Goal: Task Accomplishment & Management: Complete application form

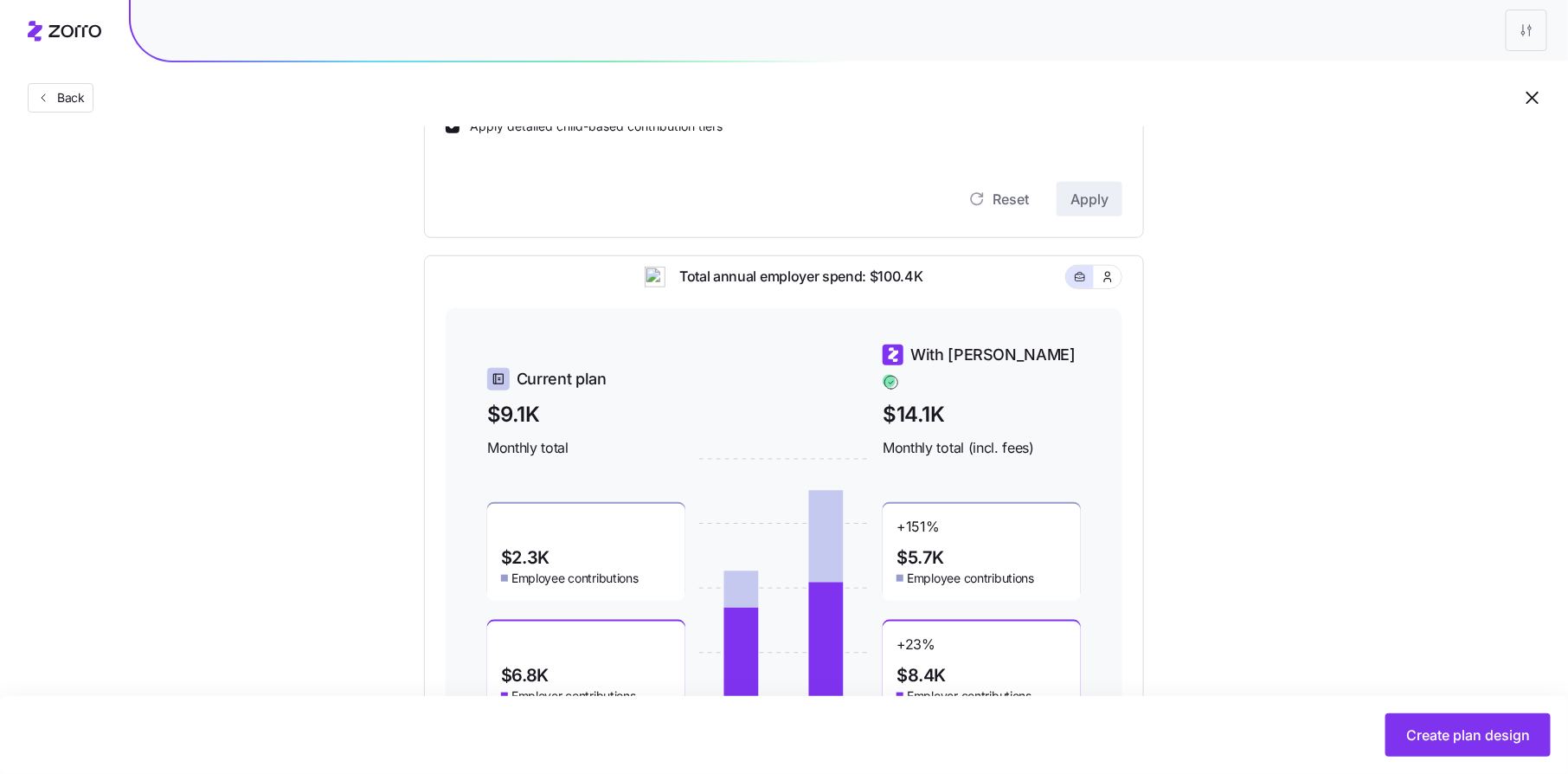
scroll to position [670, 0]
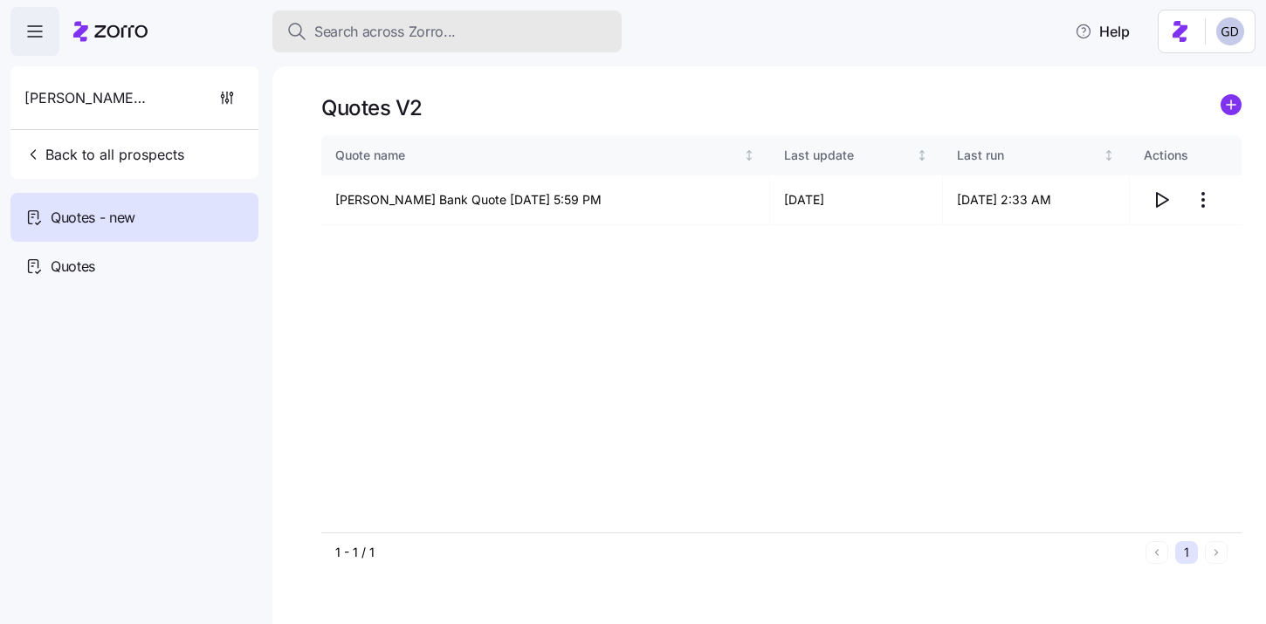
click at [449, 42] on button "Search across Zorro..." at bounding box center [446, 31] width 349 height 42
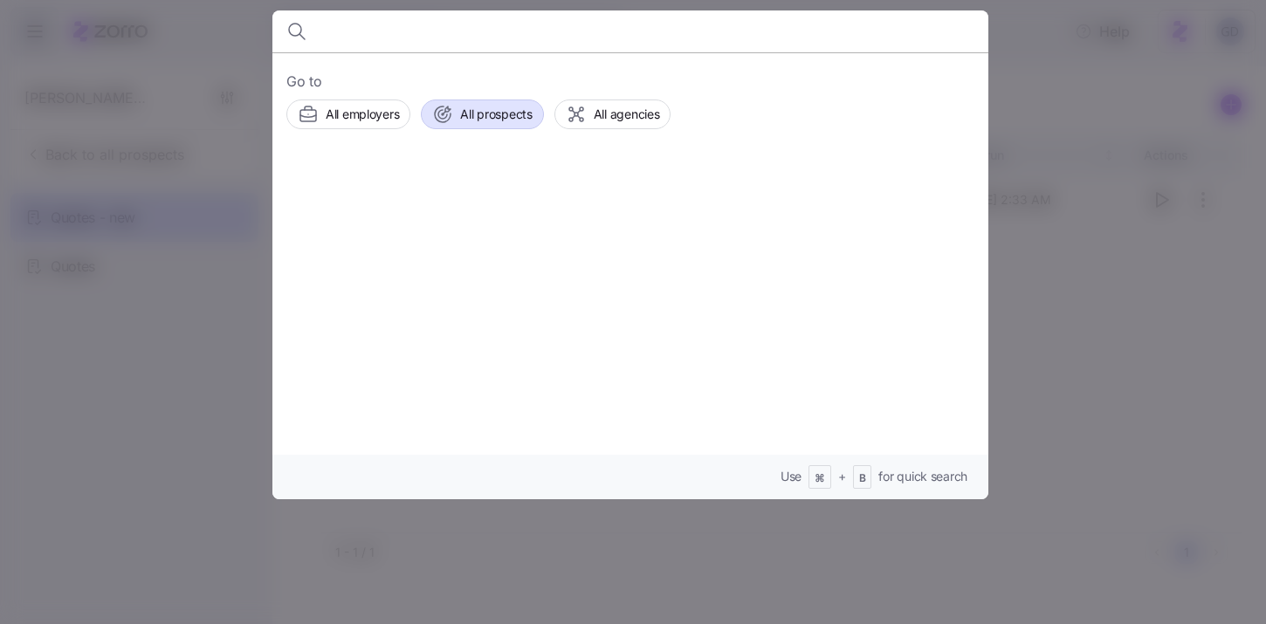
click at [478, 122] on span "All prospects" at bounding box center [496, 114] width 72 height 17
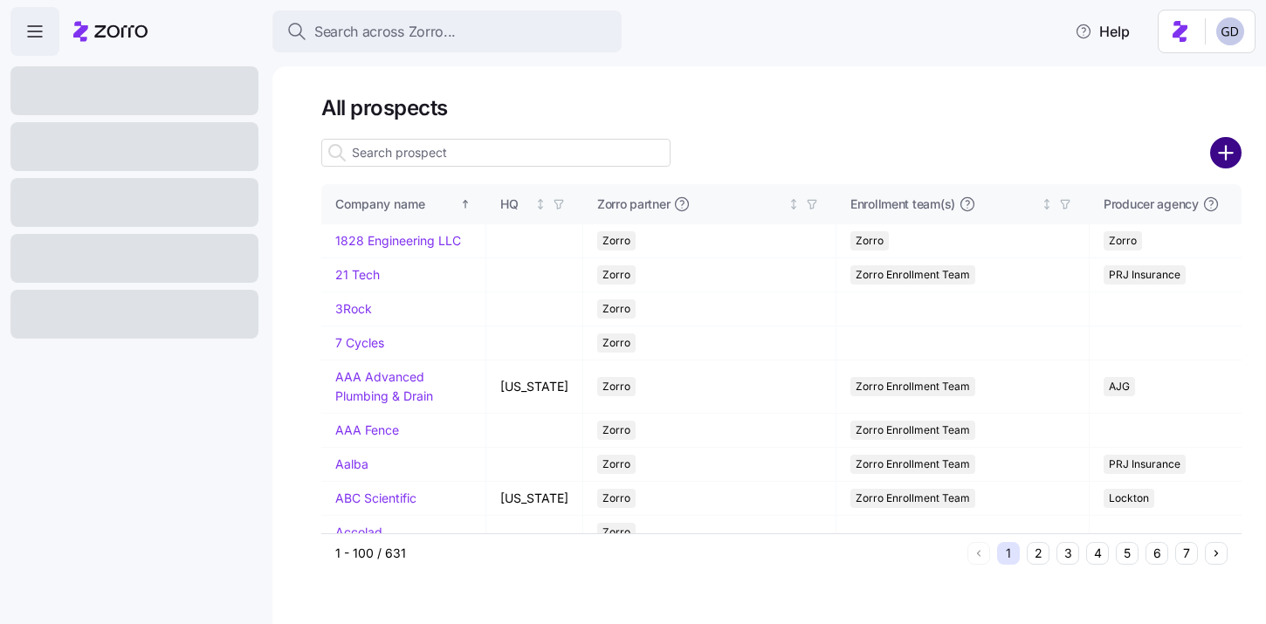
click at [1235, 153] on circle "add icon" at bounding box center [1226, 153] width 29 height 29
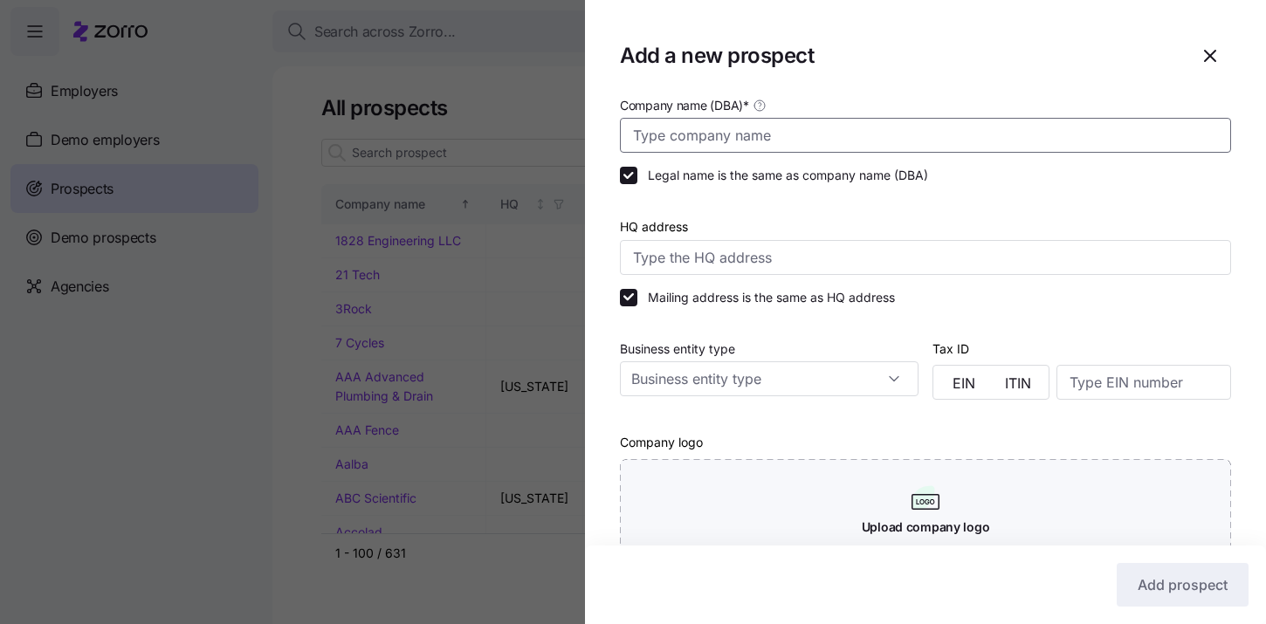
click at [749, 151] on input "Company name (DBA) *" at bounding box center [925, 135] width 611 height 35
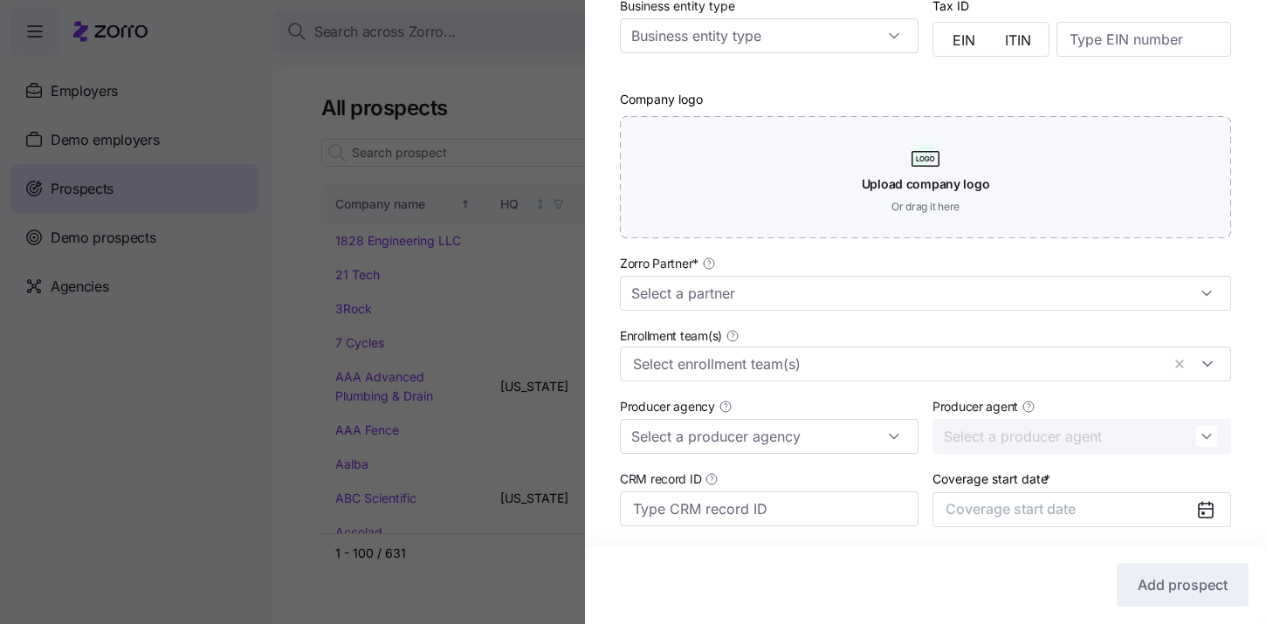
scroll to position [477, 0]
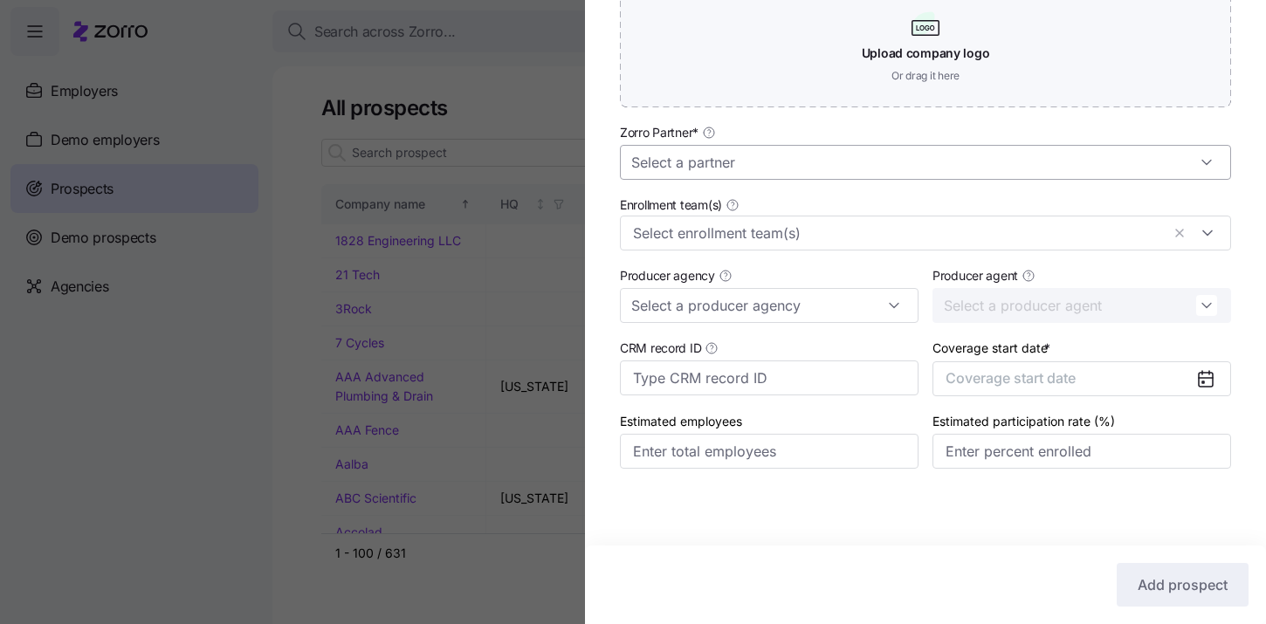
type input "[GEOGRAPHIC_DATA]"
click at [743, 163] on input "Zorro Partner *" at bounding box center [925, 162] width 611 height 35
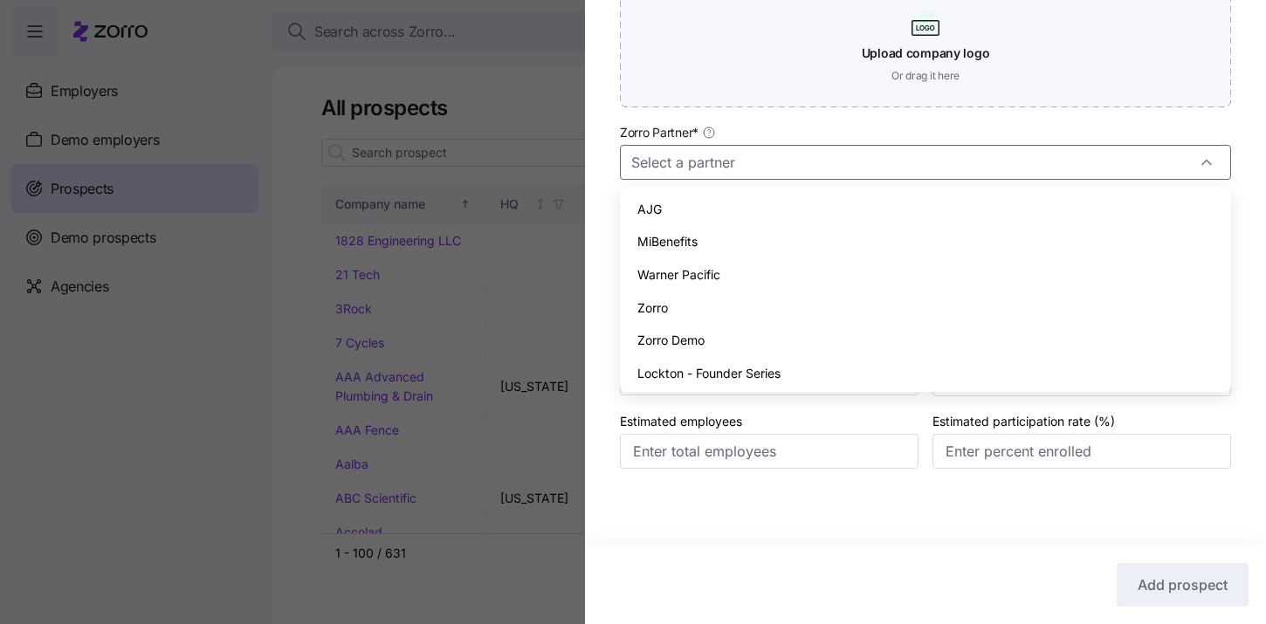
click at [647, 311] on span "Zorro" at bounding box center [652, 308] width 31 height 19
type input "Zorro"
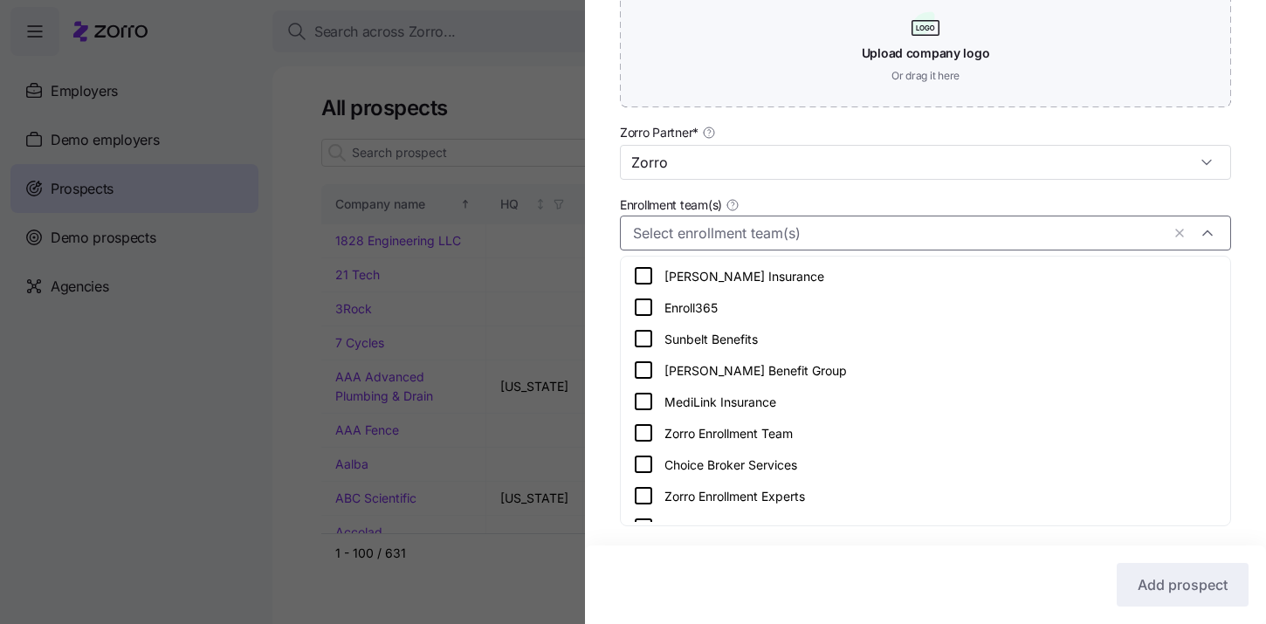
click at [698, 228] on input "Enrollment team(s)" at bounding box center [896, 233] width 527 height 23
click at [639, 439] on icon at bounding box center [643, 433] width 21 height 21
click at [597, 332] on div "Company name (DBA) * Hill City Legal name is the same as company name (DBA) HQ …" at bounding box center [925, 62] width 681 height 884
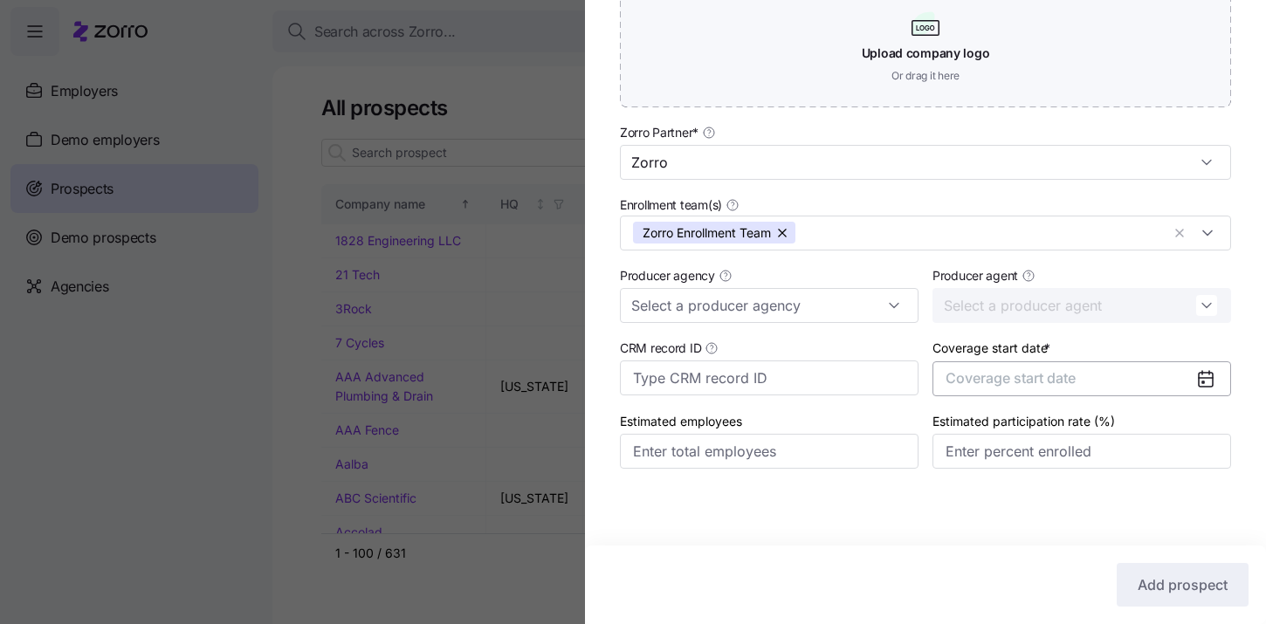
click at [1103, 391] on button "Coverage start date" at bounding box center [1081, 378] width 299 height 35
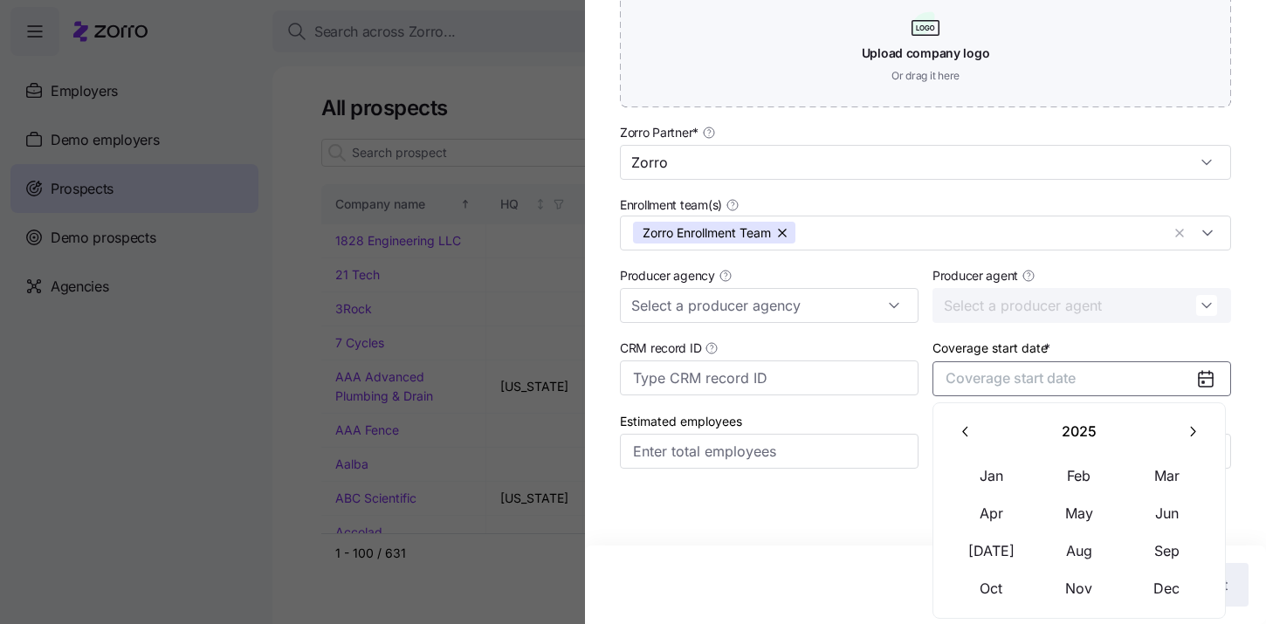
click at [1180, 418] on button "button" at bounding box center [1192, 432] width 37 height 37
click at [978, 471] on button "Jan" at bounding box center [991, 476] width 87 height 37
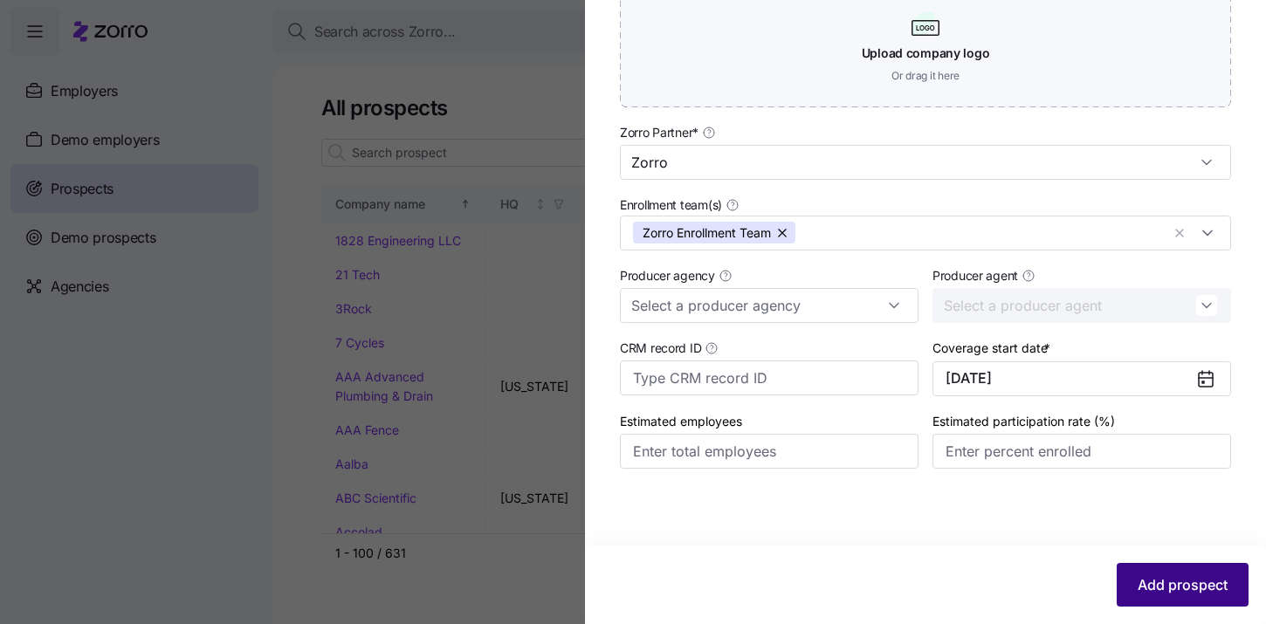
click at [1161, 577] on span "Add prospect" at bounding box center [1183, 584] width 90 height 21
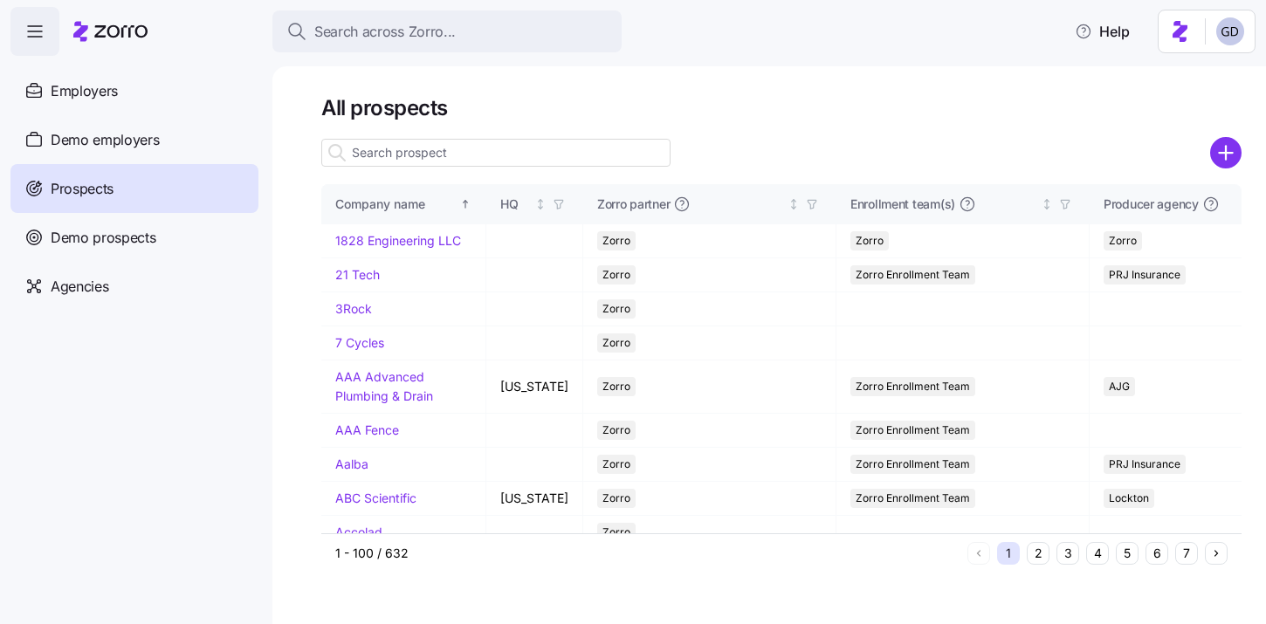
click at [462, 154] on input at bounding box center [495, 153] width 349 height 28
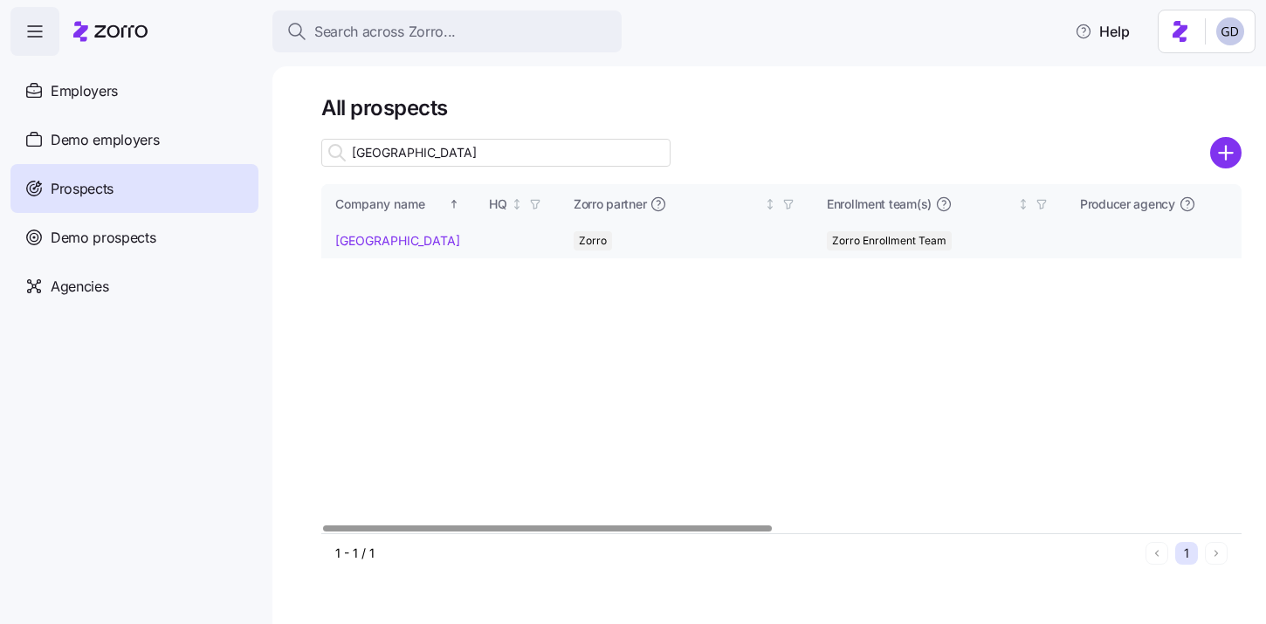
type input "Hill City"
click at [344, 242] on link "Hill City" at bounding box center [397, 240] width 125 height 15
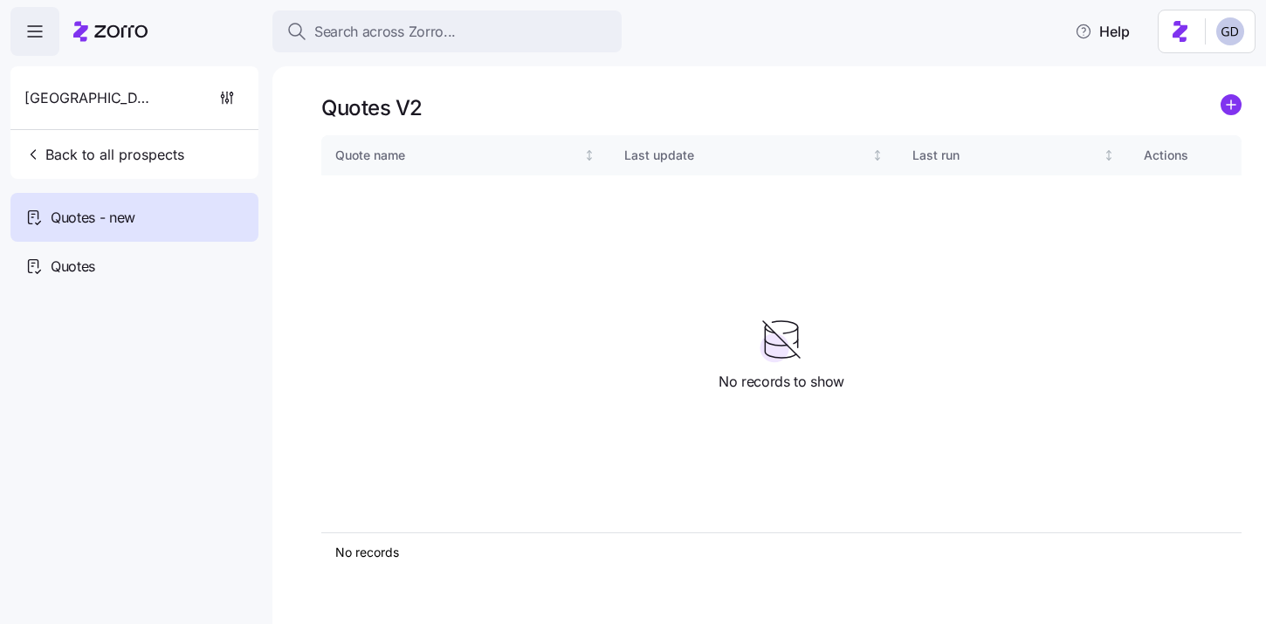
click at [1243, 100] on div "Quotes V2 Quote name Last update Last run Actions No records 1 No records to sh…" at bounding box center [769, 345] width 994 height 558
click at [1222, 101] on circle "add icon" at bounding box center [1230, 104] width 19 height 19
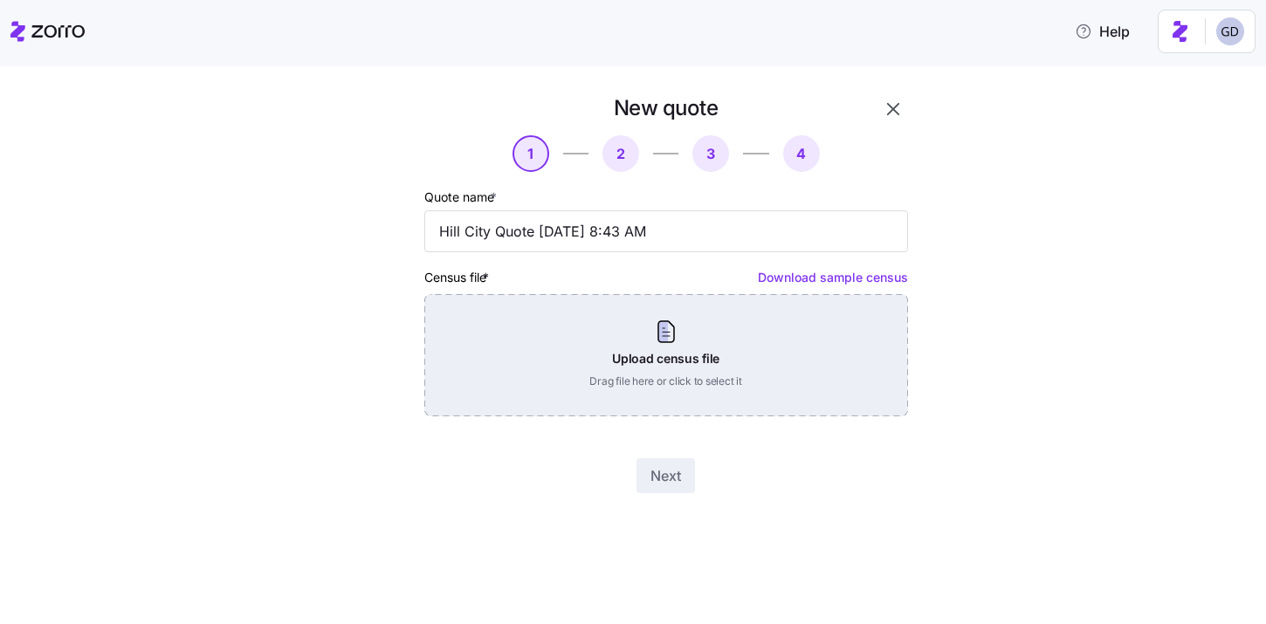
click at [606, 390] on div "Upload census file Drag file here or click to select it" at bounding box center [666, 355] width 484 height 122
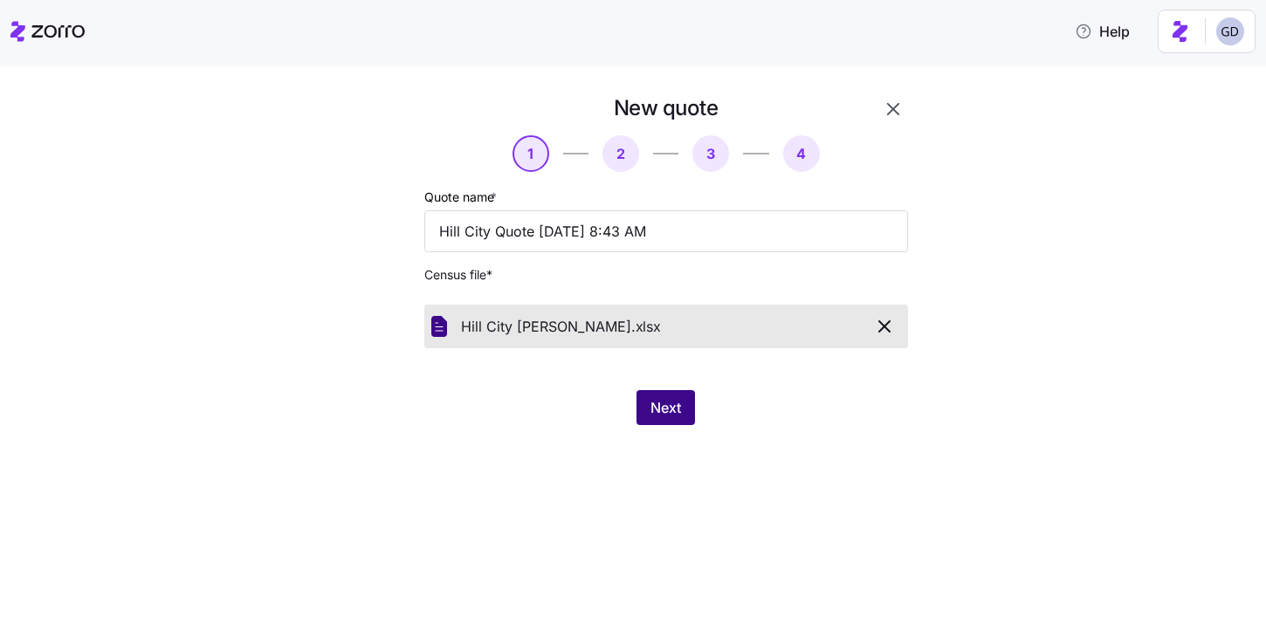
click at [682, 405] on button "Next" at bounding box center [665, 407] width 58 height 35
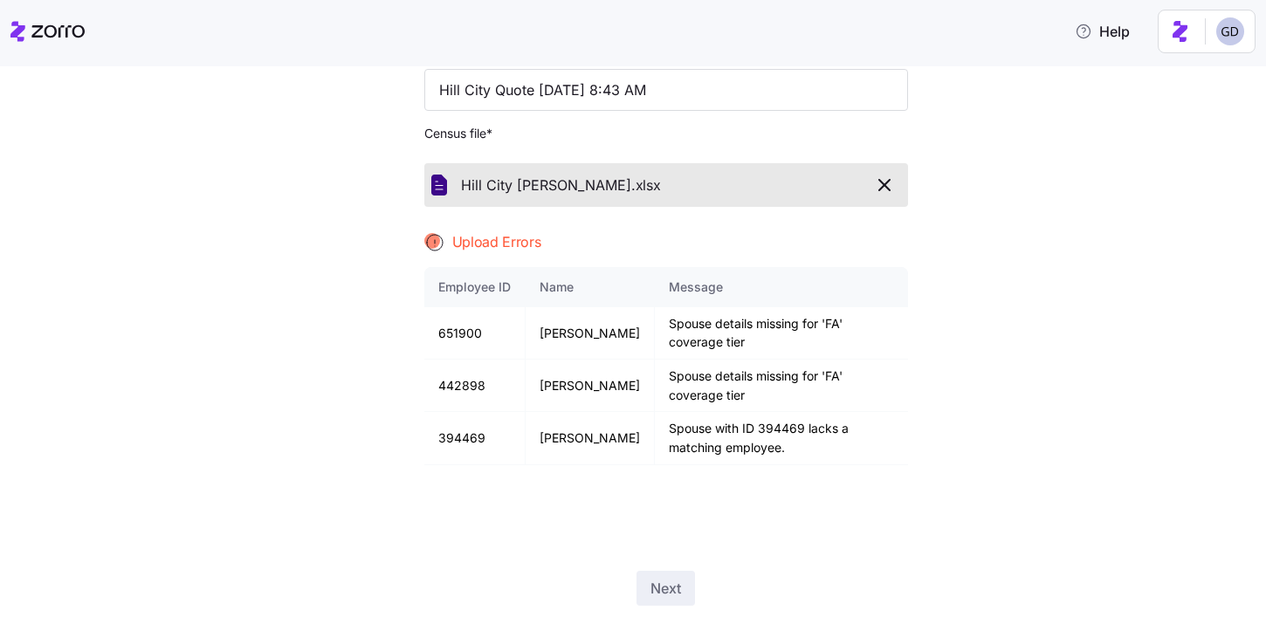
scroll to position [141, 0]
click at [884, 189] on icon "button" at bounding box center [884, 185] width 21 height 21
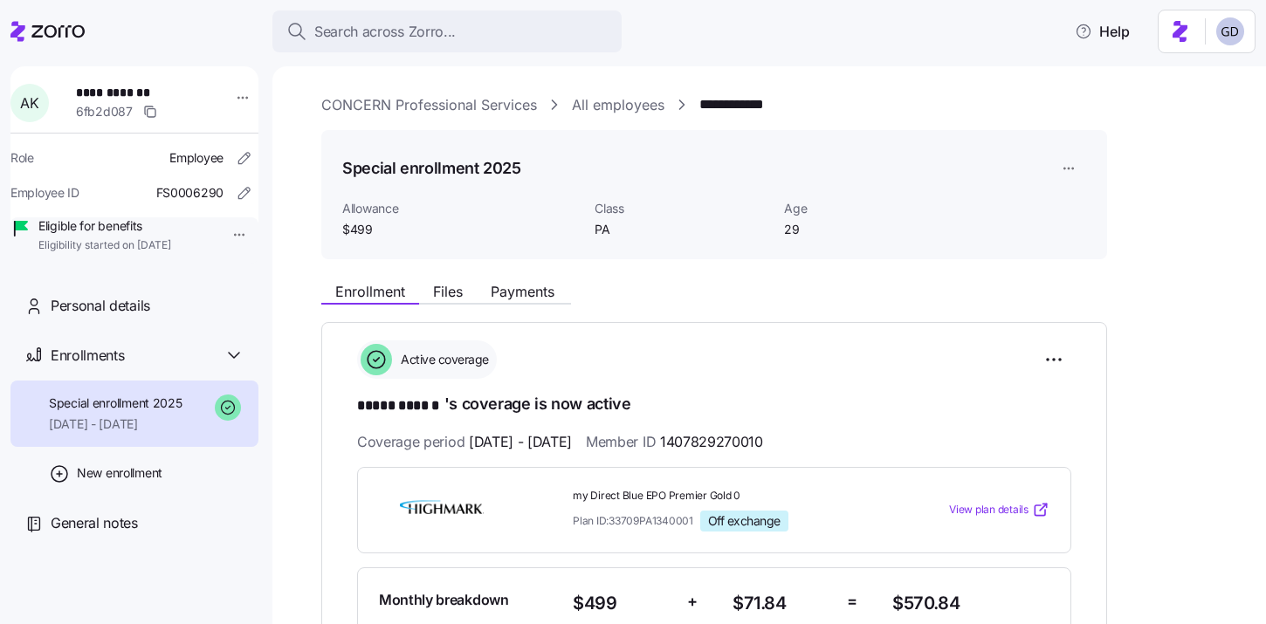
click at [46, 25] on icon at bounding box center [47, 31] width 74 height 21
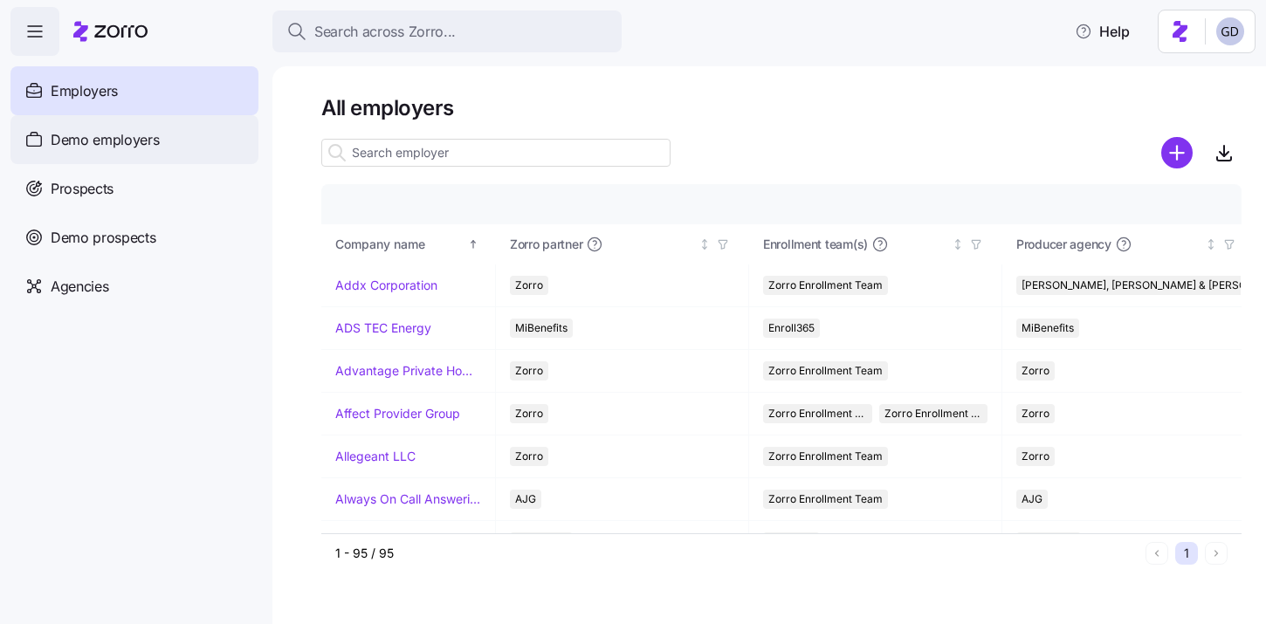
click at [98, 151] on div "Demo employers" at bounding box center [134, 139] width 248 height 49
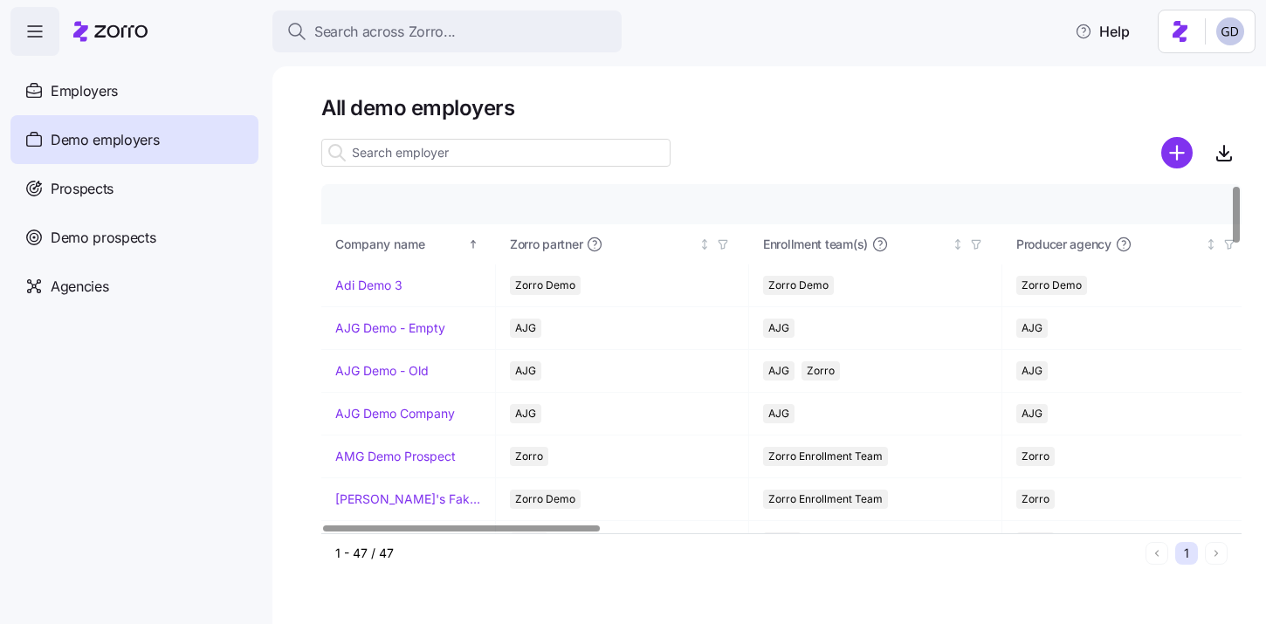
click at [432, 157] on input at bounding box center [495, 153] width 349 height 28
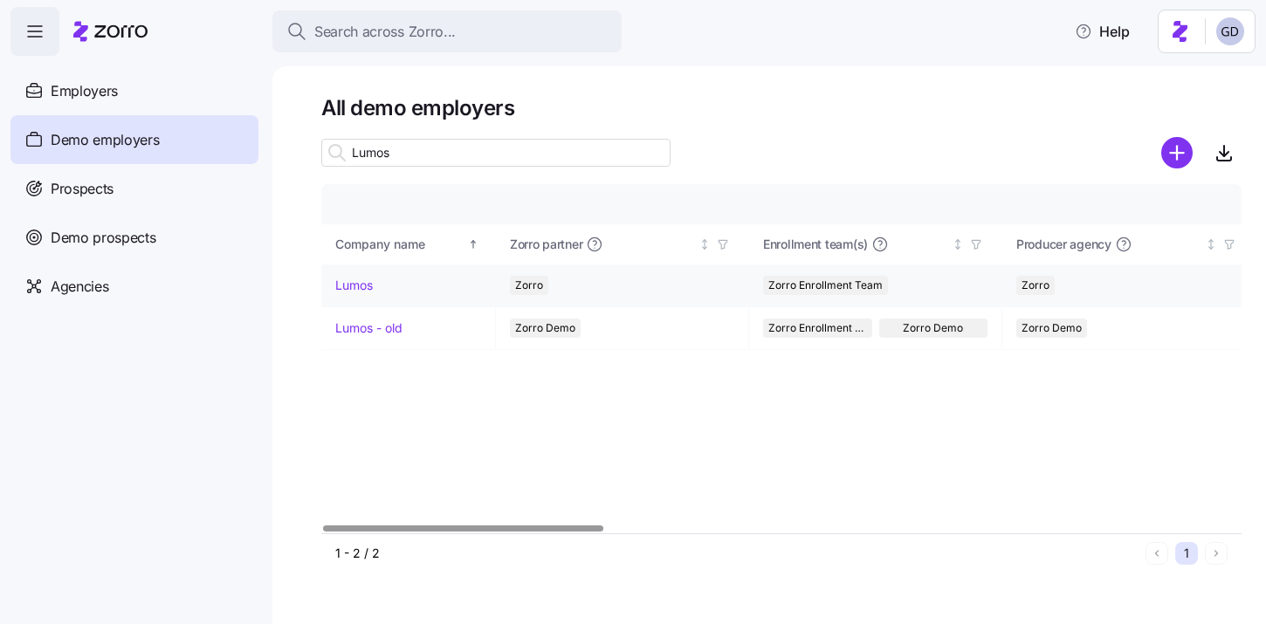
type input "Lumos"
click at [348, 288] on link "Lumos" at bounding box center [354, 285] width 38 height 17
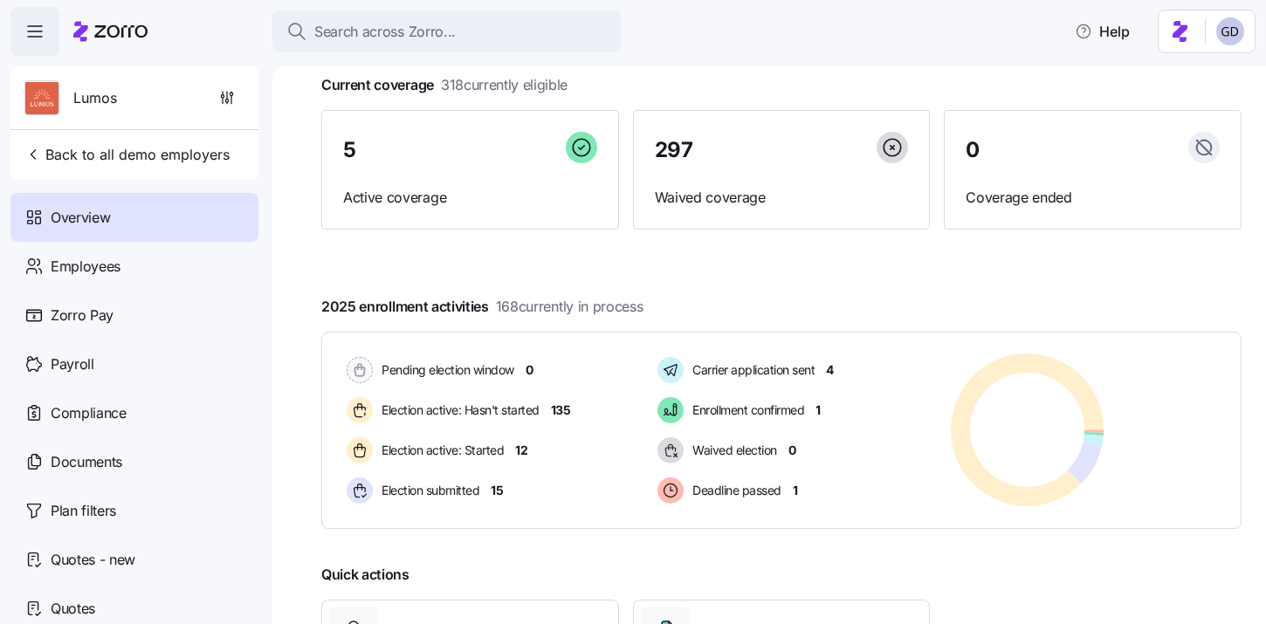
scroll to position [68, 0]
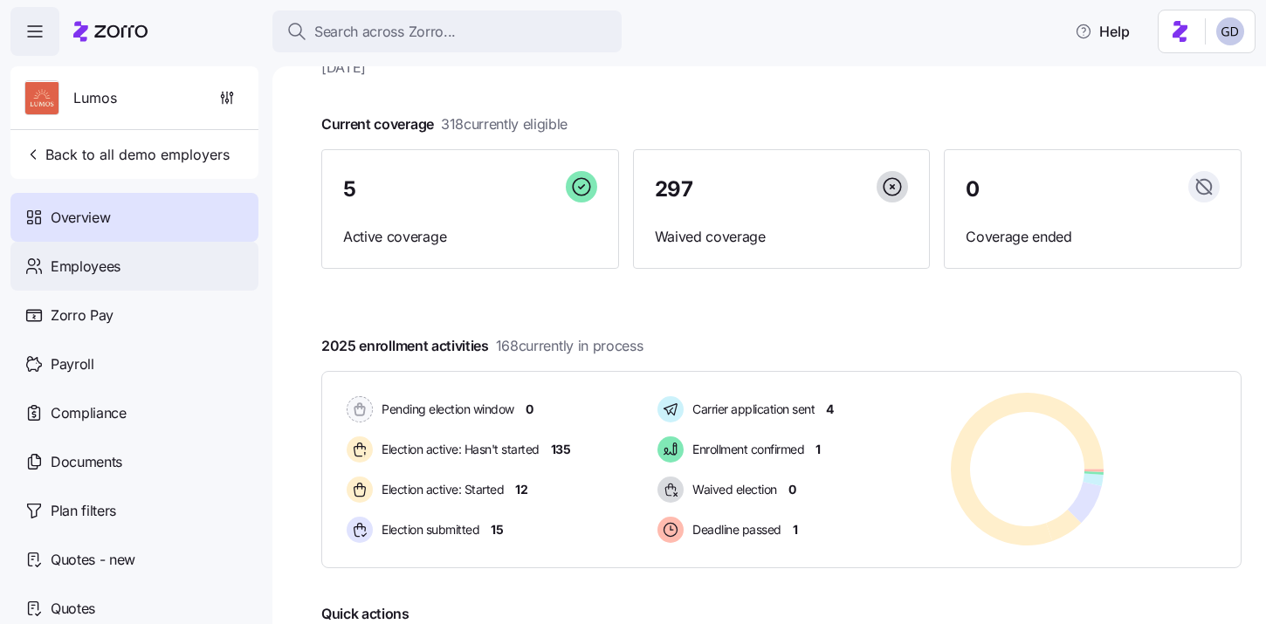
click at [144, 264] on div "Employees" at bounding box center [134, 266] width 248 height 49
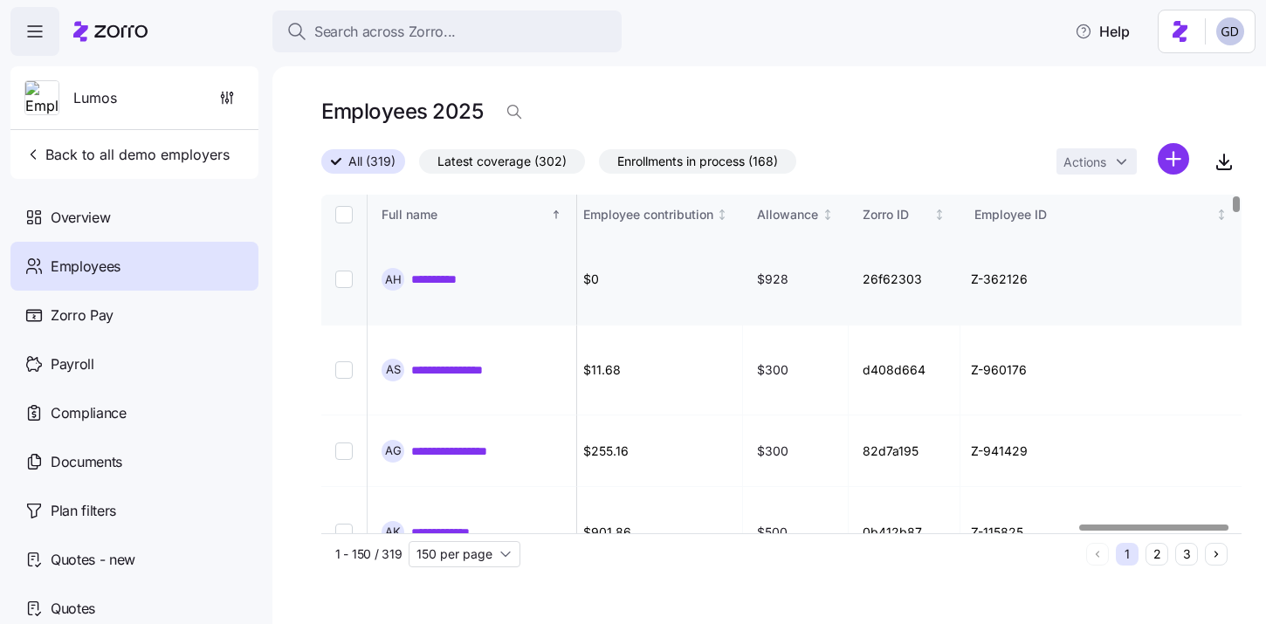
scroll to position [0, 4672]
click at [520, 116] on icon "button" at bounding box center [514, 111] width 17 height 17
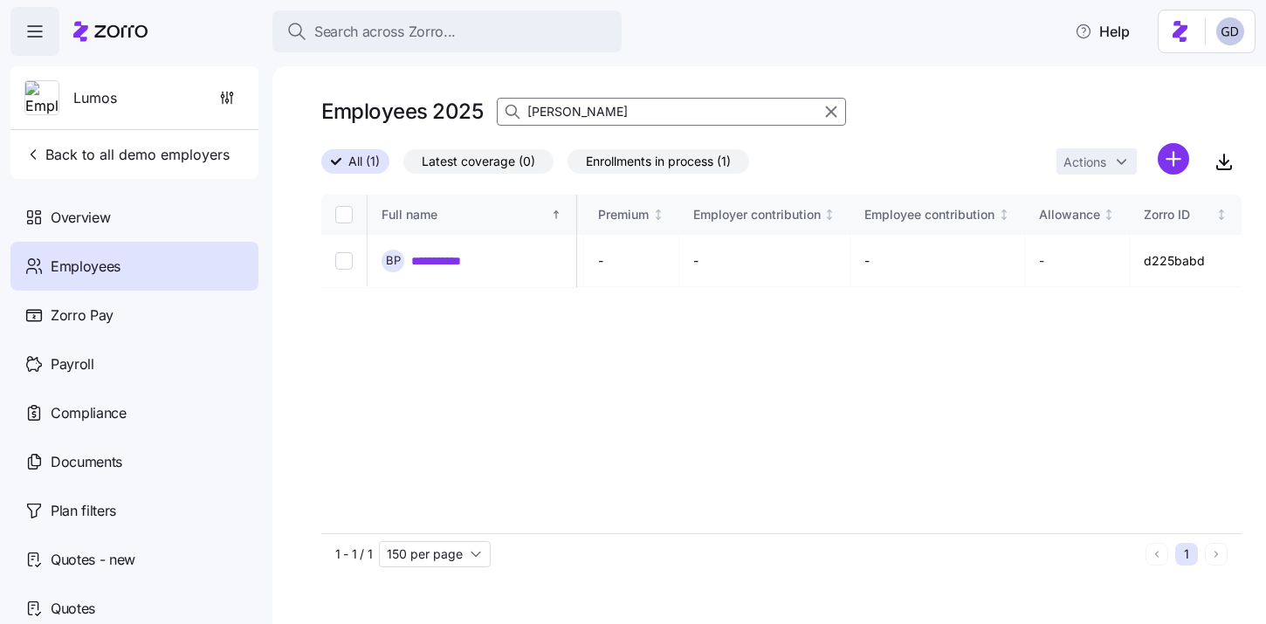
scroll to position [0, 4104]
type input "[PERSON_NAME]"
click at [446, 259] on link "**********" at bounding box center [446, 259] width 71 height 17
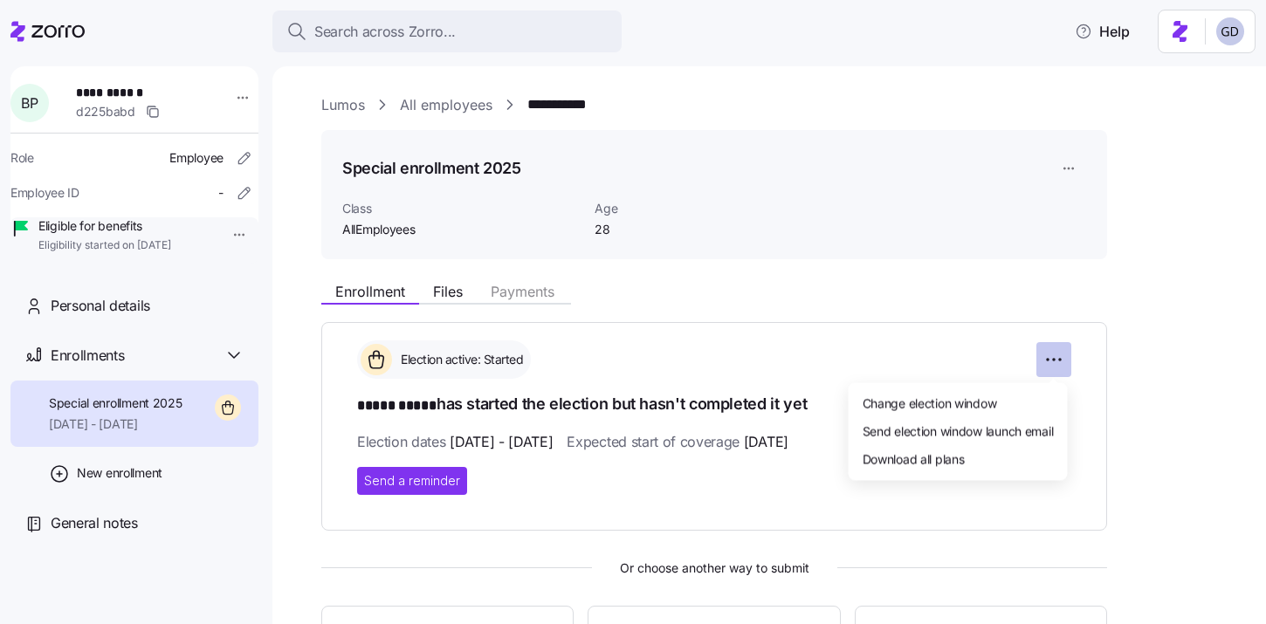
click at [1049, 358] on html "**********" at bounding box center [633, 307] width 1266 height 614
click at [963, 410] on span "Change election window" at bounding box center [930, 402] width 134 height 17
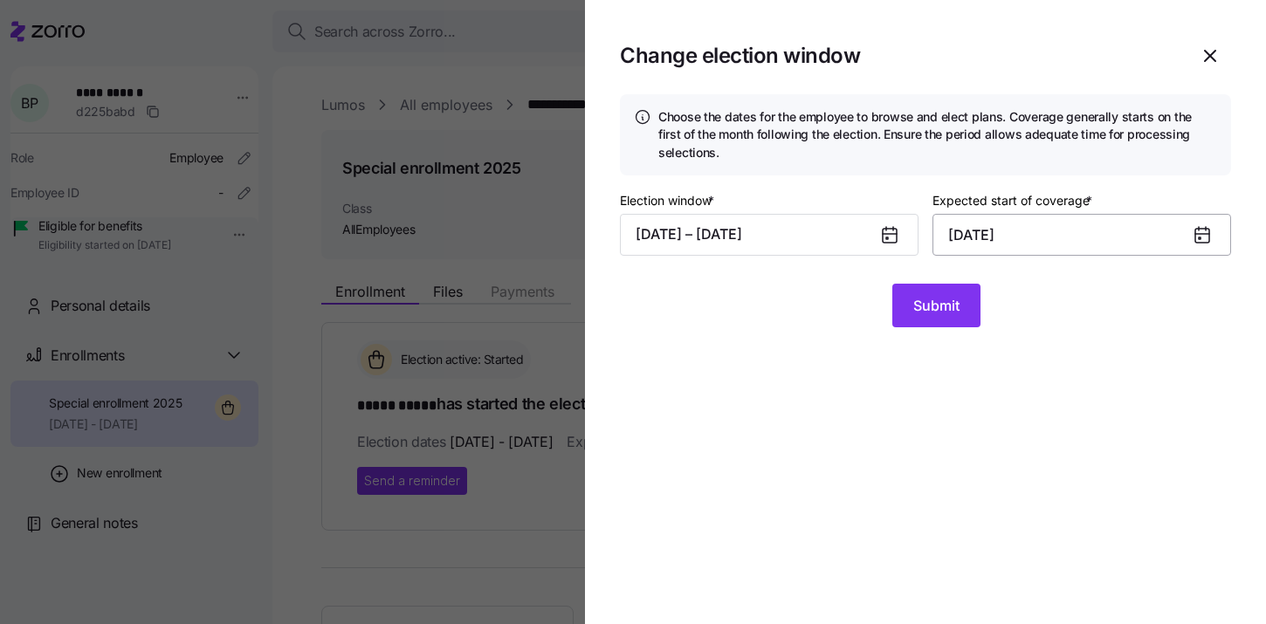
click at [1009, 219] on input "October 1, 2025" at bounding box center [1081, 235] width 299 height 42
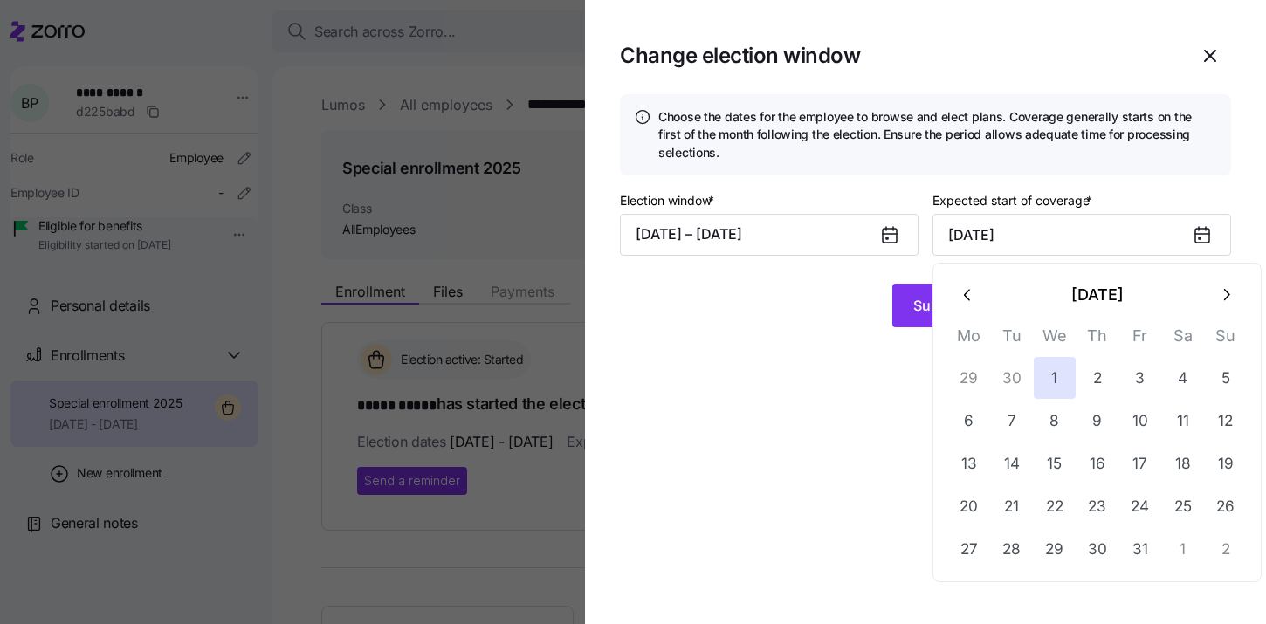
click at [1221, 306] on button "button" at bounding box center [1226, 295] width 42 height 42
click at [1176, 382] on button "1" at bounding box center [1183, 378] width 42 height 42
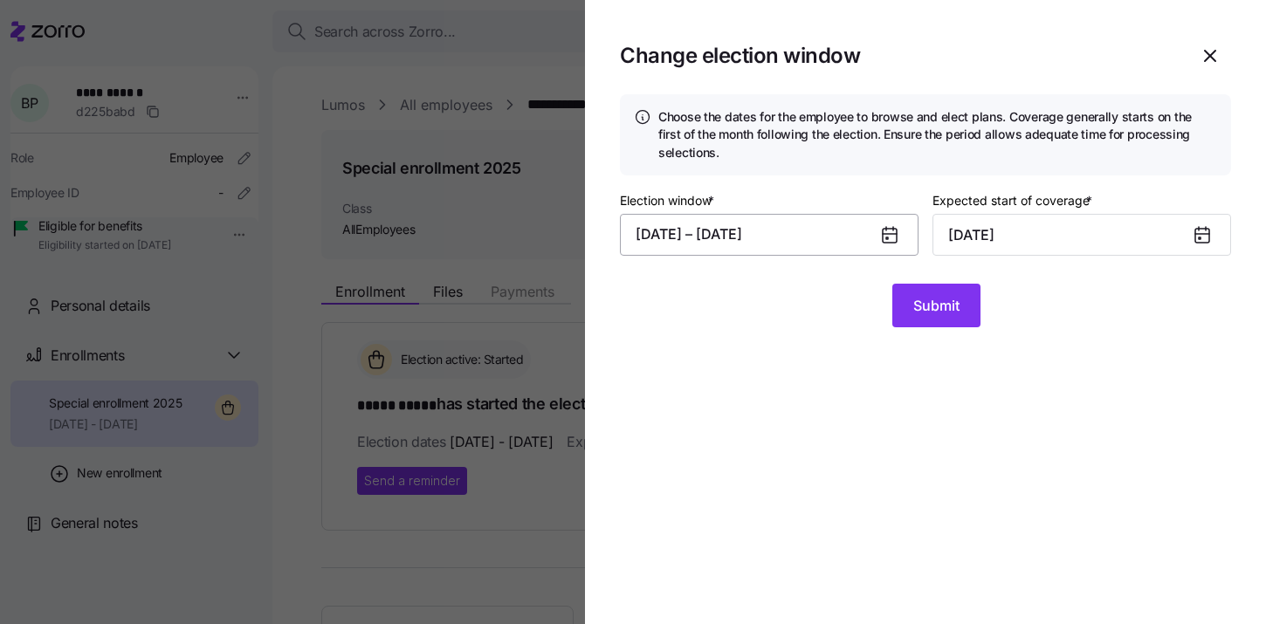
click at [822, 237] on button "08/27/2025 – 09/10/2025" at bounding box center [769, 235] width 299 height 42
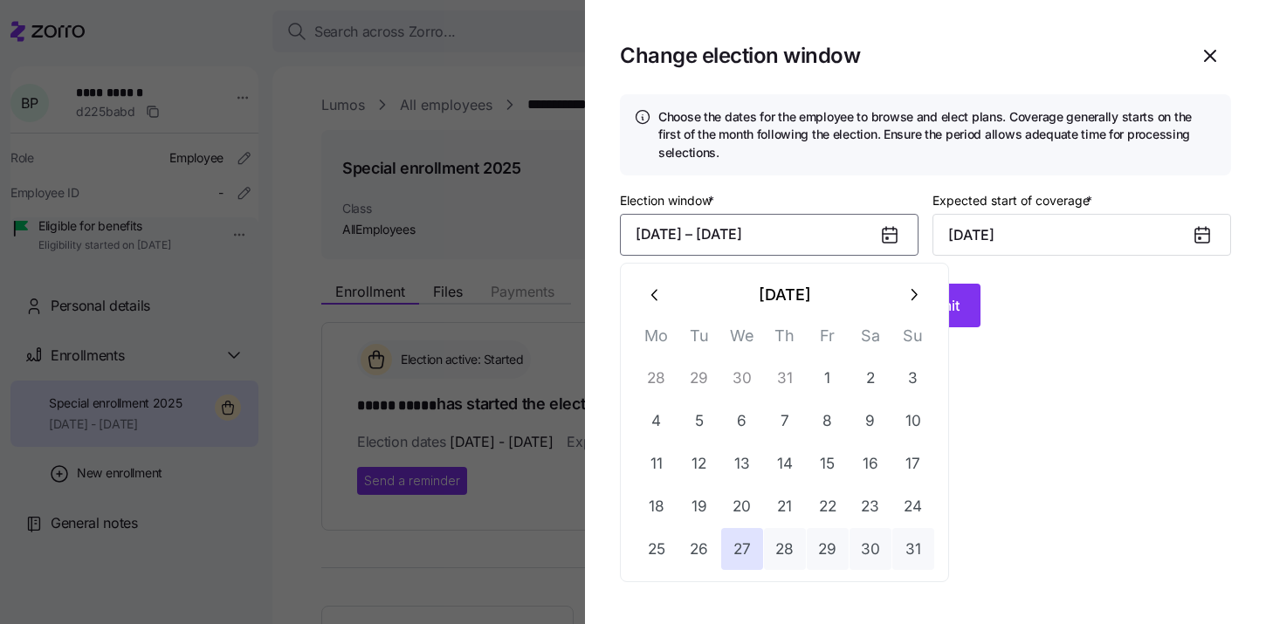
click at [913, 293] on icon "button" at bounding box center [913, 295] width 19 height 19
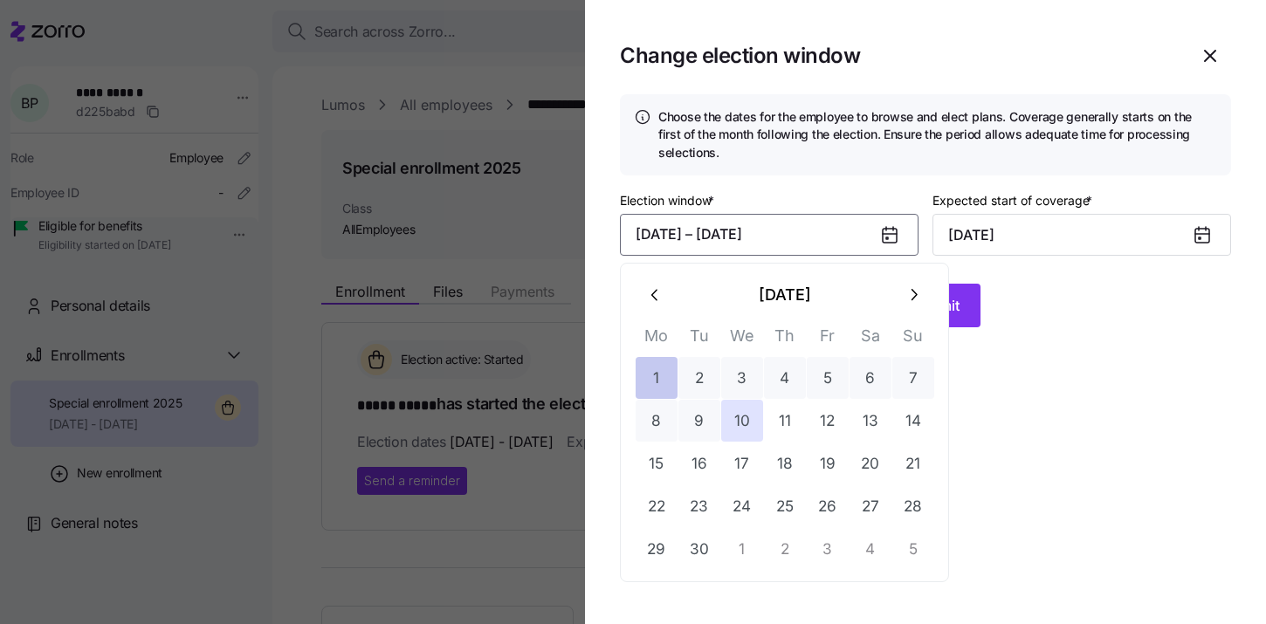
click at [651, 375] on button "1" at bounding box center [657, 378] width 42 height 42
click at [903, 428] on button "14" at bounding box center [913, 421] width 42 height 42
type input "October 1, 2025"
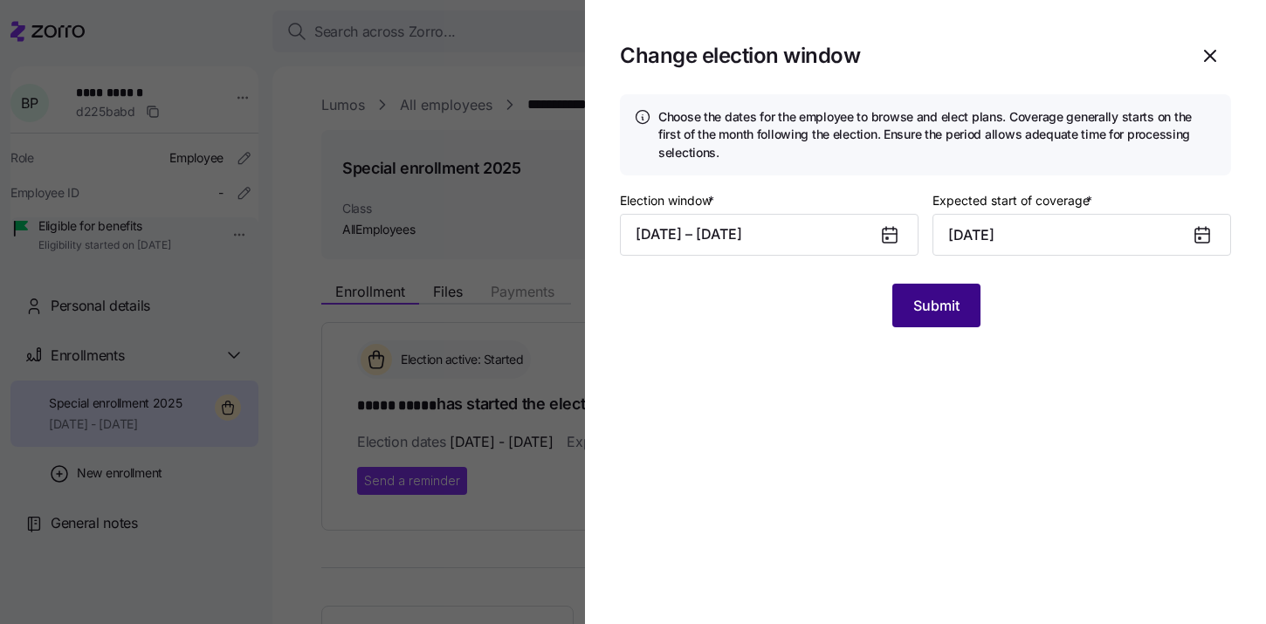
click at [951, 317] on button "Submit" at bounding box center [936, 306] width 88 height 44
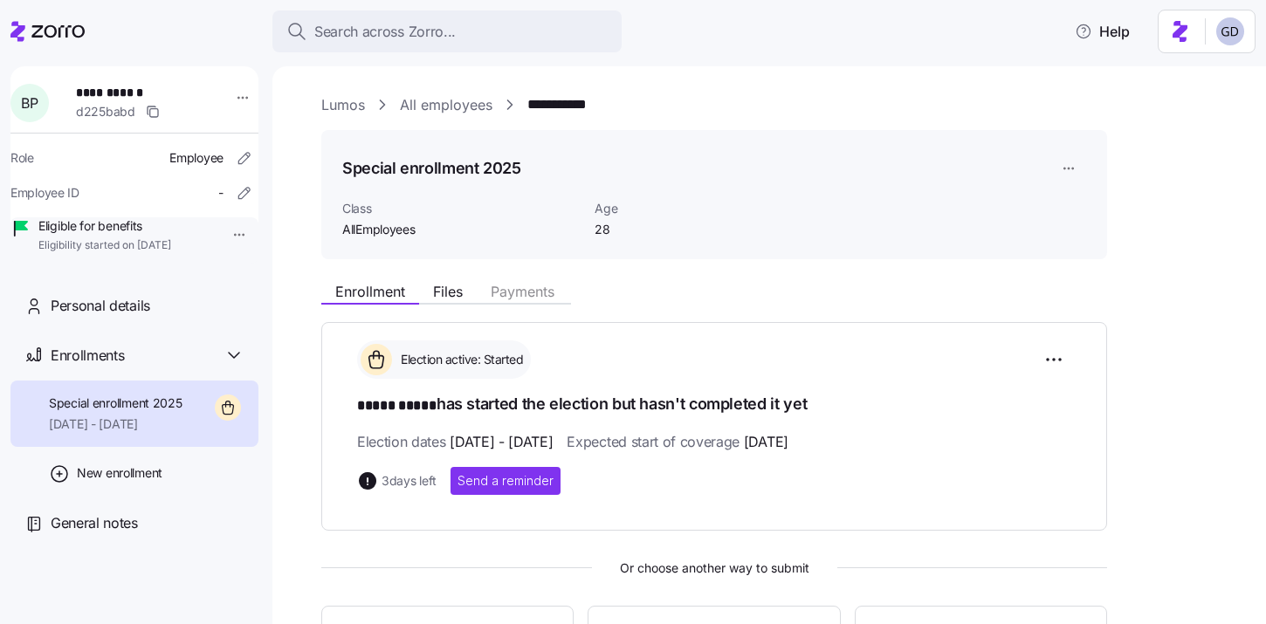
scroll to position [30, 0]
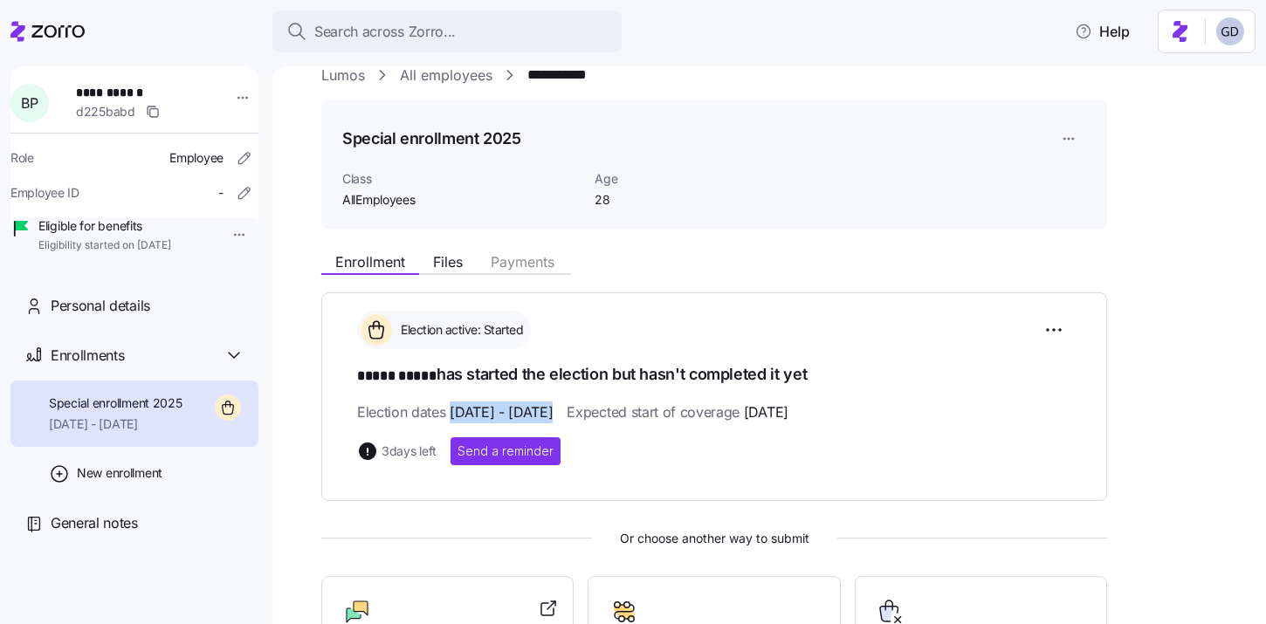
drag, startPoint x: 451, startPoint y: 415, endPoint x: 623, endPoint y: 417, distance: 171.1
click at [623, 417] on div "Election dates 09/01/2025 - 09/14/2025 Expected start of coverage 10/01/2025" at bounding box center [714, 413] width 714 height 22
click at [616, 440] on div "3 days left Send a reminder" at bounding box center [714, 451] width 714 height 28
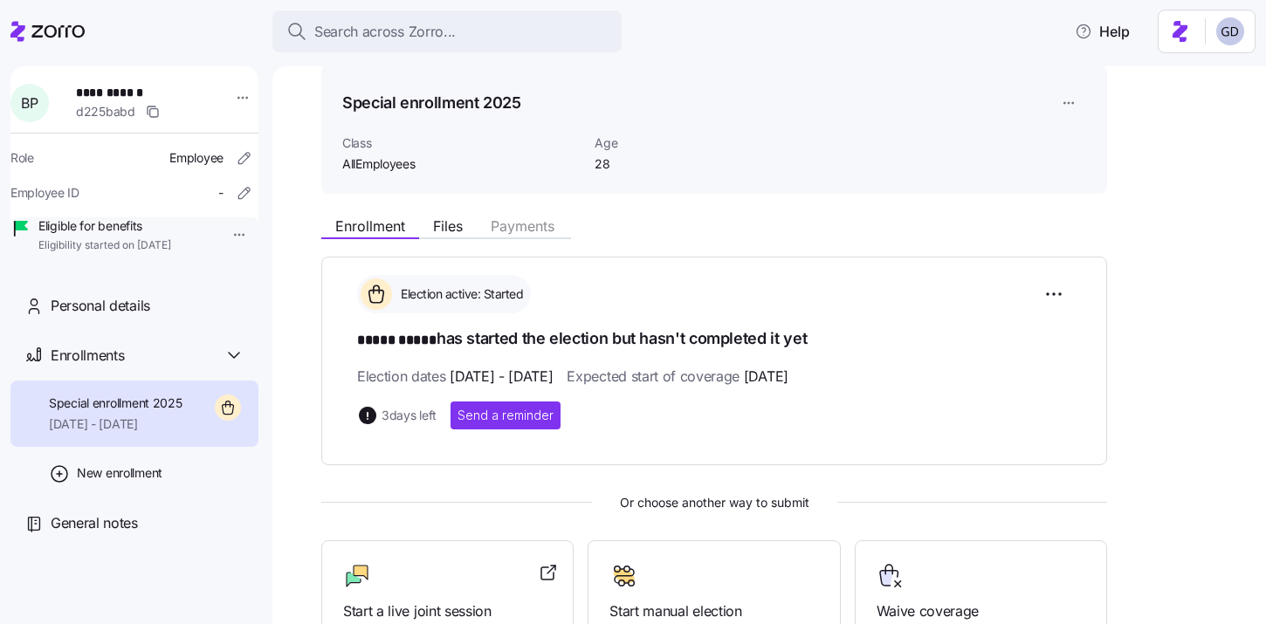
scroll to position [123, 0]
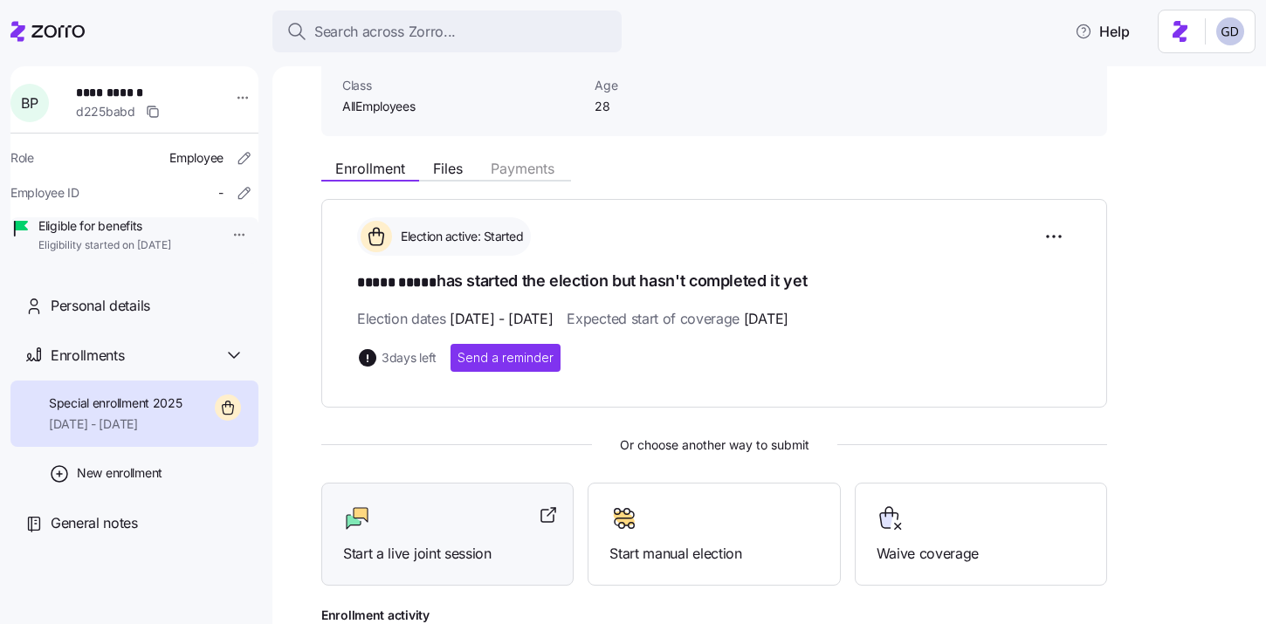
click at [431, 547] on span "Start a live joint session" at bounding box center [447, 554] width 209 height 22
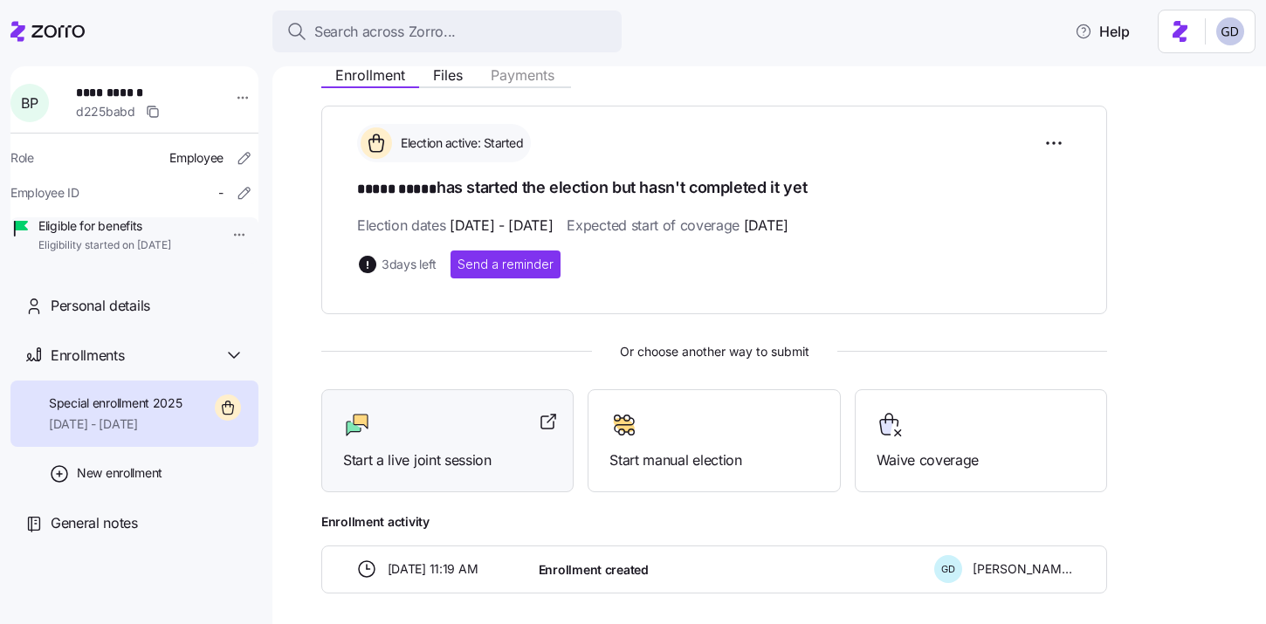
scroll to position [289, 0]
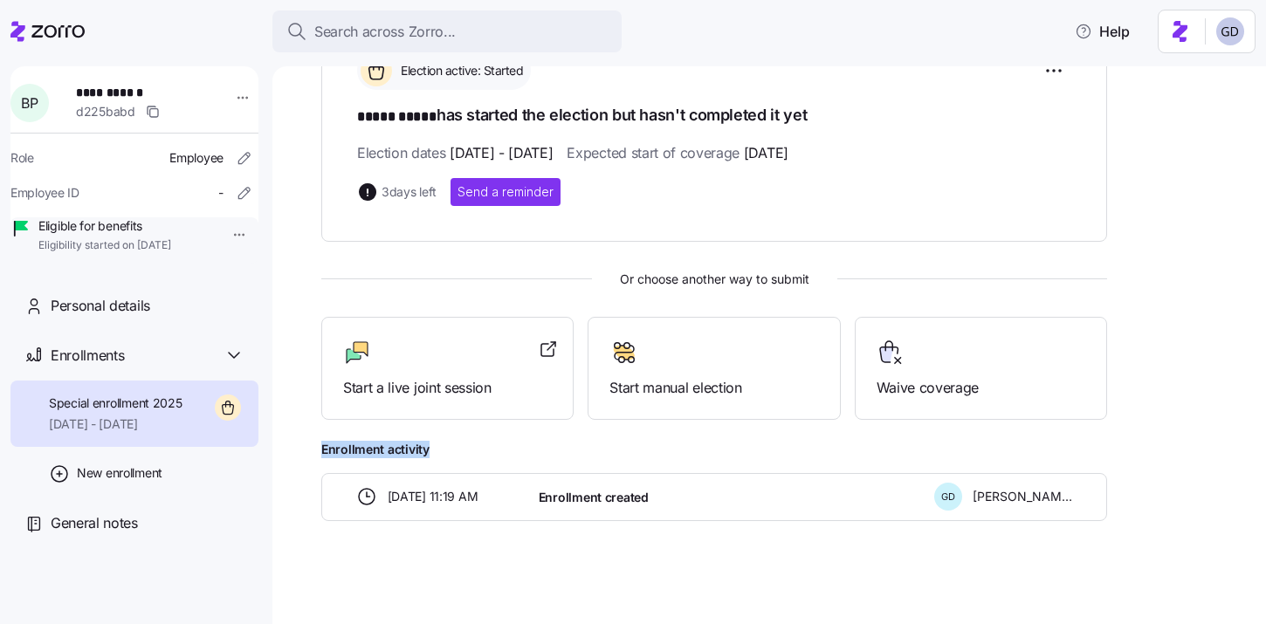
drag, startPoint x: 433, startPoint y: 446, endPoint x: 281, endPoint y: 446, distance: 151.9
click at [281, 446] on div "**********" at bounding box center [769, 345] width 994 height 558
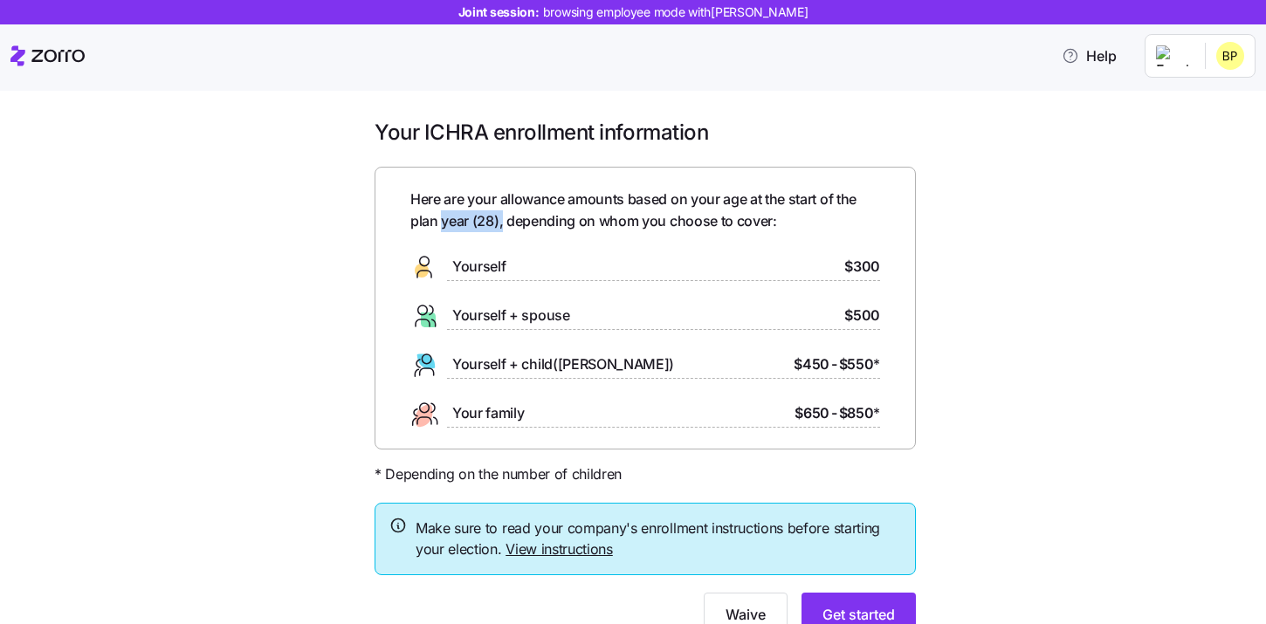
drag, startPoint x: 504, startPoint y: 225, endPoint x: 442, endPoint y: 225, distance: 62.0
click at [443, 225] on span "Here are your allowance amounts based on your age at the start of the plan year…" at bounding box center [645, 211] width 470 height 44
click at [557, 227] on span "Here are your allowance amounts based on your age at the start of the plan year…" at bounding box center [645, 211] width 470 height 44
drag, startPoint x: 495, startPoint y: 221, endPoint x: 458, endPoint y: 221, distance: 36.7
click at [458, 221] on span "Here are your allowance amounts based on your age at the start of the plan year…" at bounding box center [645, 211] width 470 height 44
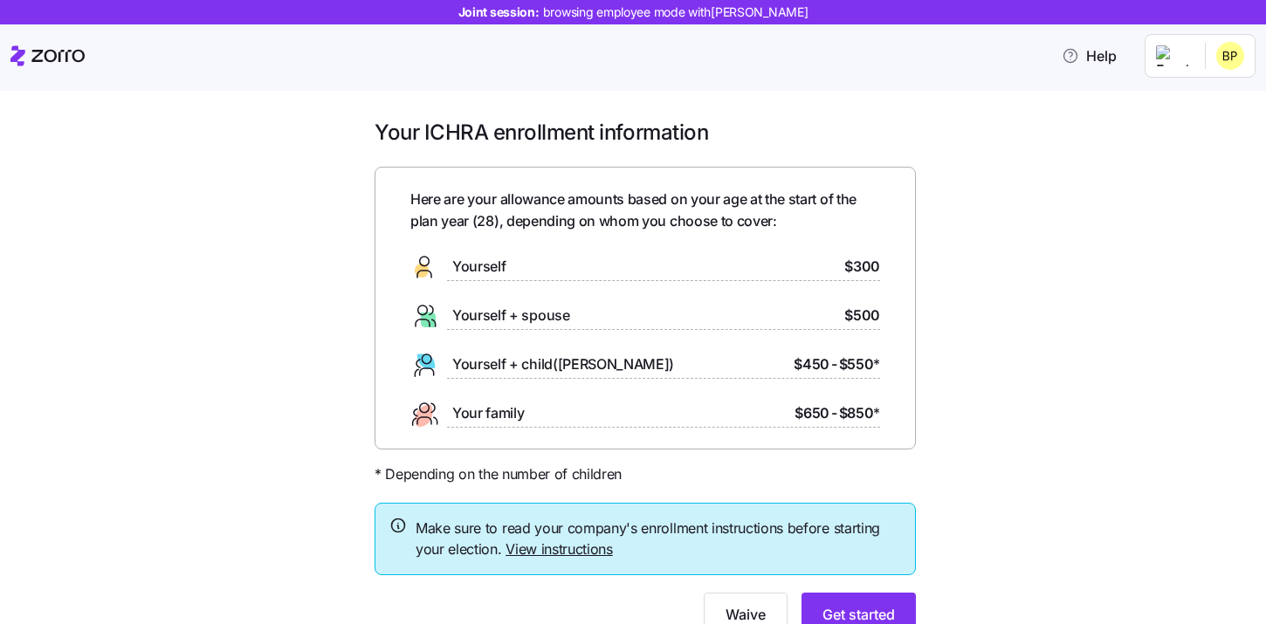
click at [637, 242] on div "Here are your allowance amounts based on your age at the start of the plan year…" at bounding box center [645, 308] width 470 height 239
drag, startPoint x: 839, startPoint y: 263, endPoint x: 889, endPoint y: 263, distance: 49.8
click at [889, 263] on div "Here are your allowance amounts based on your age at the start of the plan year…" at bounding box center [645, 308] width 541 height 283
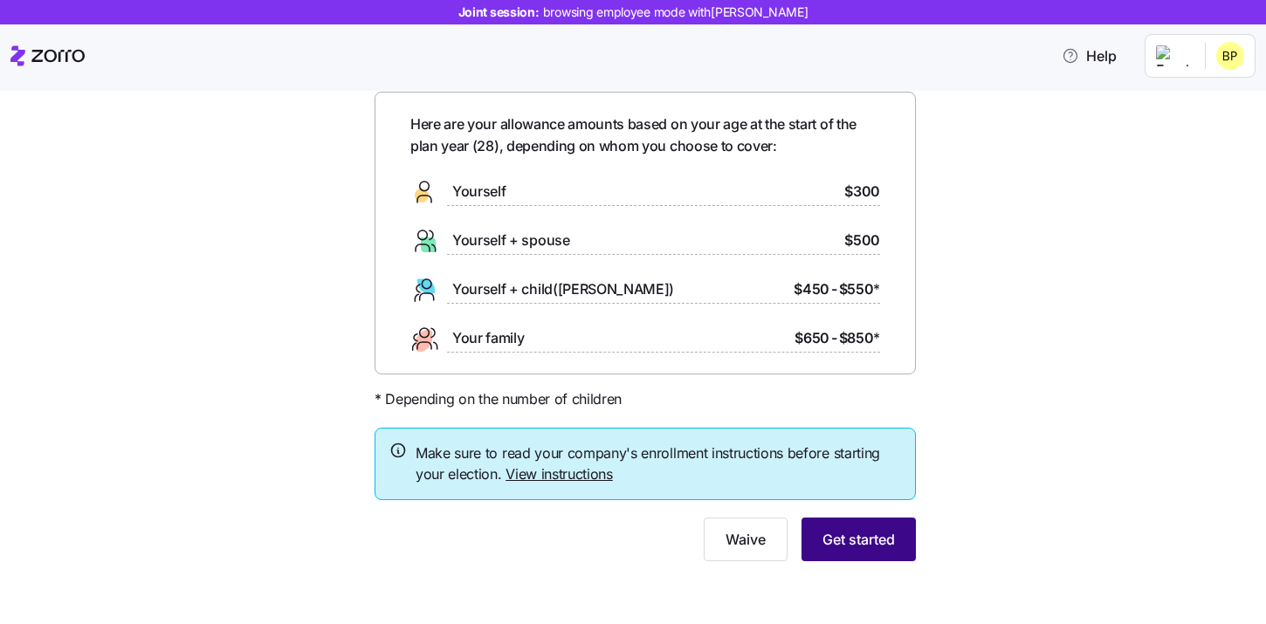
click at [889, 535] on span "Get started" at bounding box center [858, 539] width 72 height 21
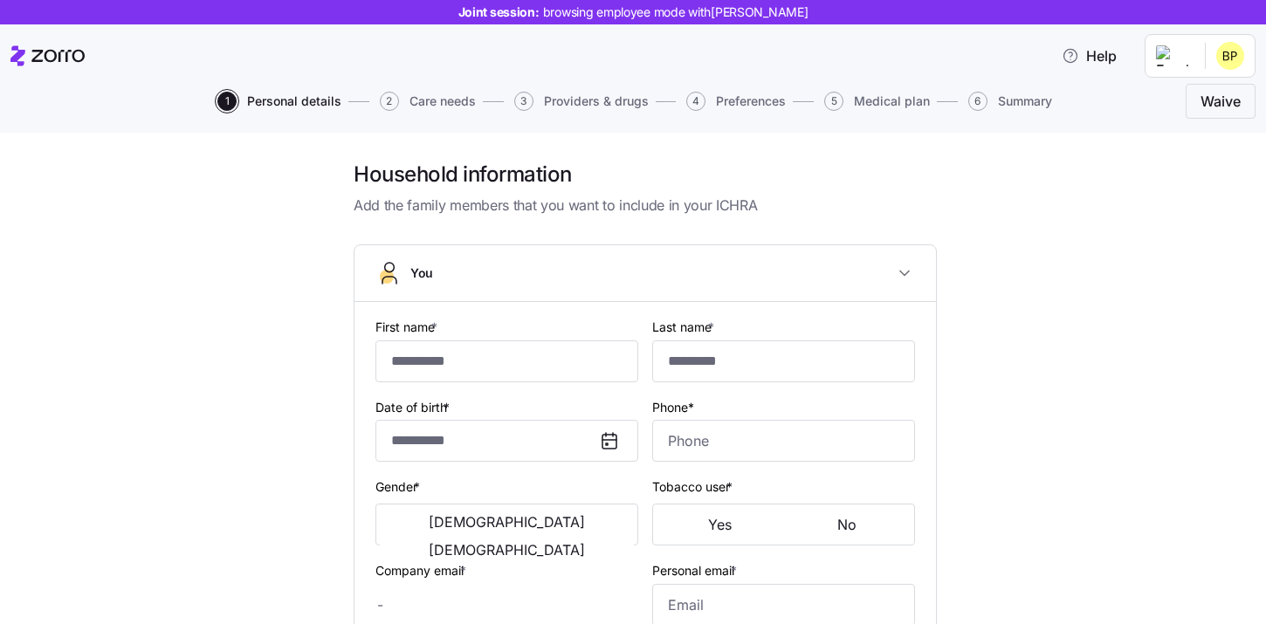
type input "*****"
type input "[EMAIL_ADDRESS][DOMAIN_NAME]"
type input "**********"
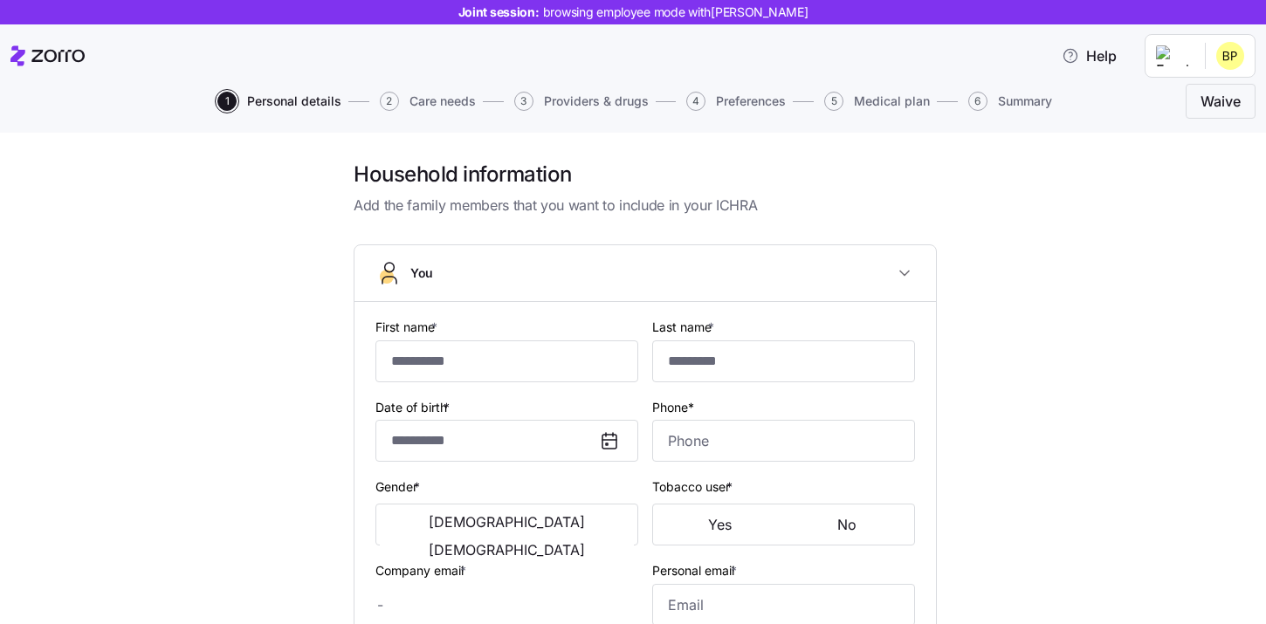
checkbox input "true"
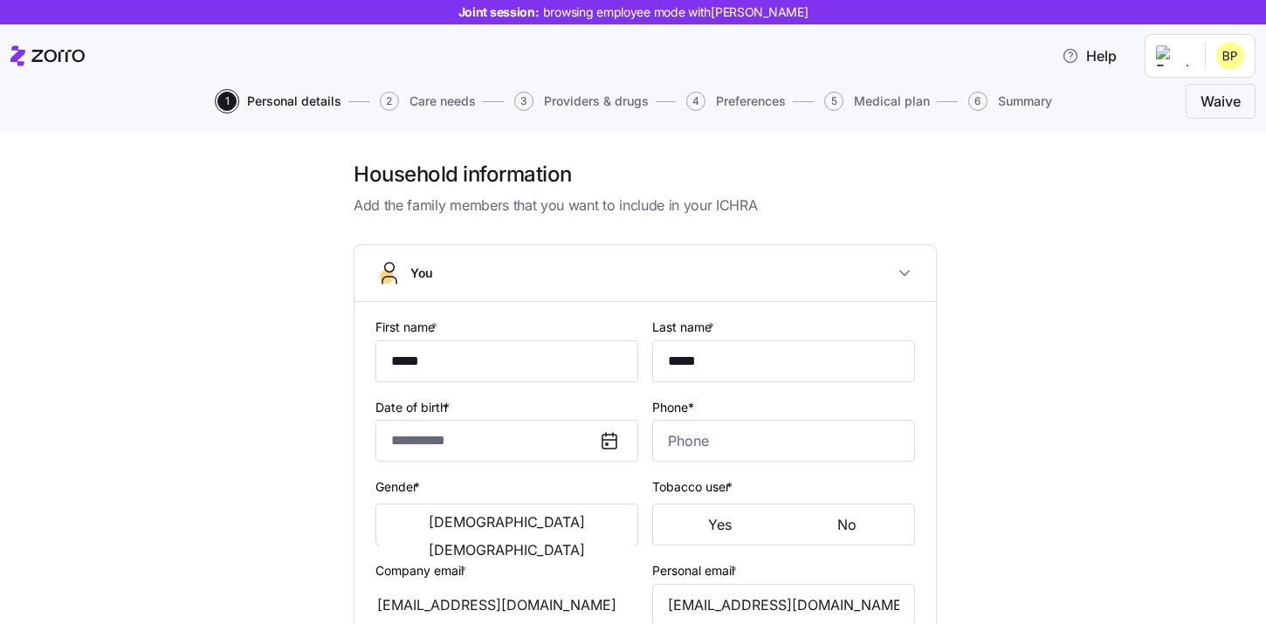
type input "**********"
type input "[PHONE_NUMBER]"
type input "[DEMOGRAPHIC_DATA] citizen"
type input "Single"
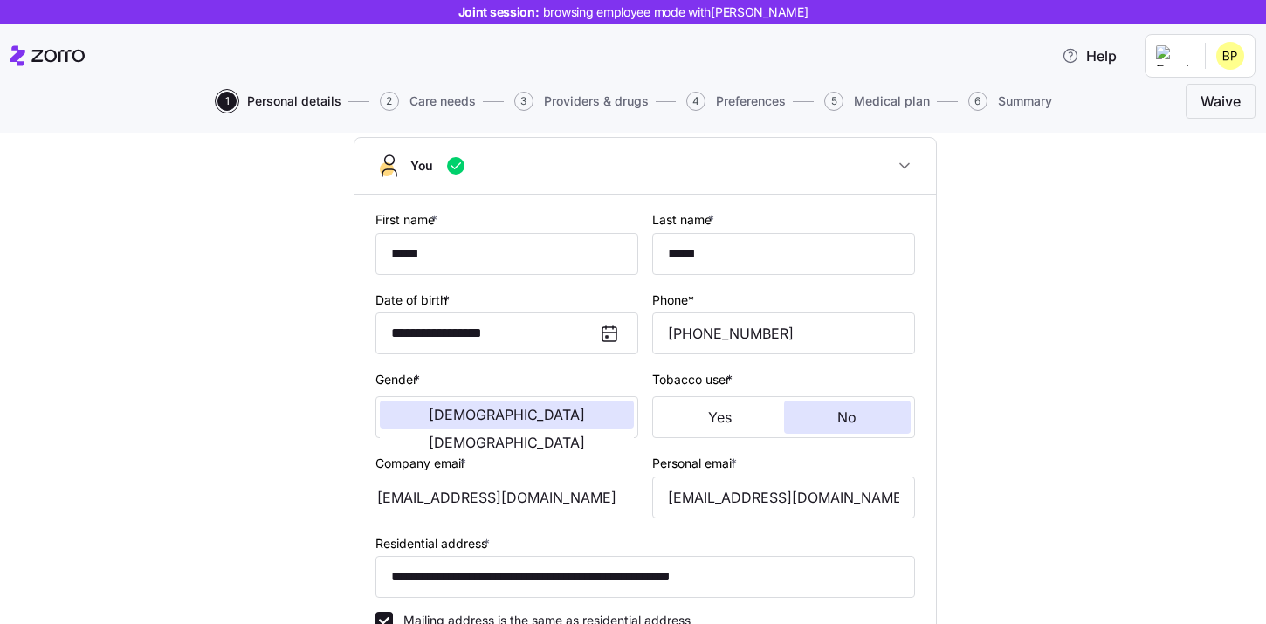
scroll to position [267, 0]
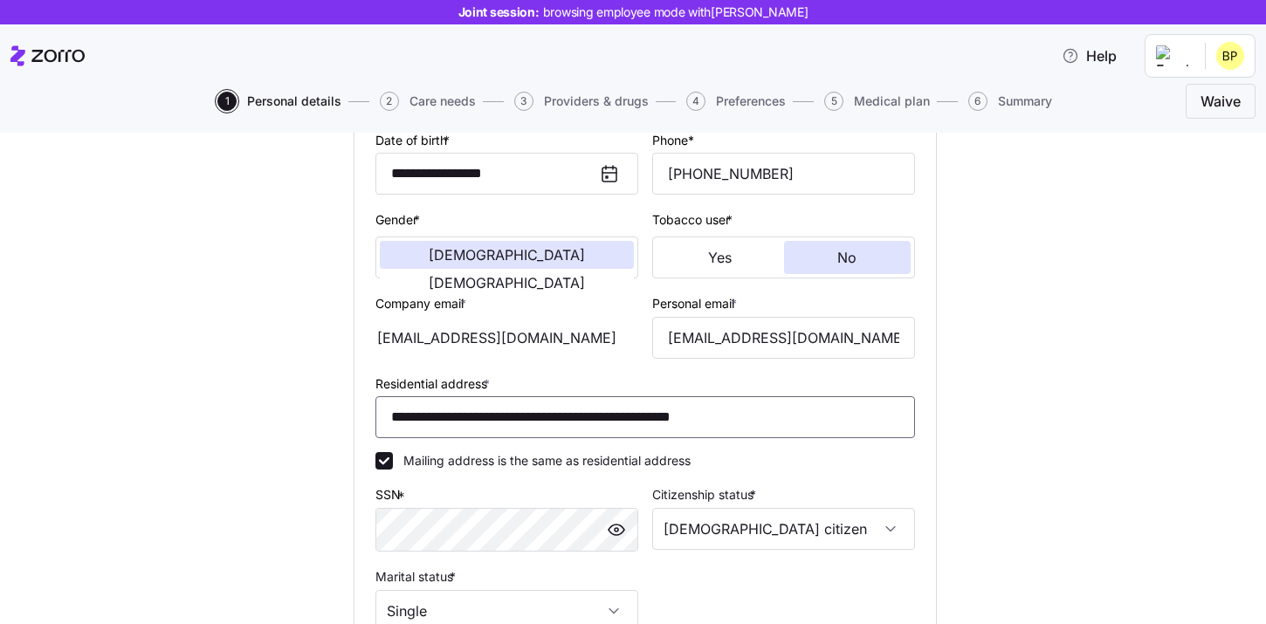
click at [733, 430] on input "**********" at bounding box center [645, 417] width 540 height 42
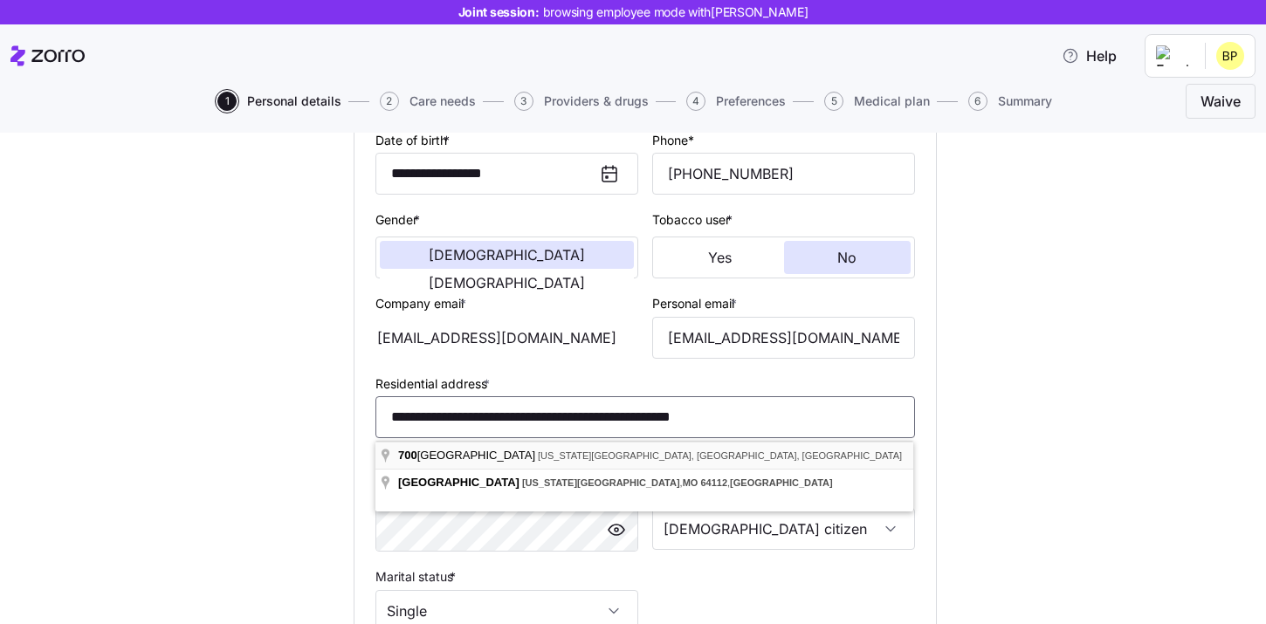
paste input
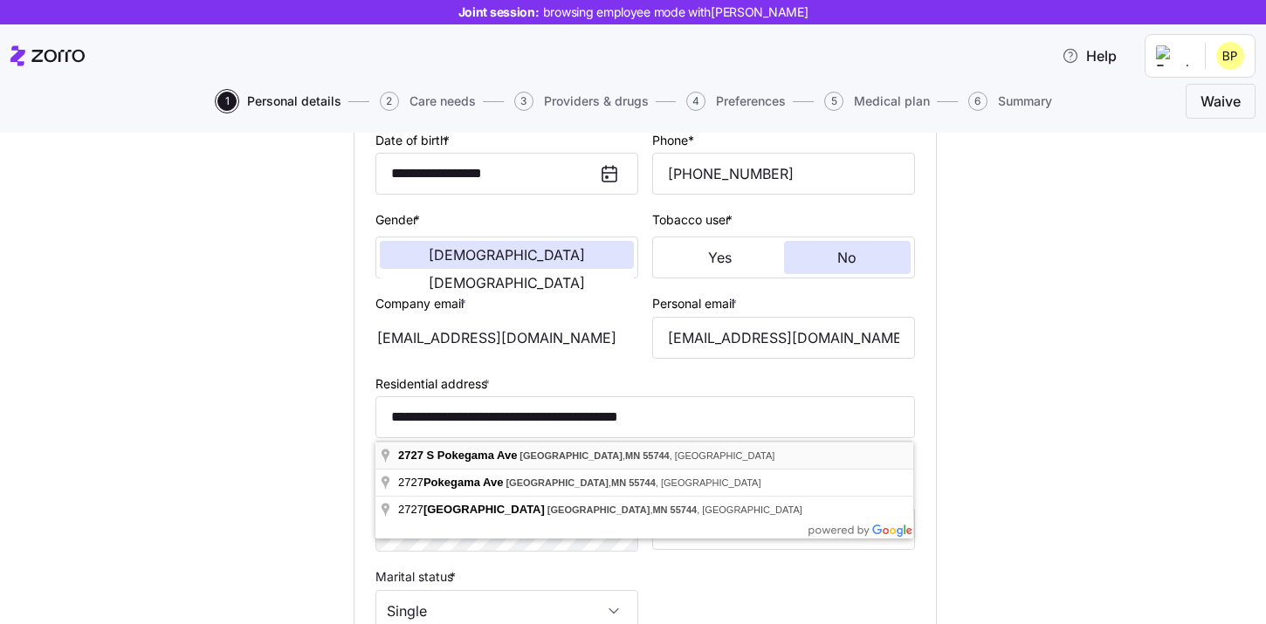
type input "**********"
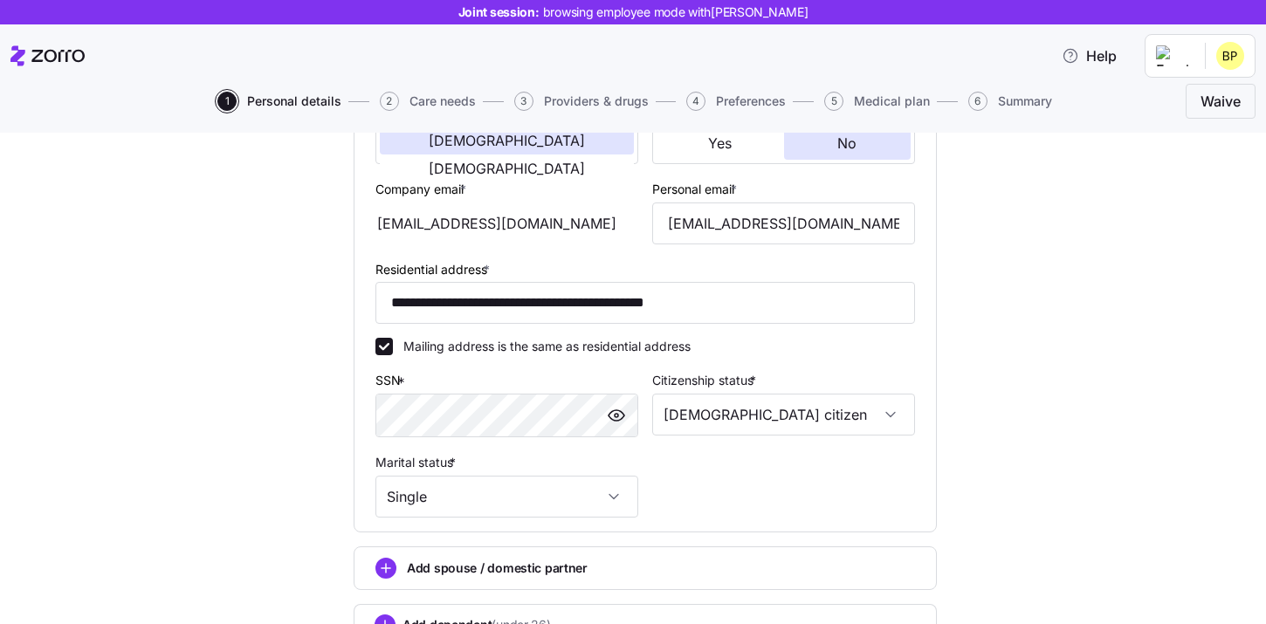
scroll to position [526, 0]
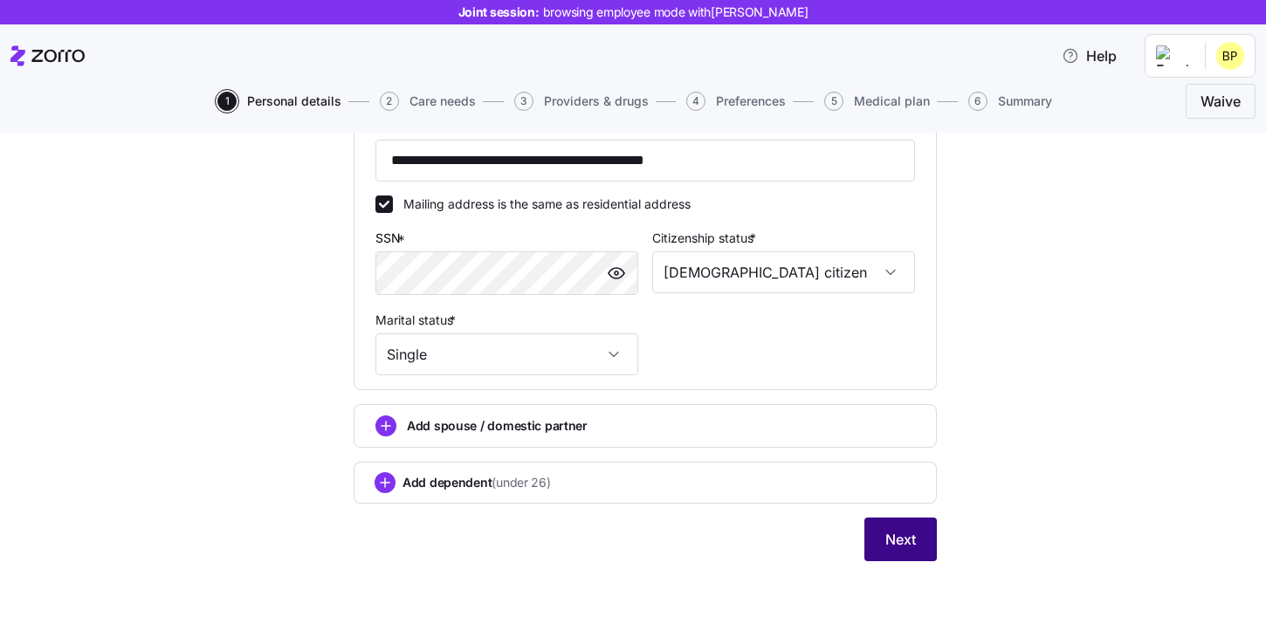
click at [877, 549] on button "Next" at bounding box center [900, 540] width 72 height 44
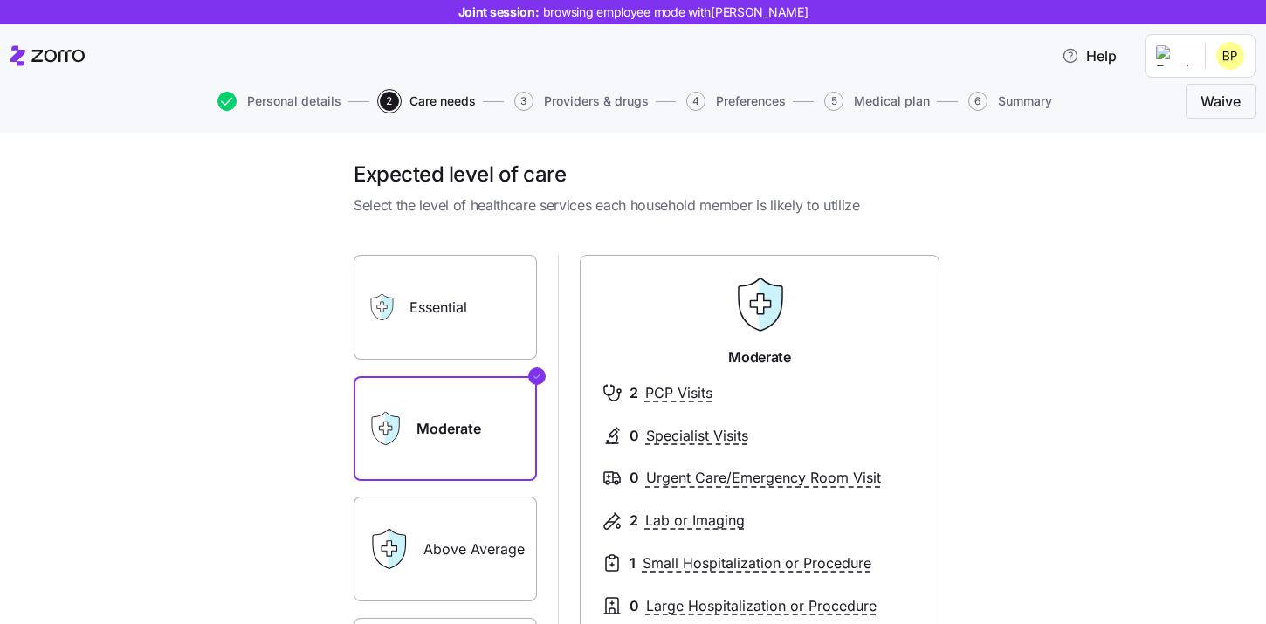
click at [453, 299] on label "Essential" at bounding box center [445, 307] width 183 height 105
click at [0, 0] on input "Essential" at bounding box center [0, 0] width 0 height 0
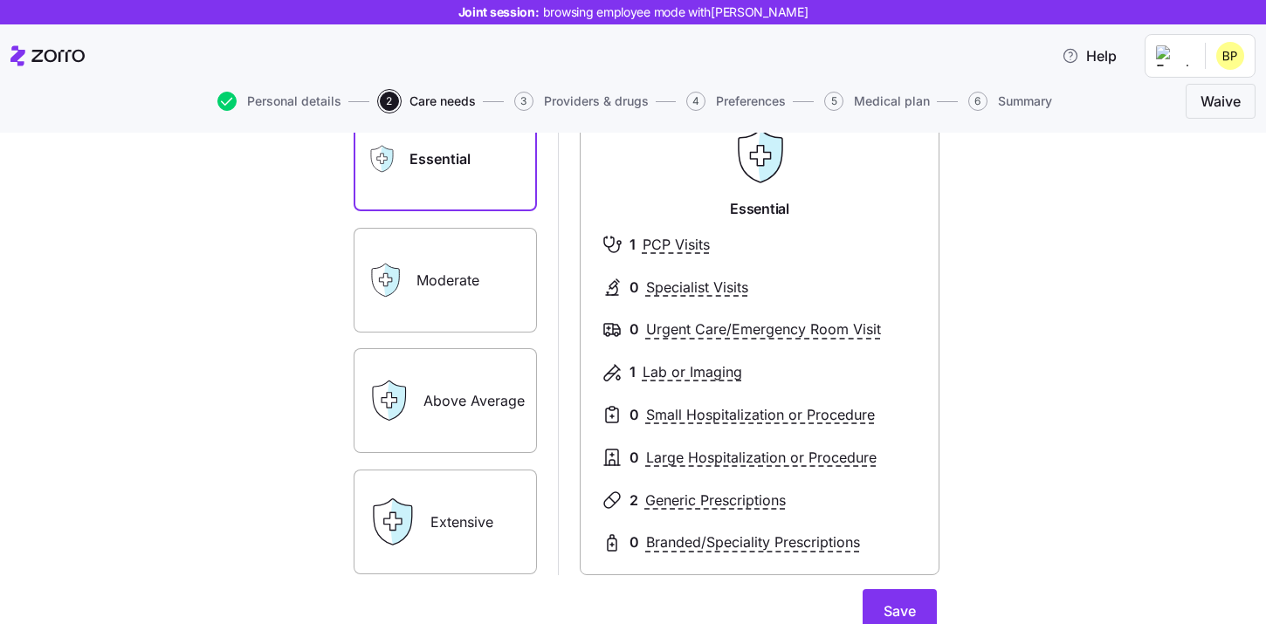
scroll to position [149, 0]
click at [451, 407] on label "Above Average" at bounding box center [445, 399] width 183 height 105
click at [0, 0] on input "Above Average" at bounding box center [0, 0] width 0 height 0
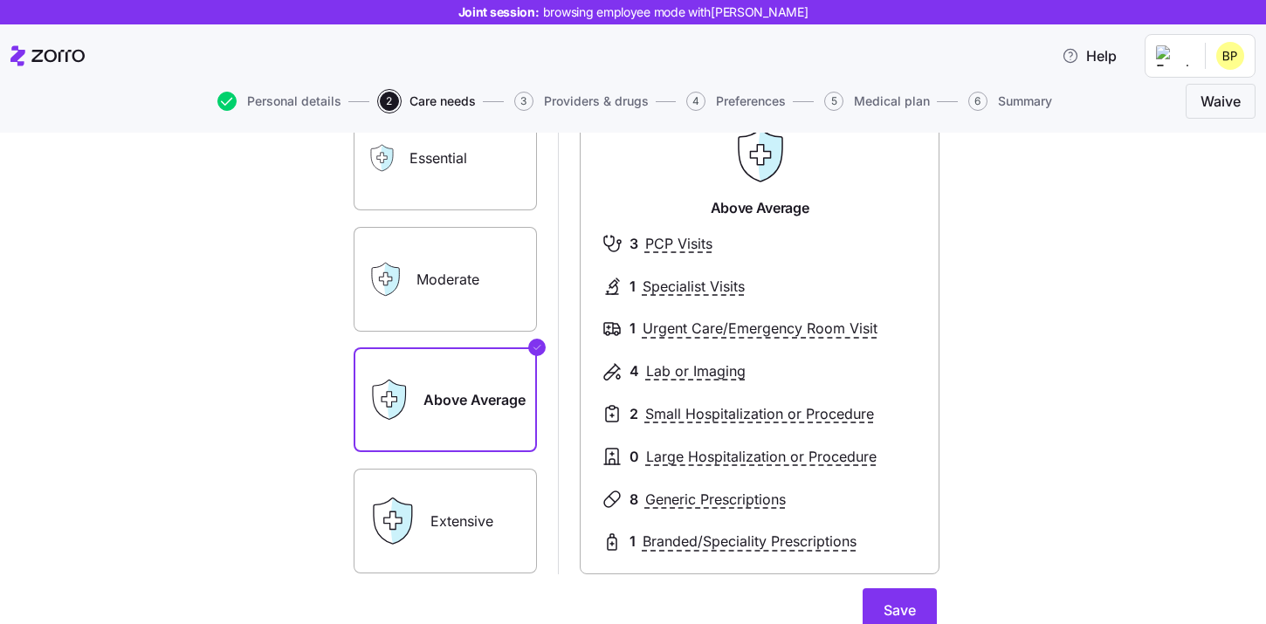
click at [485, 513] on label "Extensive" at bounding box center [445, 521] width 183 height 105
click at [0, 0] on input "Extensive" at bounding box center [0, 0] width 0 height 0
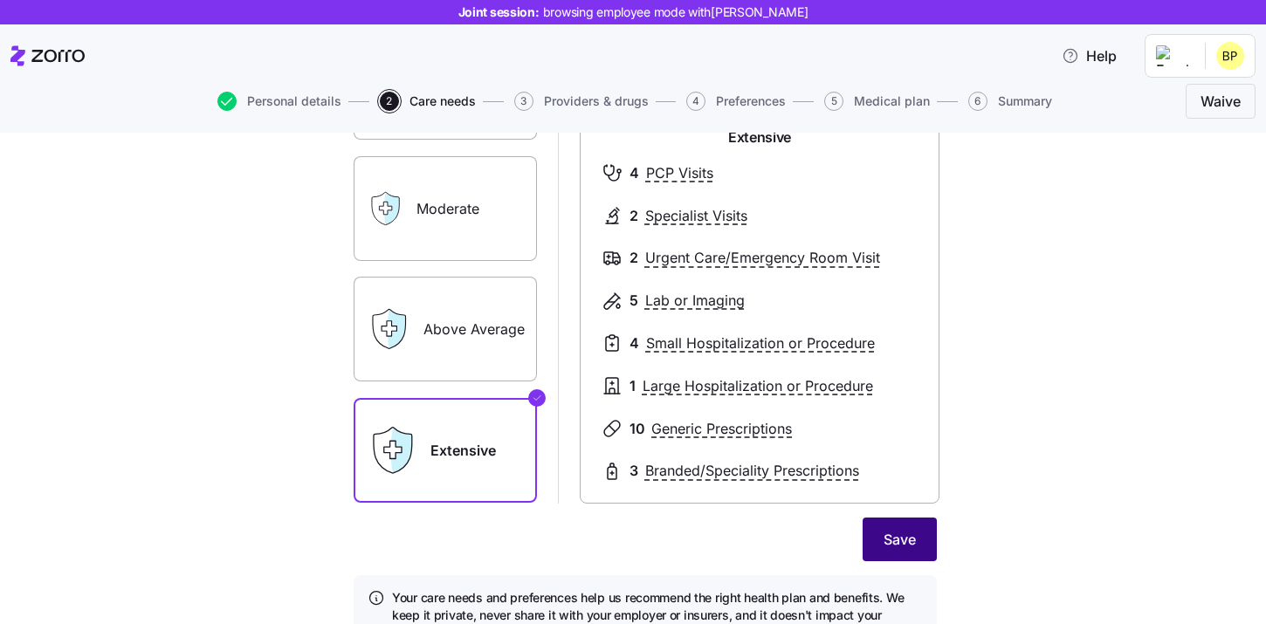
scroll to position [224, 0]
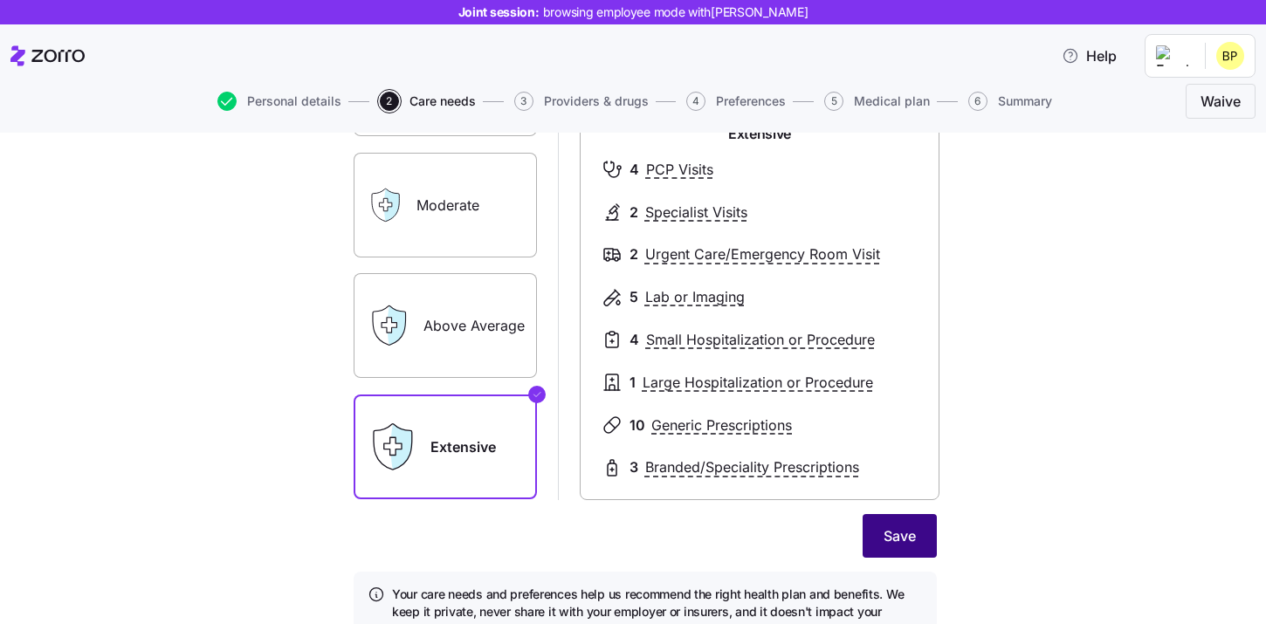
click at [887, 552] on button "Save" at bounding box center [900, 536] width 74 height 44
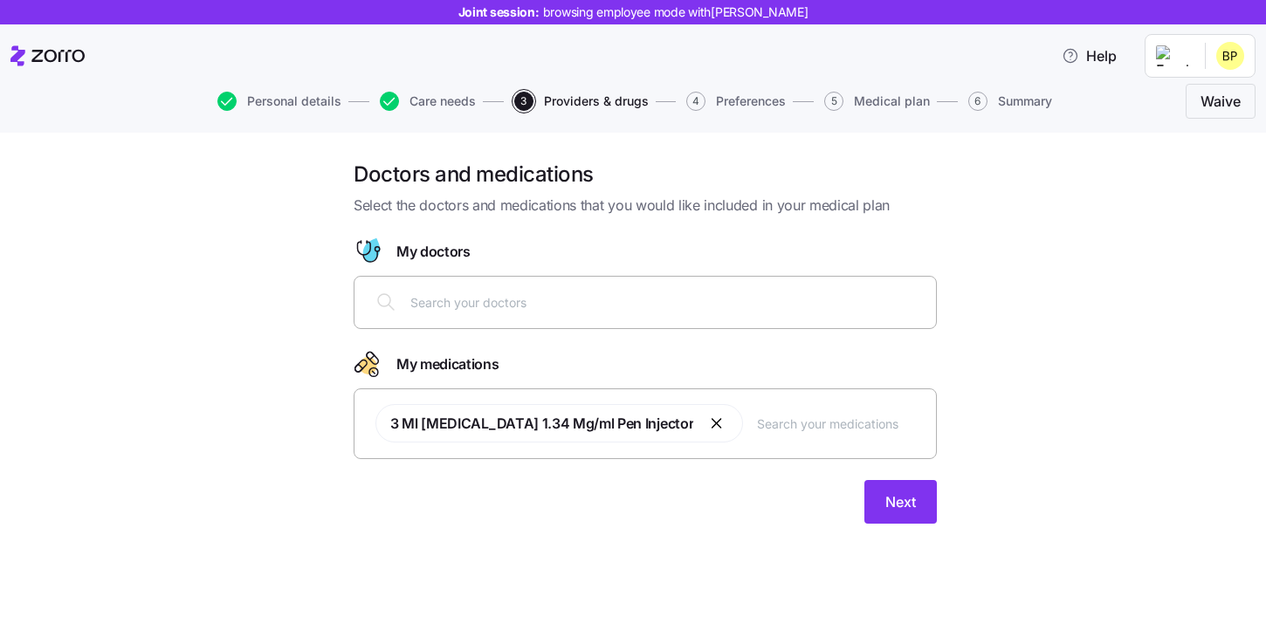
click at [437, 298] on input "text" at bounding box center [667, 301] width 515 height 19
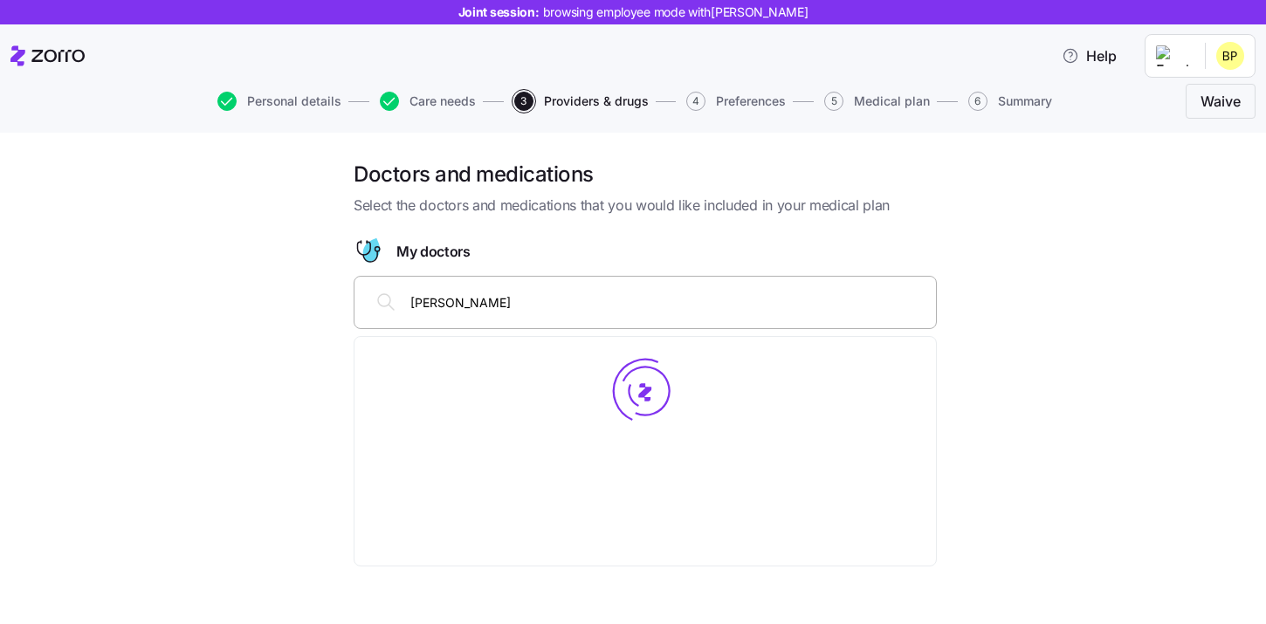
type input "Tim Pehl"
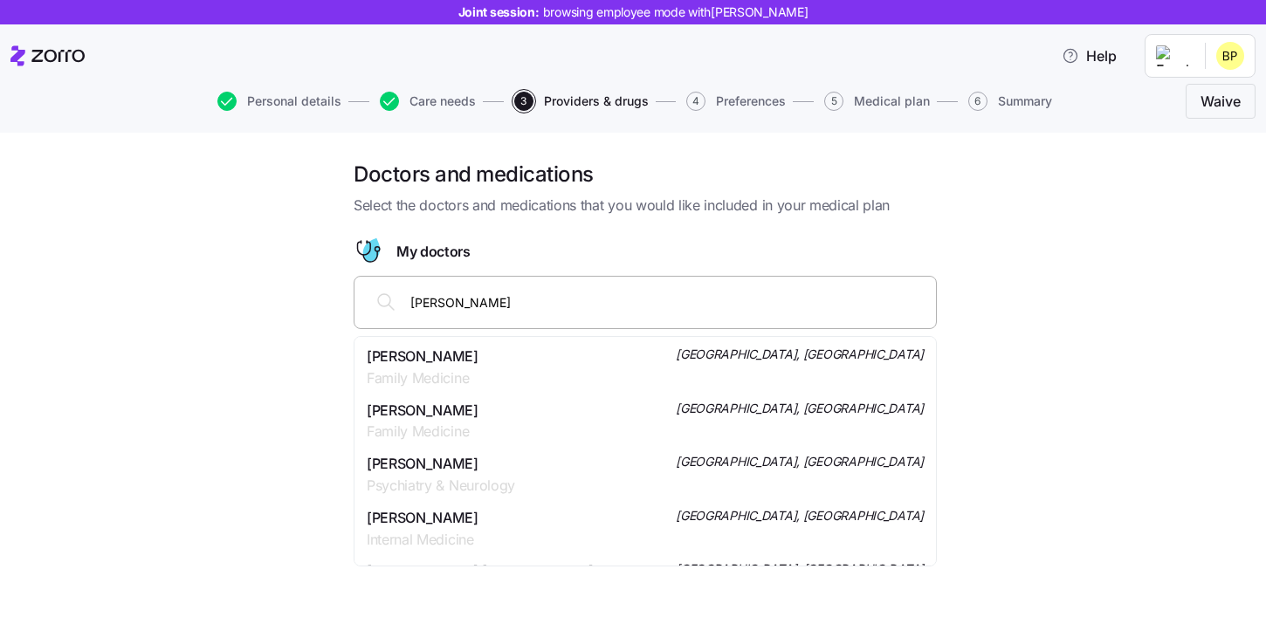
click at [448, 370] on span "Family Medicine" at bounding box center [423, 379] width 112 height 22
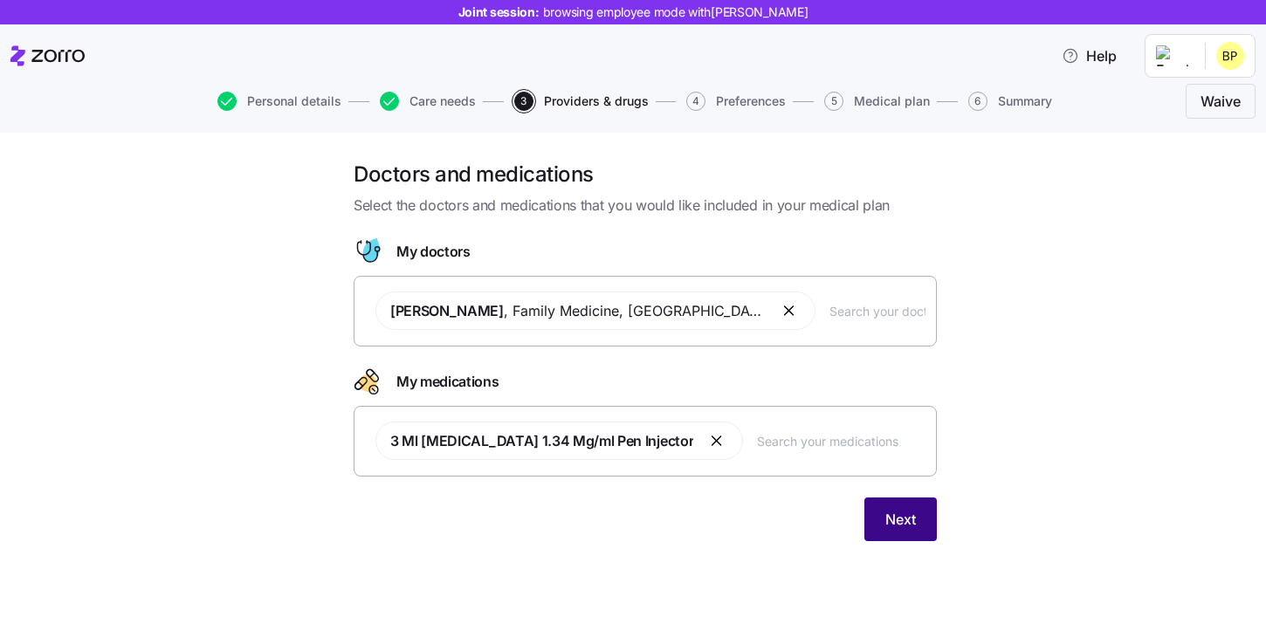
click at [891, 522] on span "Next" at bounding box center [900, 519] width 31 height 21
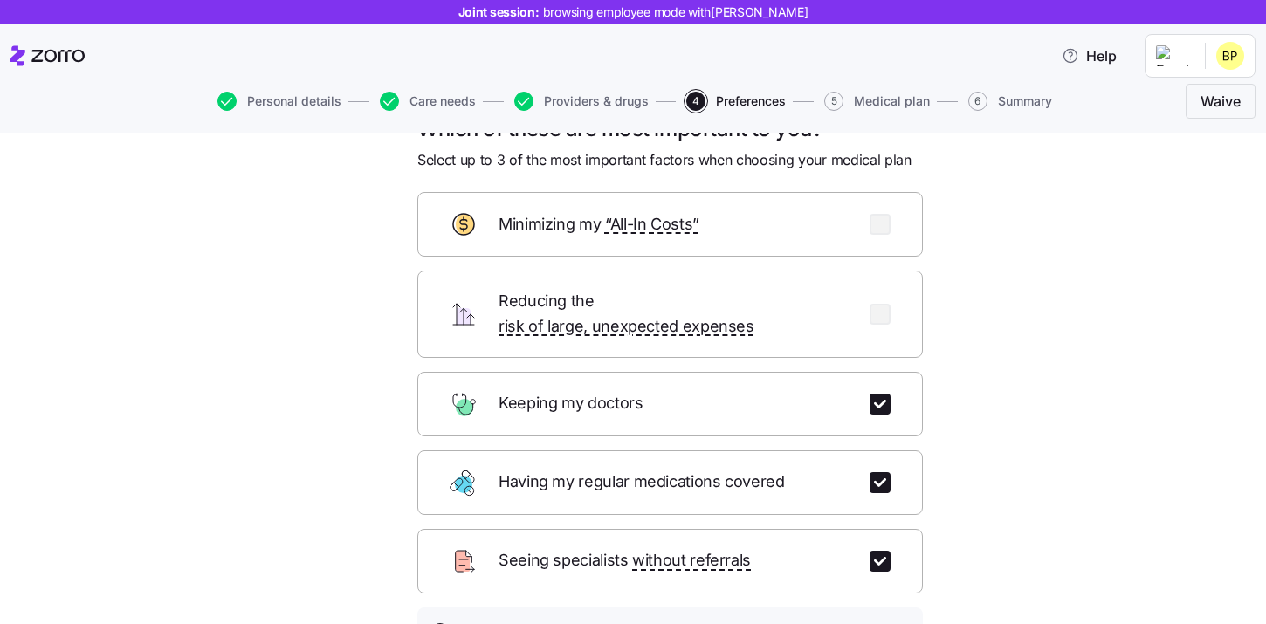
scroll to position [44, 0]
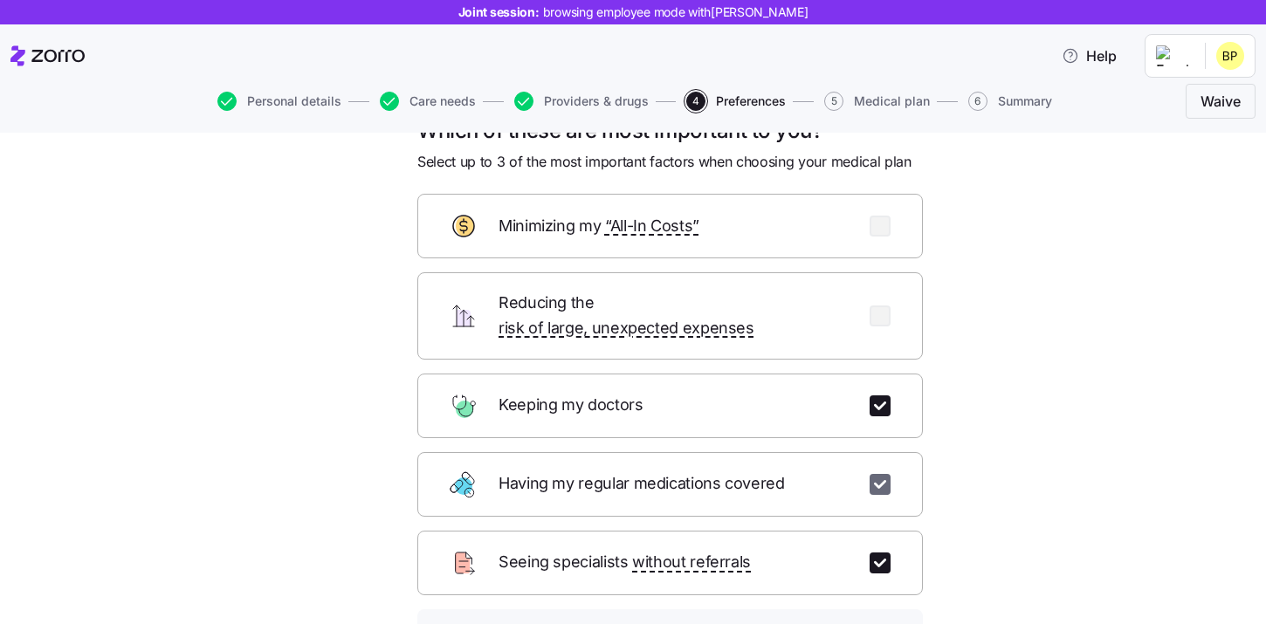
click at [882, 474] on input "checkbox" at bounding box center [880, 484] width 21 height 21
checkbox input "false"
click at [882, 553] on input "checkbox" at bounding box center [880, 563] width 21 height 21
checkbox input "false"
click at [884, 314] on input "checkbox" at bounding box center [880, 316] width 21 height 21
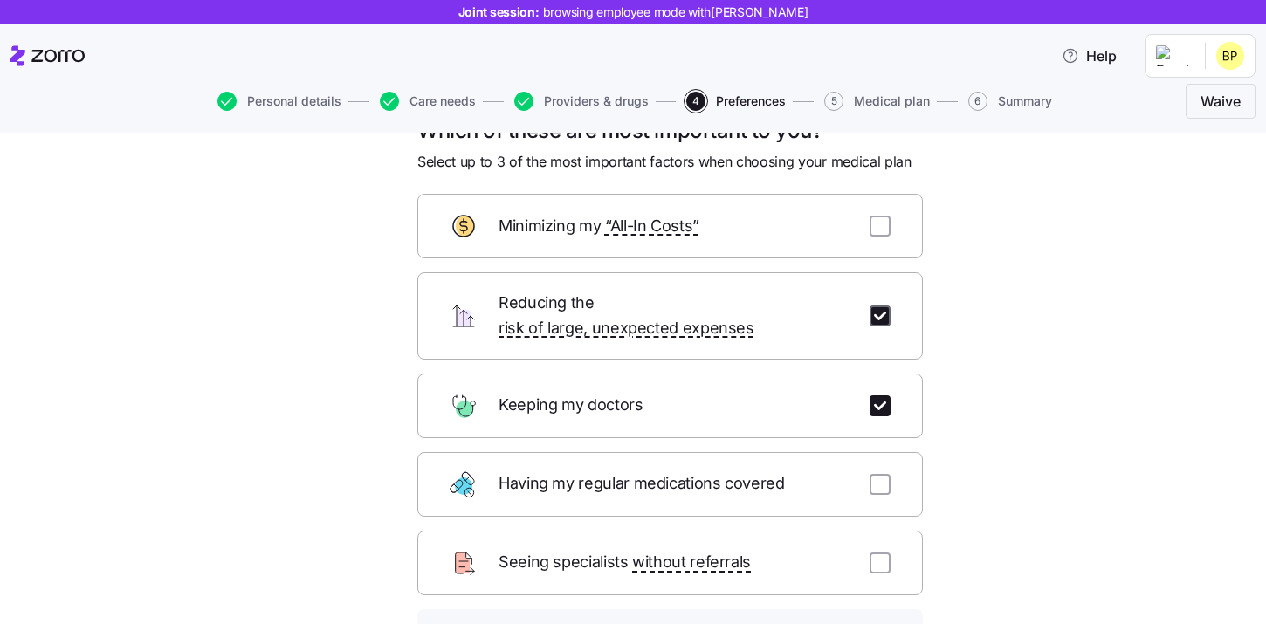
checkbox input "true"
click at [890, 230] on input "checkbox" at bounding box center [880, 226] width 21 height 21
checkbox input "true"
click at [881, 396] on input "checkbox" at bounding box center [880, 406] width 21 height 21
checkbox input "false"
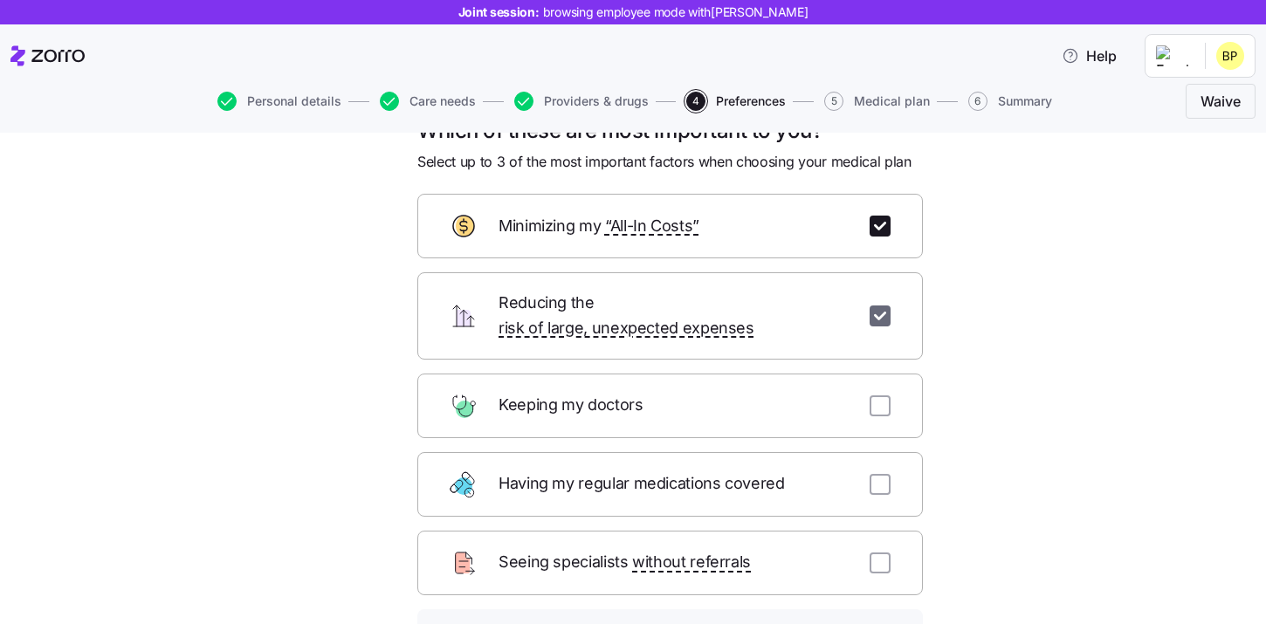
click at [881, 311] on input "checkbox" at bounding box center [880, 316] width 21 height 21
checkbox input "false"
click at [881, 237] on div "Minimizing my “All-In Costs”" at bounding box center [670, 226] width 506 height 65
click at [881, 230] on input "checkbox" at bounding box center [880, 226] width 21 height 21
checkbox input "false"
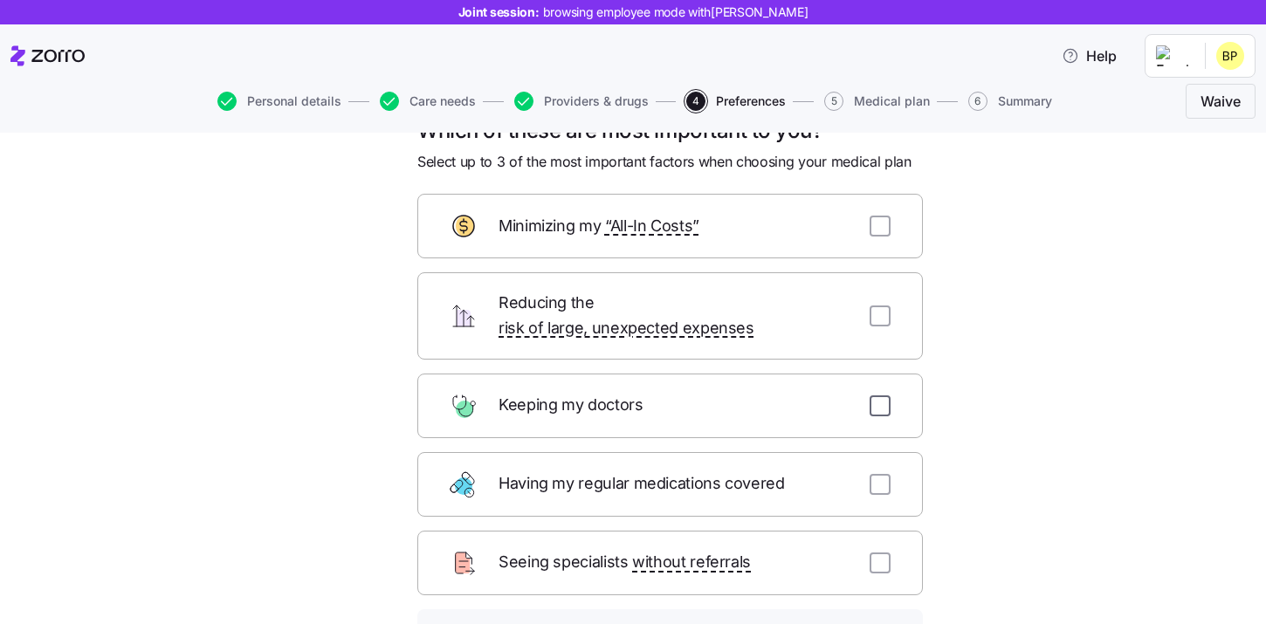
click at [878, 396] on input "checkbox" at bounding box center [880, 406] width 21 height 21
checkbox input "true"
click at [878, 474] on input "checkbox" at bounding box center [880, 484] width 21 height 21
checkbox input "true"
click at [875, 553] on input "checkbox" at bounding box center [880, 563] width 21 height 21
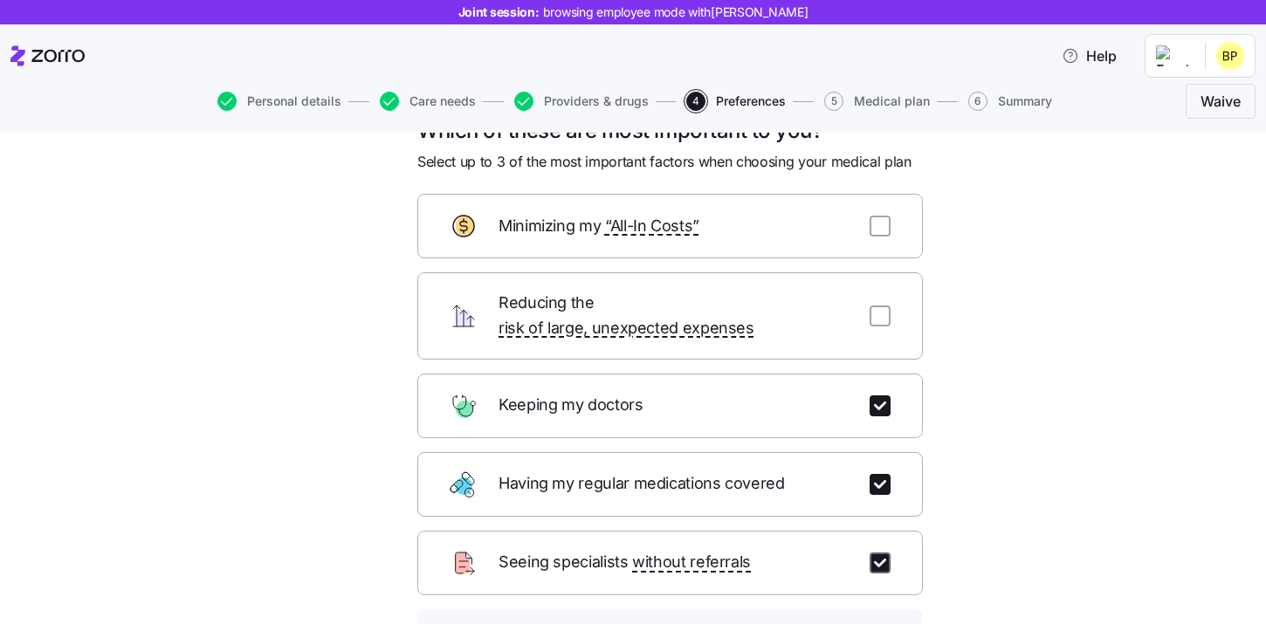
checkbox input "true"
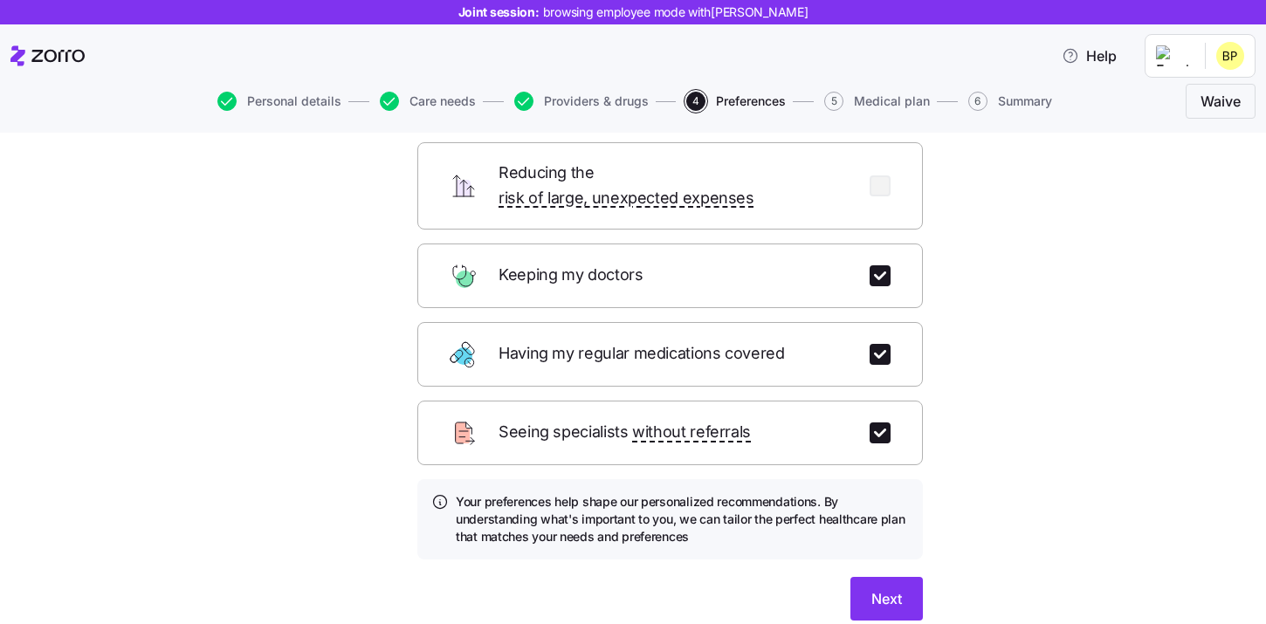
scroll to position [182, 0]
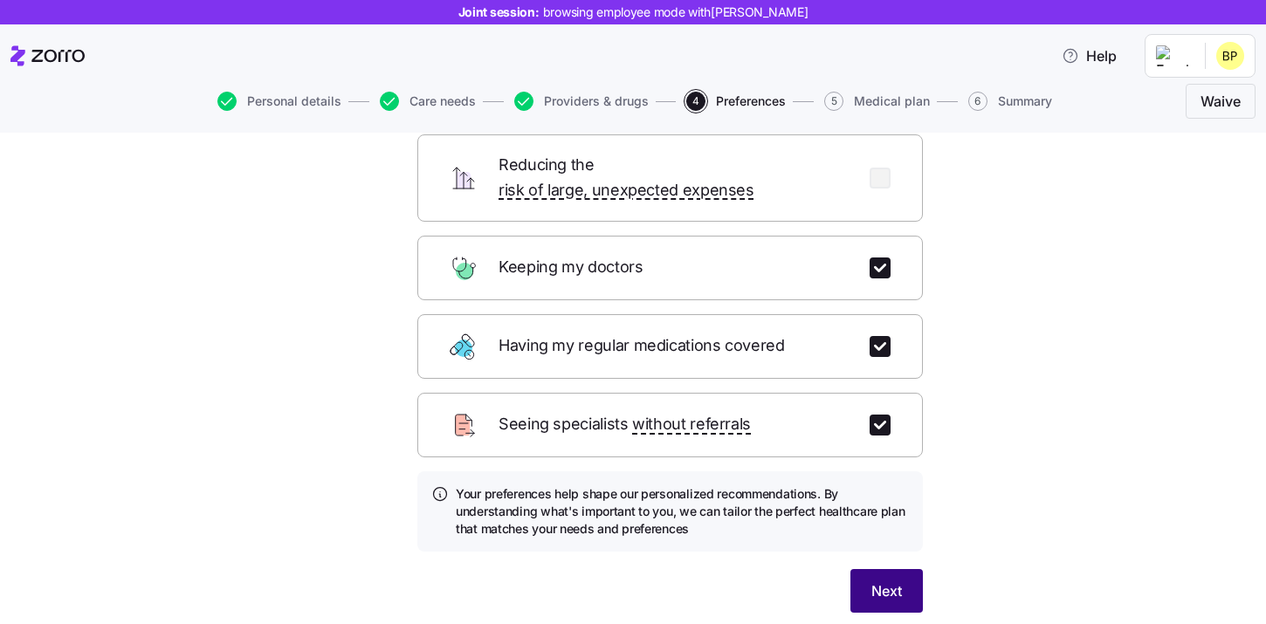
click at [884, 581] on span "Next" at bounding box center [886, 591] width 31 height 21
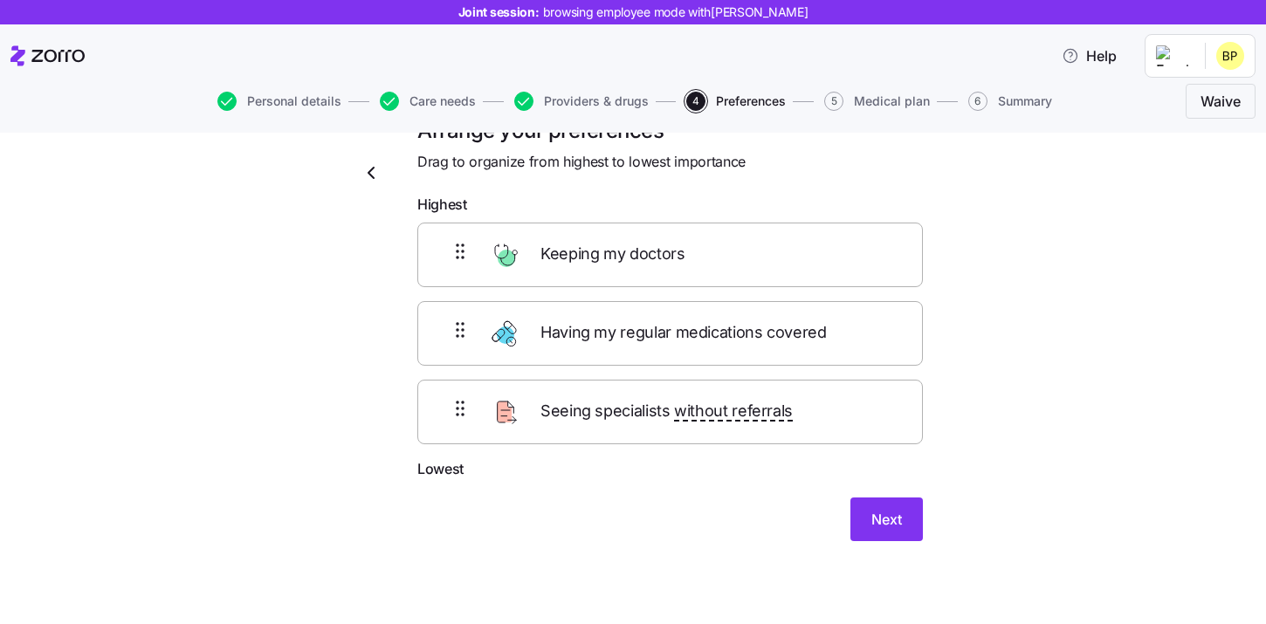
scroll to position [30, 0]
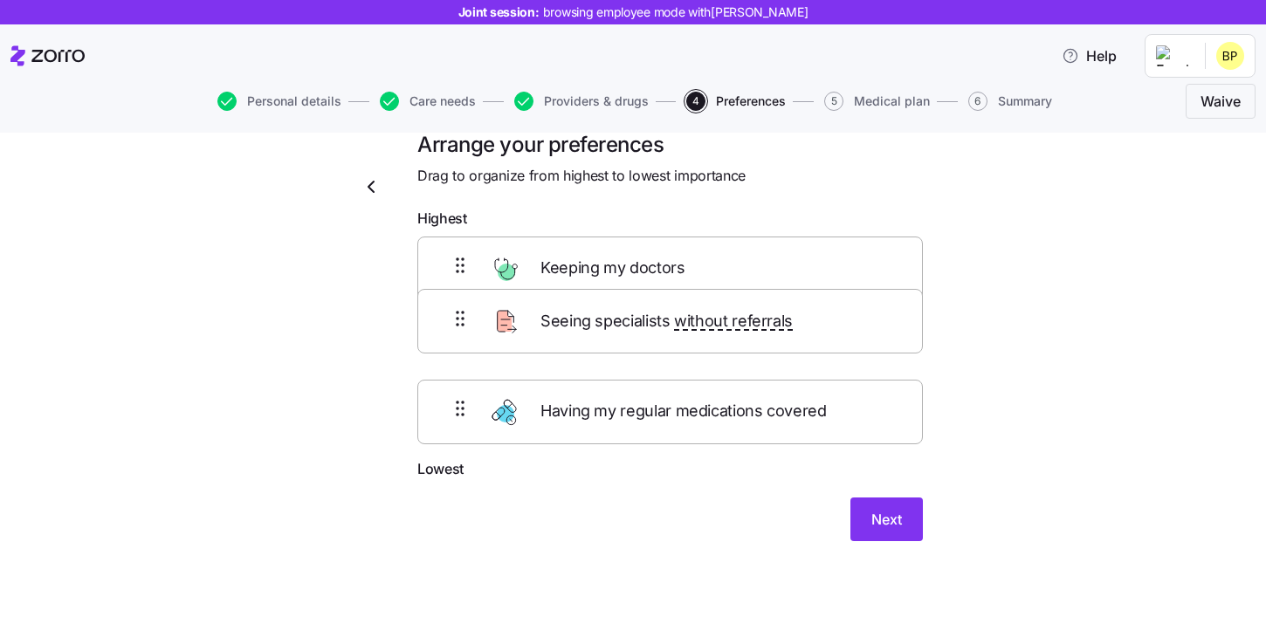
drag, startPoint x: 670, startPoint y: 422, endPoint x: 670, endPoint y: 321, distance: 100.4
click at [670, 321] on div "Keeping my doctors Having my regular medications covered Seeing specialists wit…" at bounding box center [670, 348] width 506 height 222
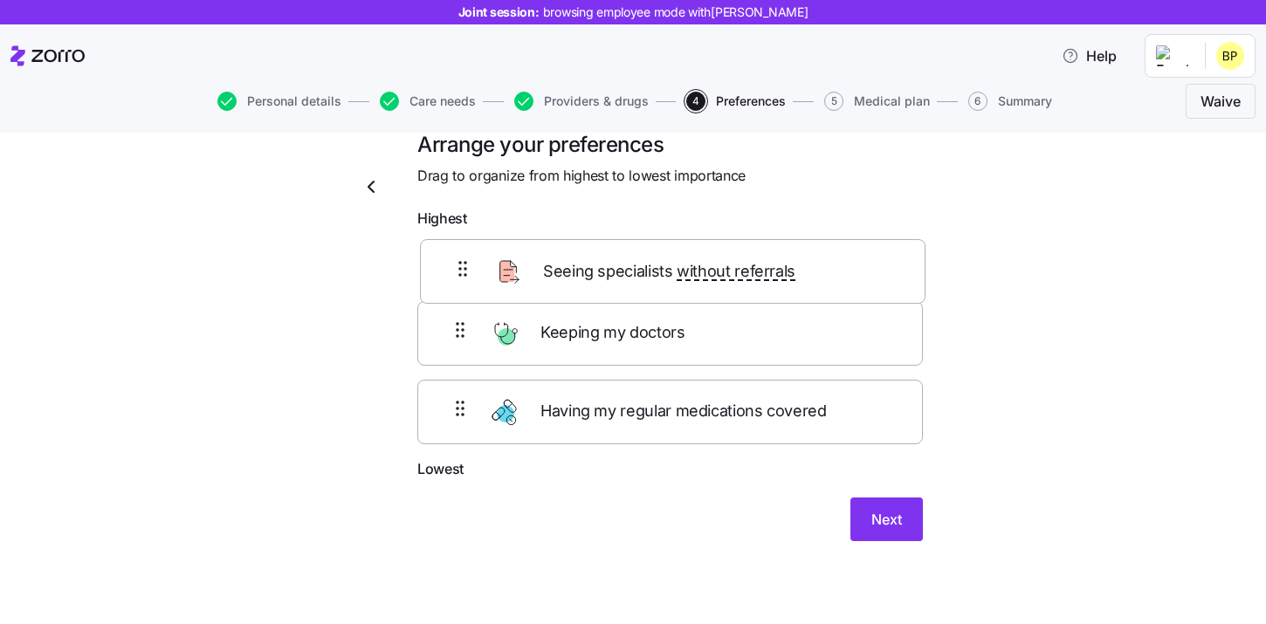
drag, startPoint x: 590, startPoint y: 347, endPoint x: 592, endPoint y: 265, distance: 81.2
click at [592, 265] on div "Keeping my doctors Seeing specialists without referrals Having my regular medic…" at bounding box center [670, 348] width 506 height 222
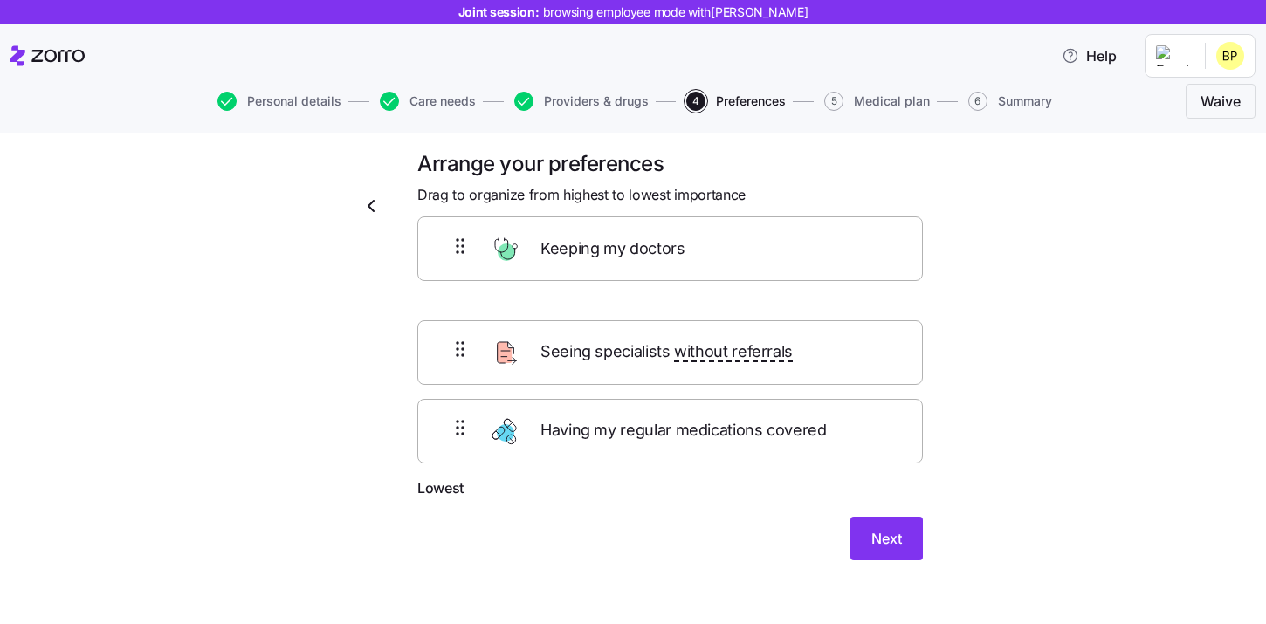
scroll to position [10, 0]
drag, startPoint x: 587, startPoint y: 342, endPoint x: 588, endPoint y: 259, distance: 82.9
click at [588, 259] on div "Seeing specialists without referrals Keeping my doctors Having my regular medic…" at bounding box center [670, 368] width 506 height 222
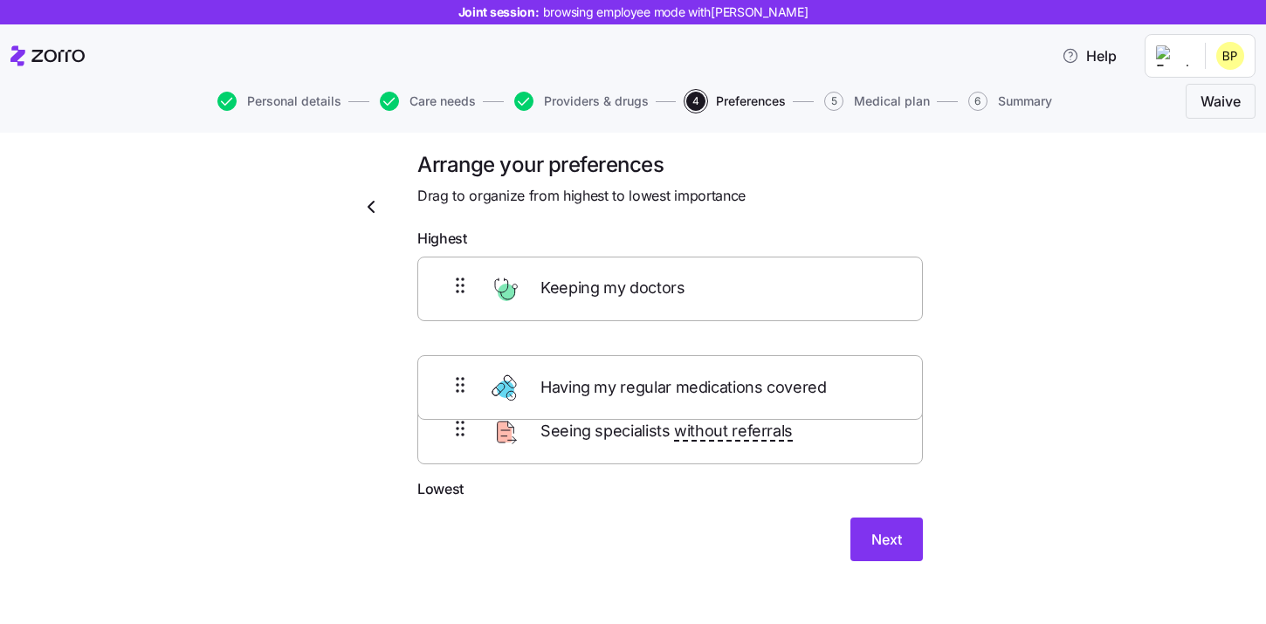
drag, startPoint x: 627, startPoint y: 460, endPoint x: 628, endPoint y: 372, distance: 88.2
click at [628, 372] on div "Keeping my doctors Seeing specialists without referrals Having my regular medic…" at bounding box center [670, 368] width 506 height 222
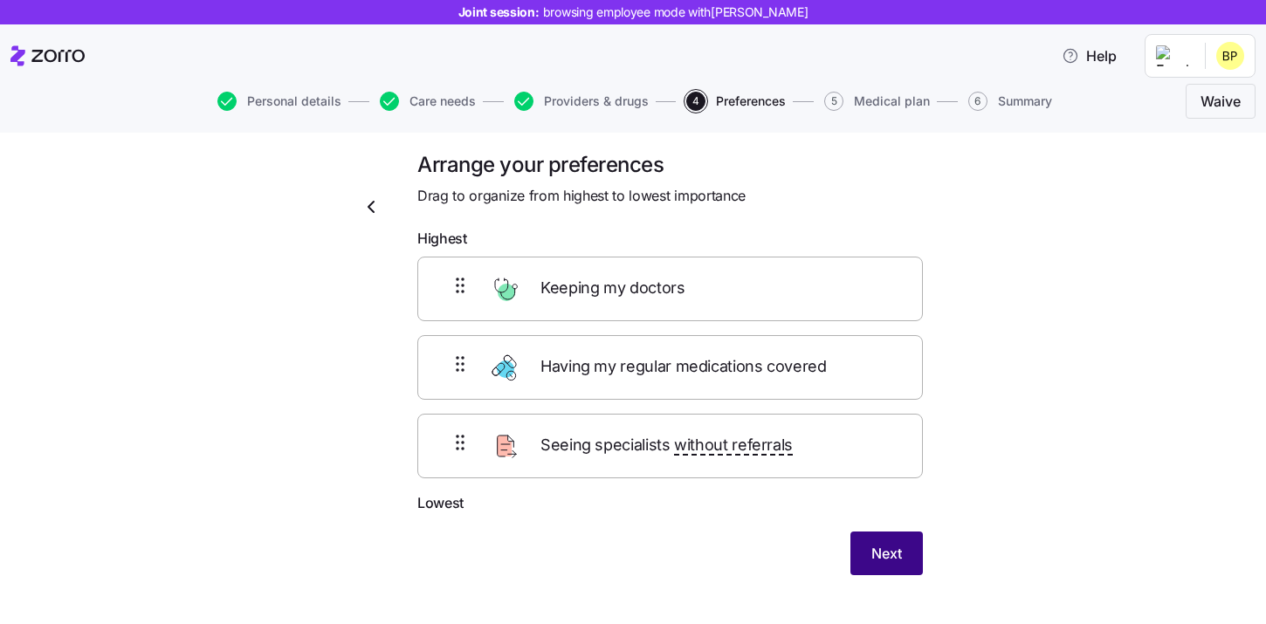
click at [902, 571] on button "Next" at bounding box center [886, 554] width 72 height 44
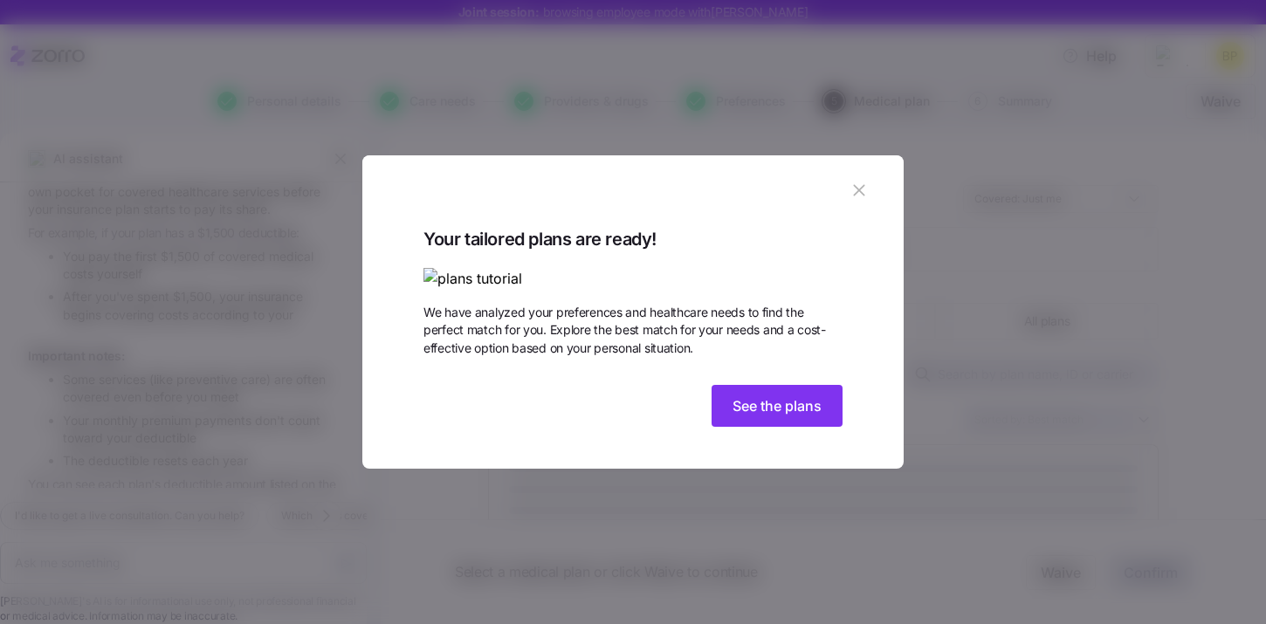
scroll to position [202, 0]
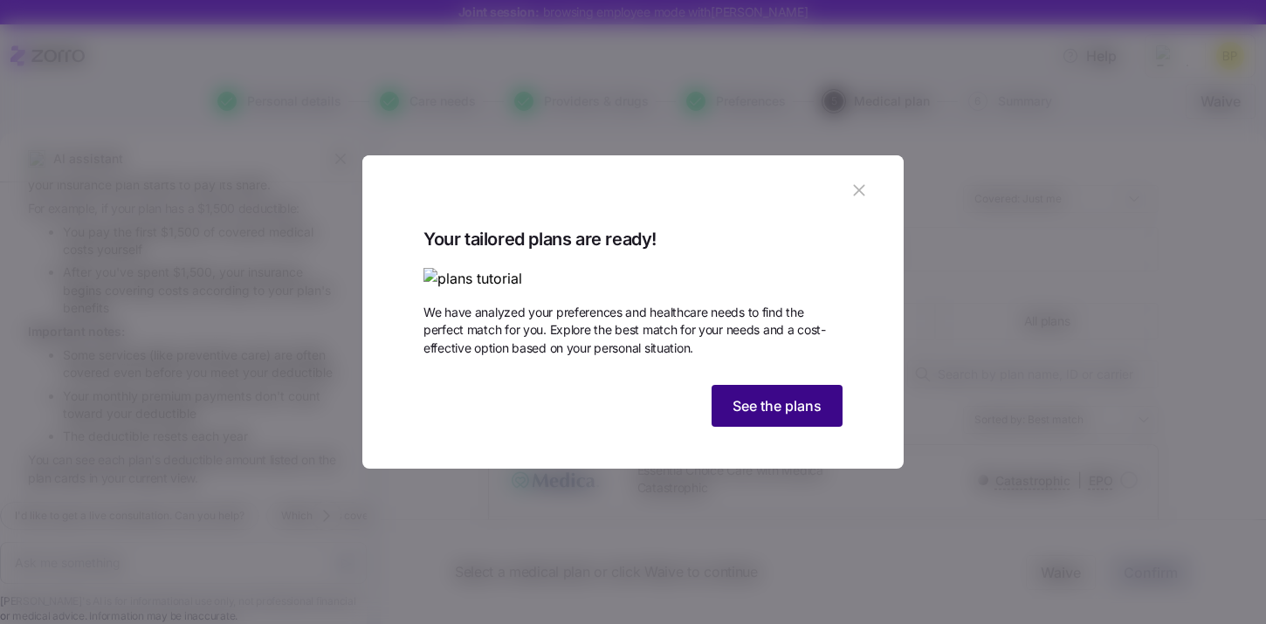
click at [798, 416] on span "See the plans" at bounding box center [777, 406] width 89 height 21
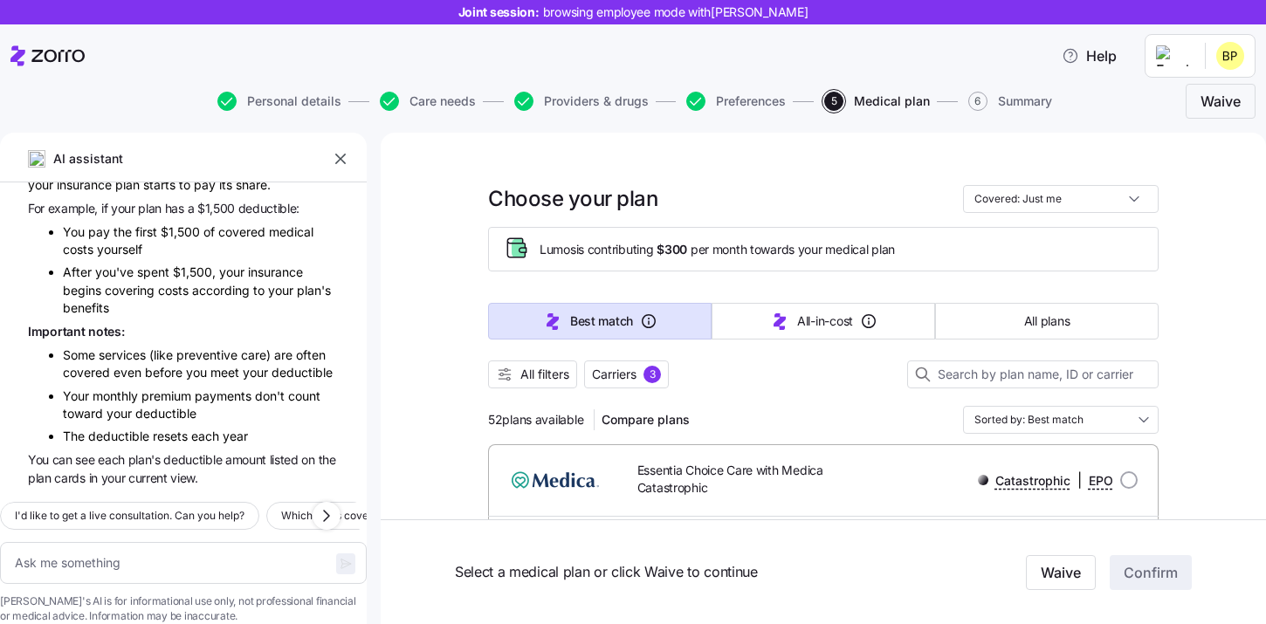
drag, startPoint x: 488, startPoint y: 421, endPoint x: 587, endPoint y: 417, distance: 98.7
click at [583, 417] on span "52 plans available" at bounding box center [535, 419] width 95 height 17
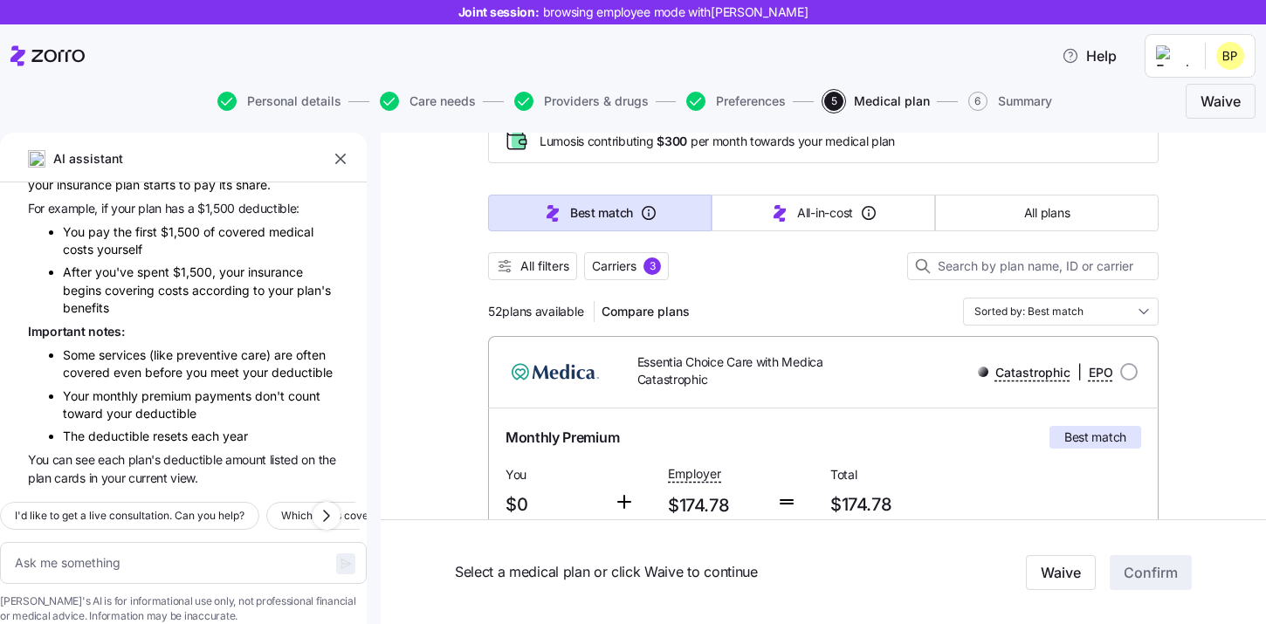
scroll to position [27, 0]
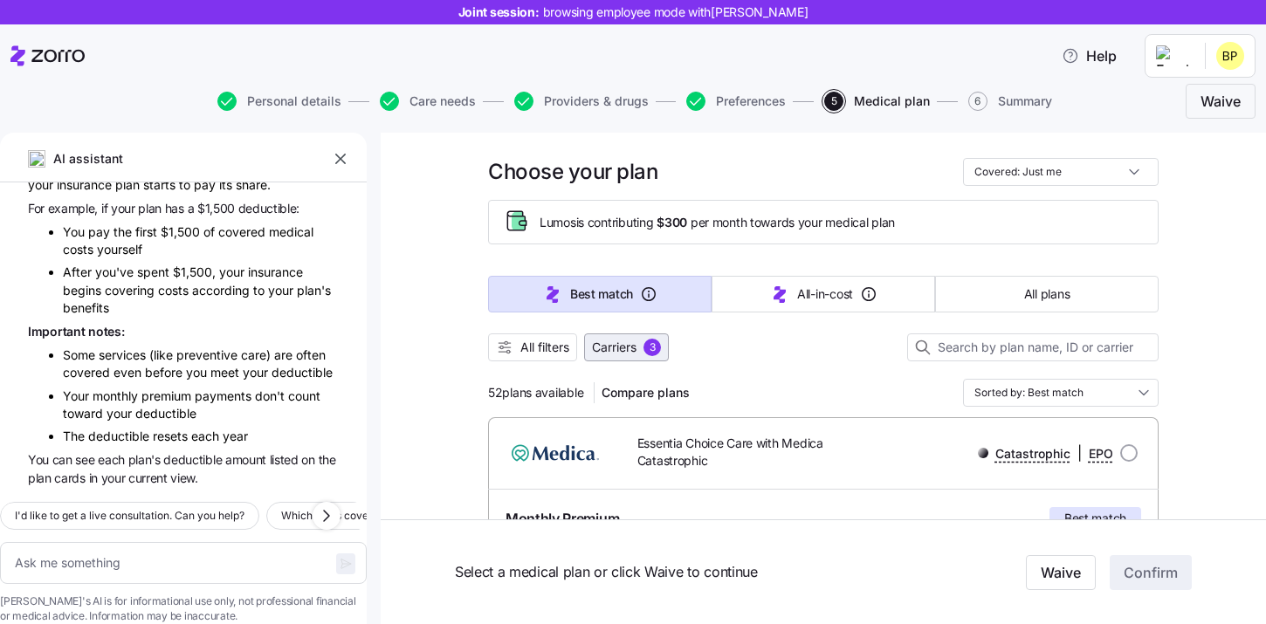
click at [634, 347] on span "Carriers" at bounding box center [614, 347] width 45 height 17
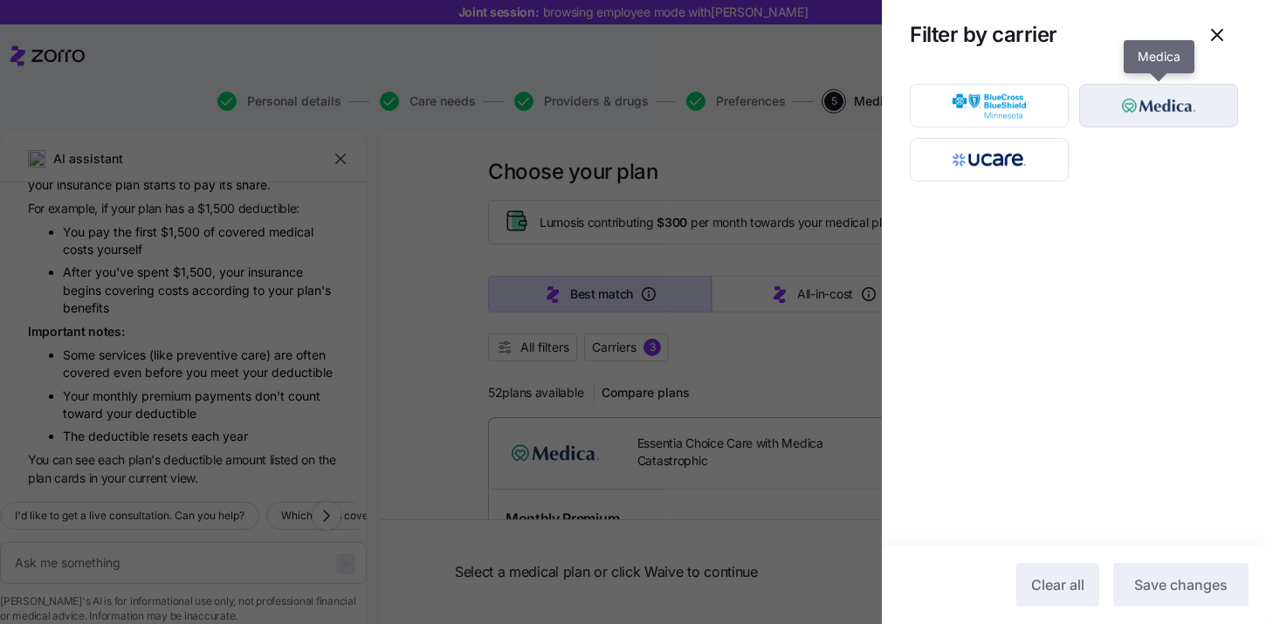
click at [1152, 103] on img "button" at bounding box center [1159, 105] width 128 height 35
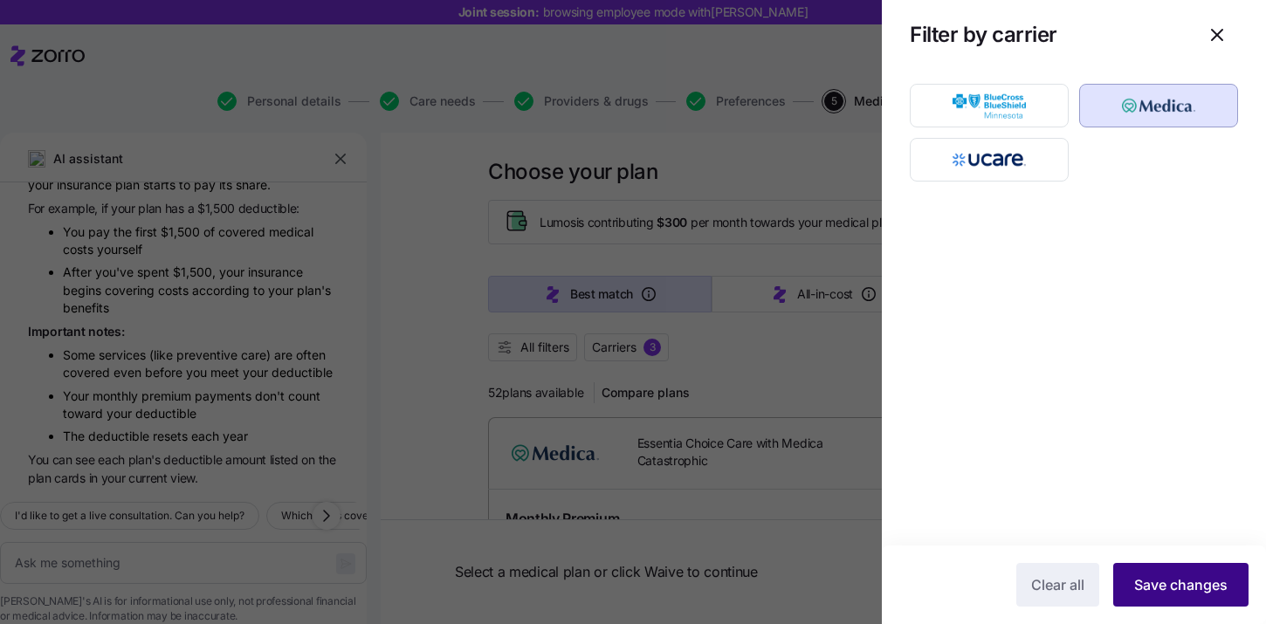
click at [1168, 595] on span "Save changes" at bounding box center [1180, 584] width 93 height 21
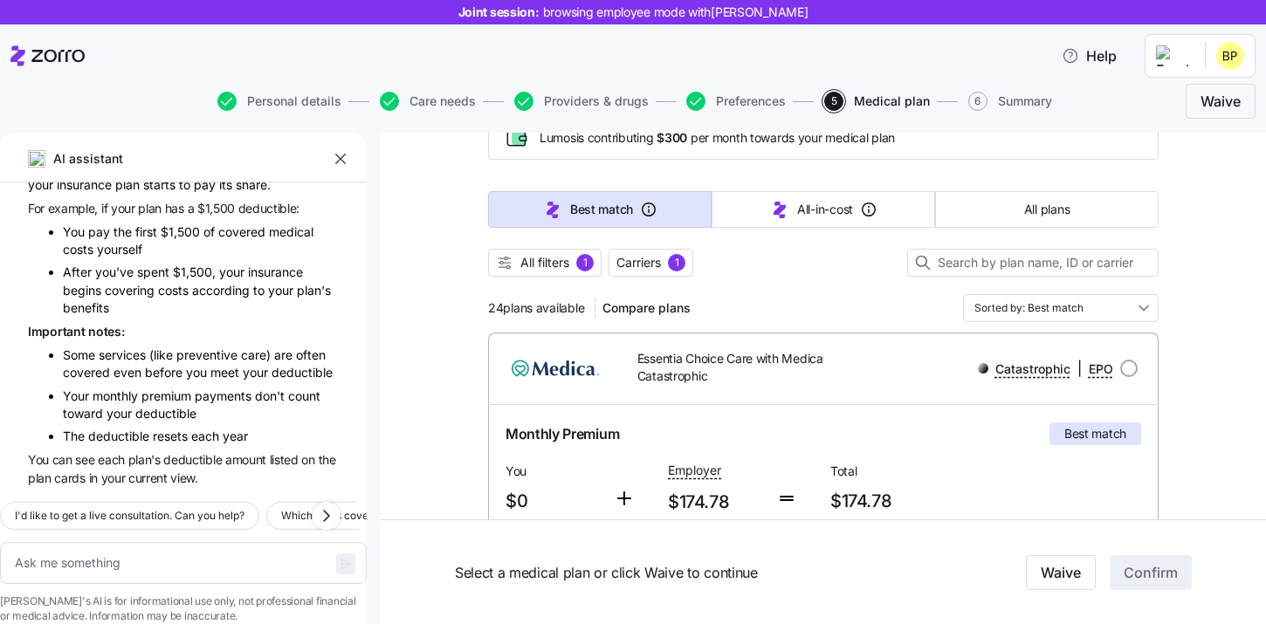
scroll to position [93, 0]
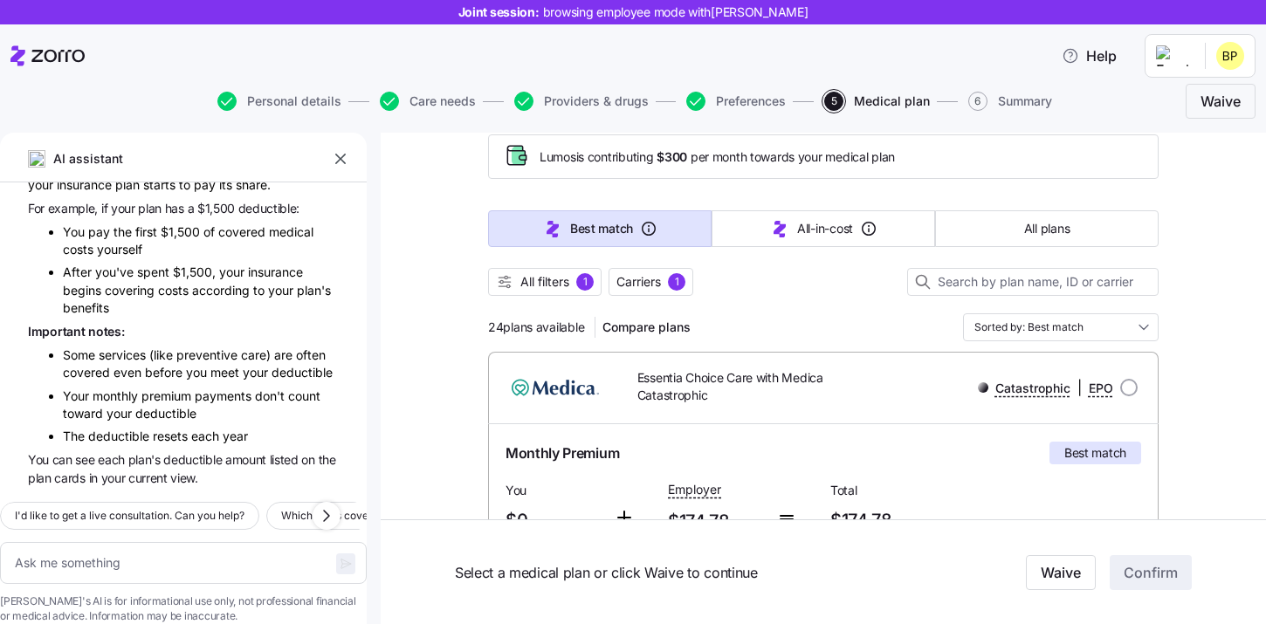
click at [646, 261] on div at bounding box center [823, 263] width 671 height 10
click at [646, 282] on span "Carriers" at bounding box center [638, 281] width 45 height 17
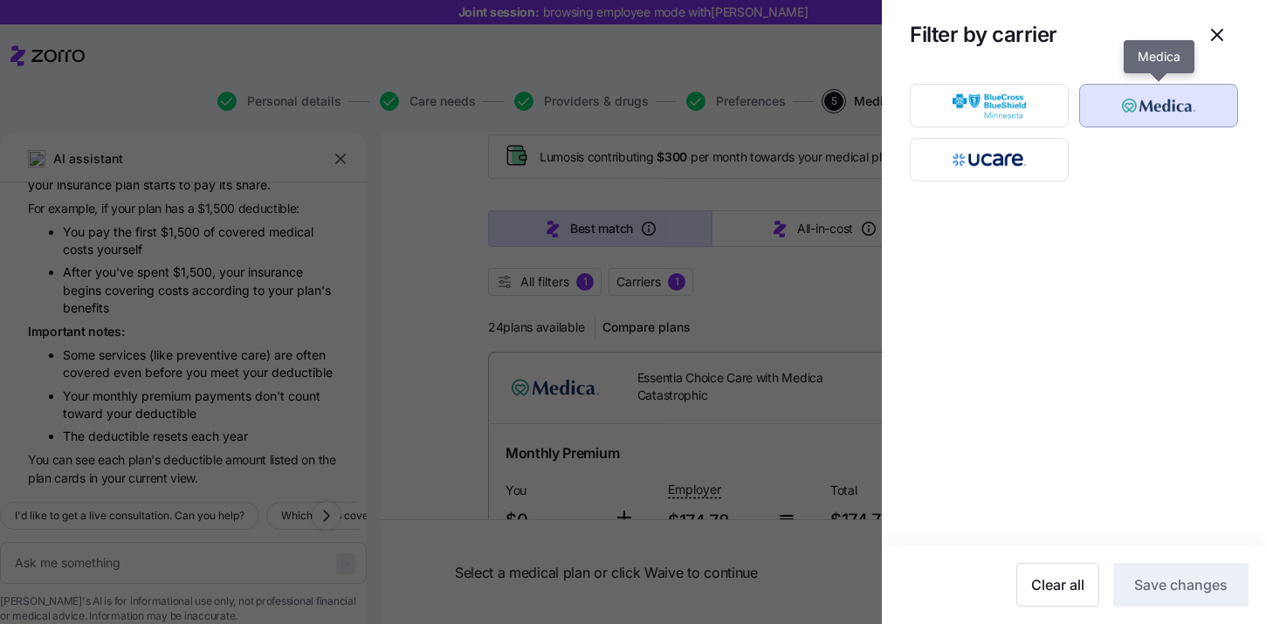
click at [1176, 111] on img "button" at bounding box center [1159, 105] width 128 height 35
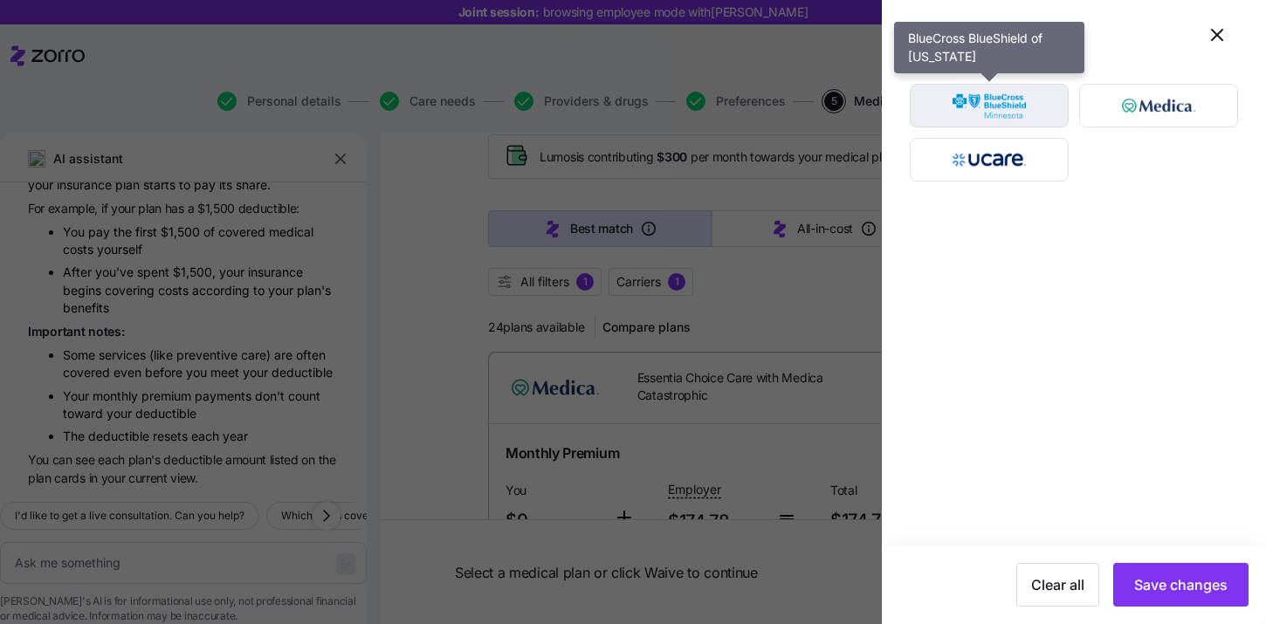
click at [1007, 118] on img "button" at bounding box center [989, 105] width 128 height 35
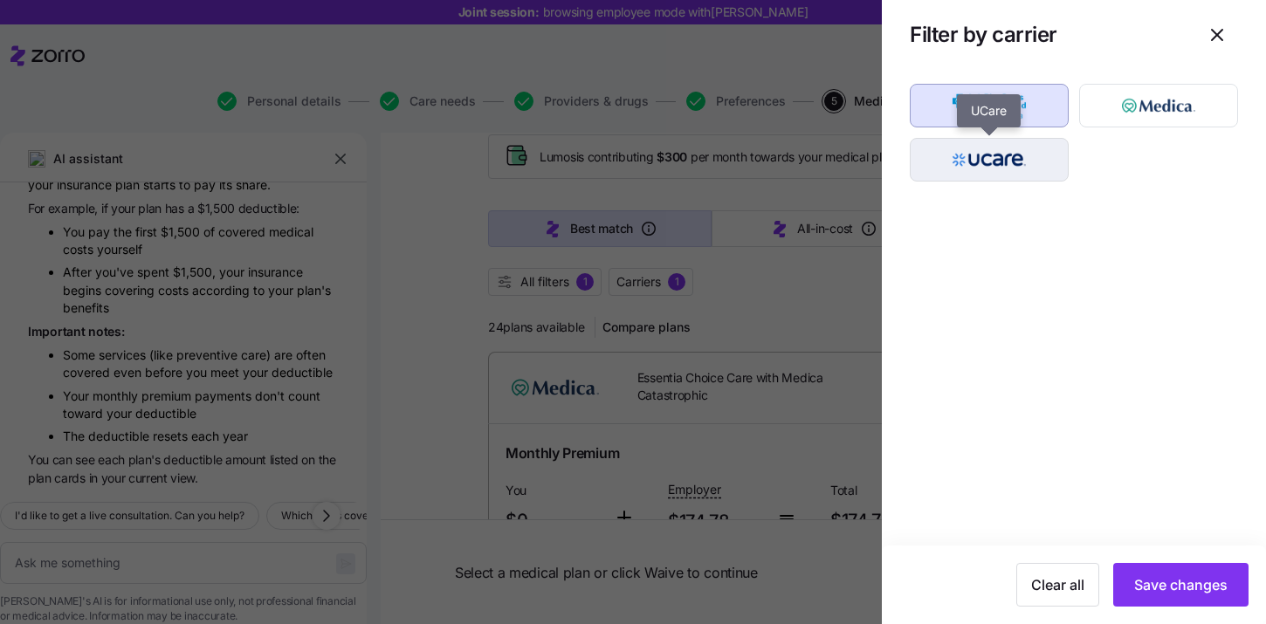
click at [1007, 157] on img "button" at bounding box center [989, 159] width 128 height 35
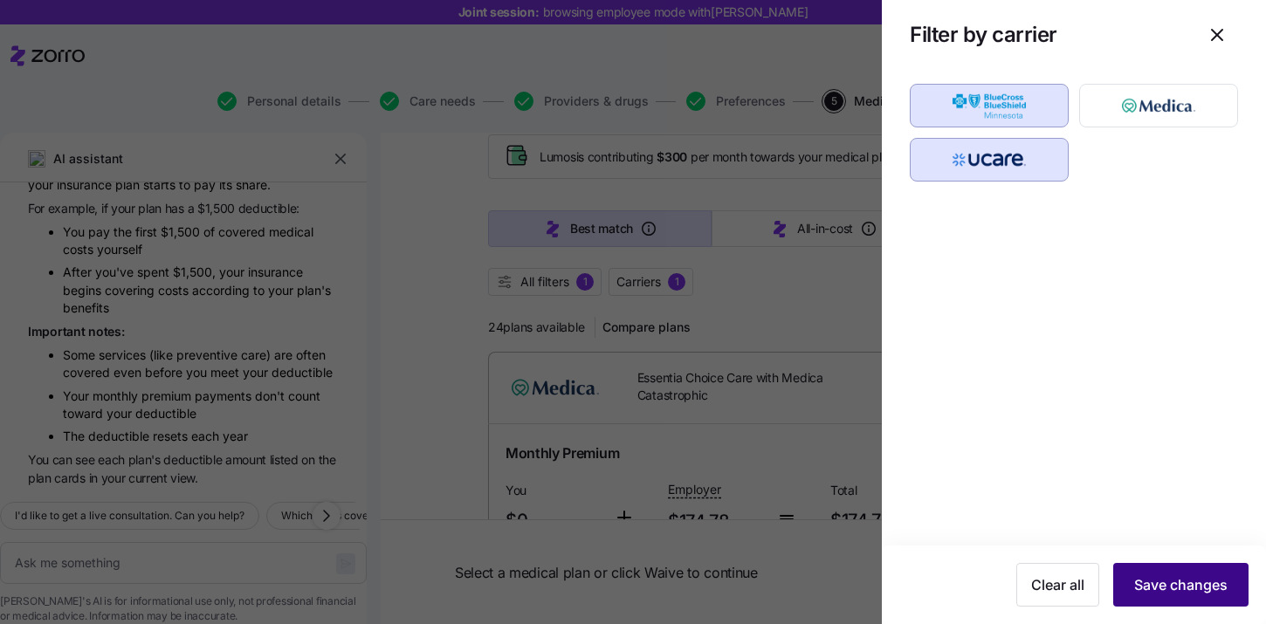
click at [1152, 570] on button "Save changes" at bounding box center [1180, 585] width 135 height 44
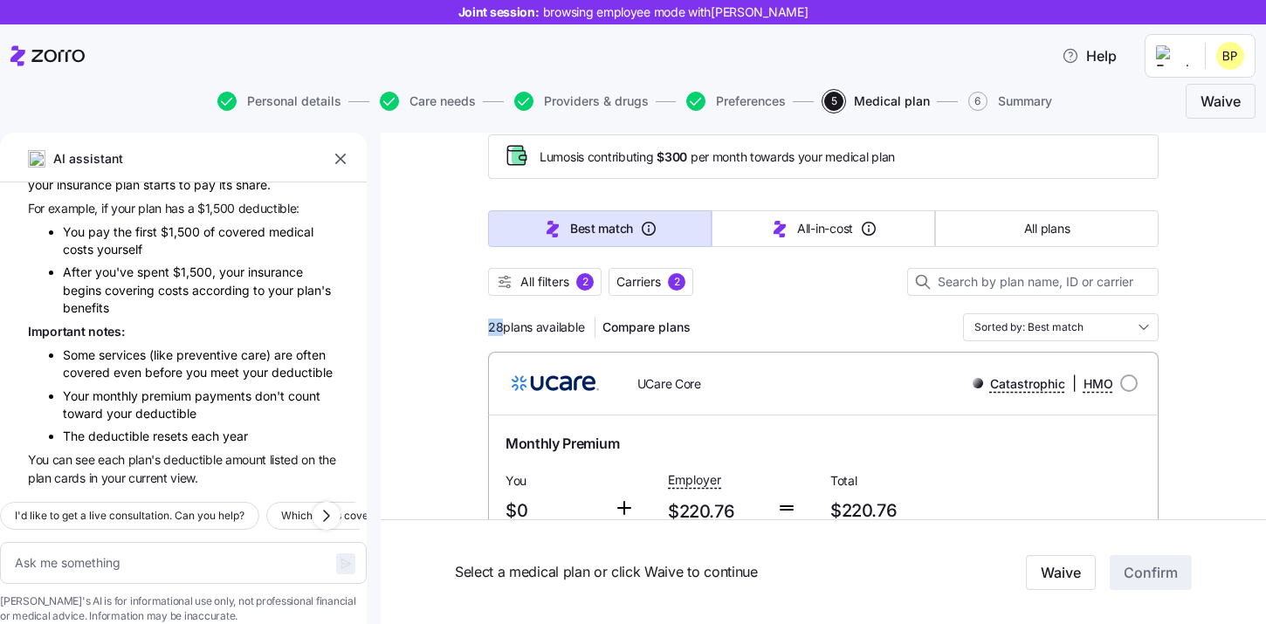
drag, startPoint x: 502, startPoint y: 327, endPoint x: 461, endPoint y: 327, distance: 41.0
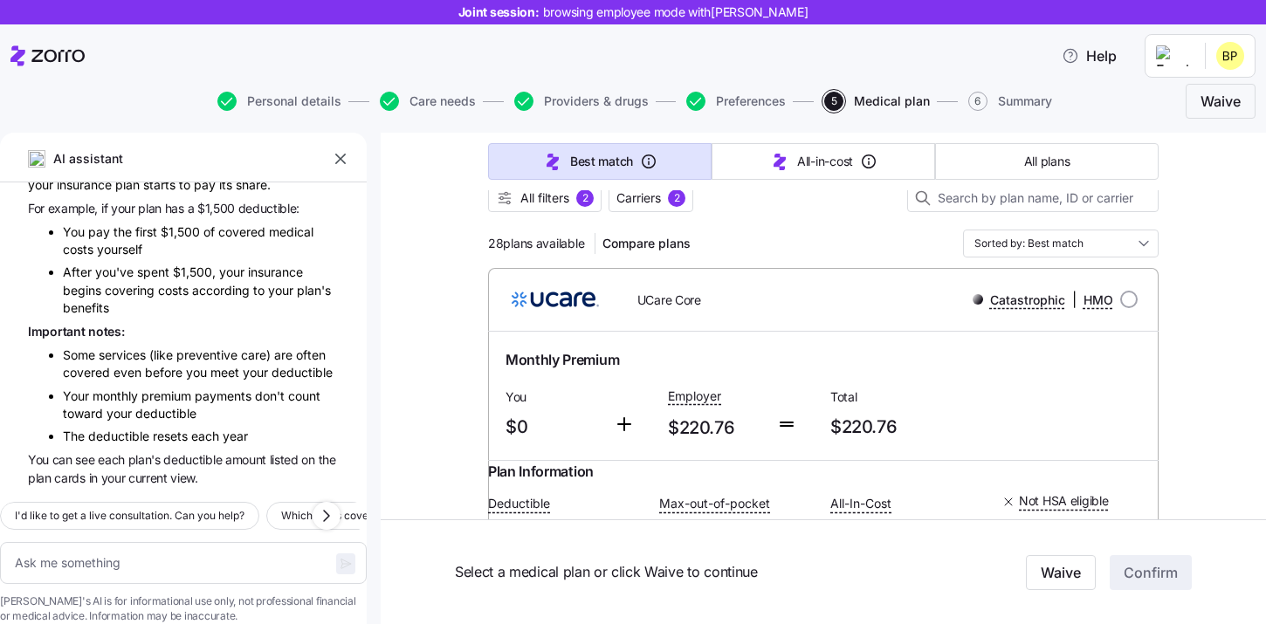
scroll to position [175, 0]
click at [646, 193] on span "Carriers" at bounding box center [638, 198] width 45 height 17
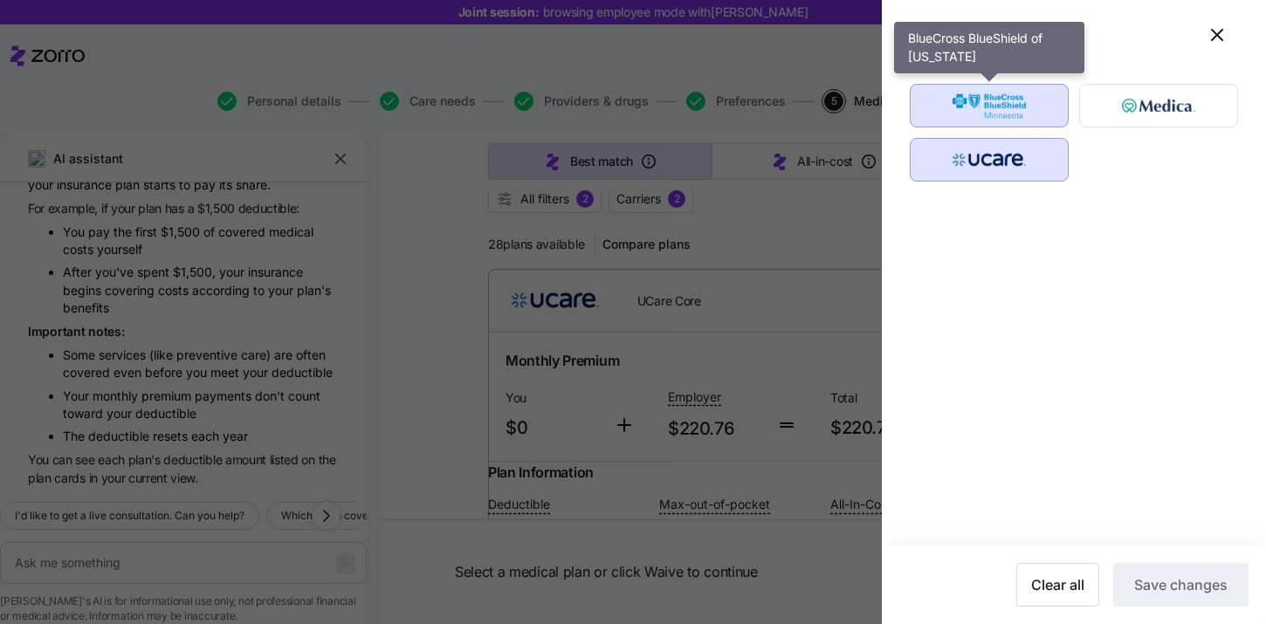
click at [997, 162] on img "button" at bounding box center [989, 159] width 128 height 35
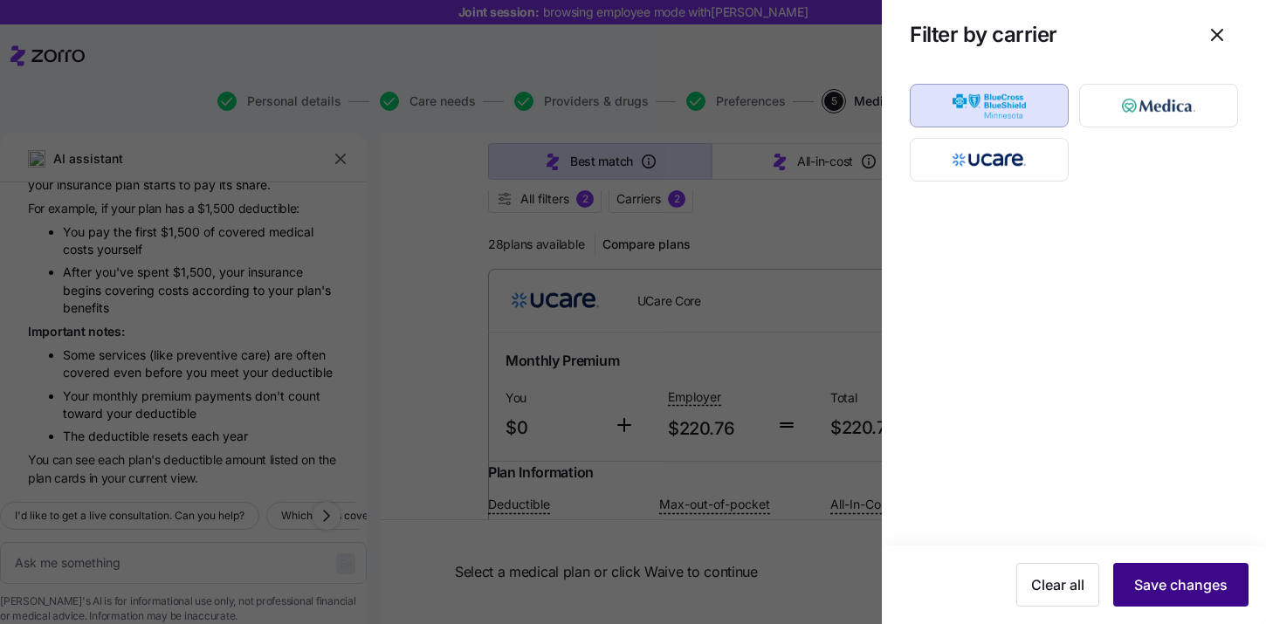
click at [1159, 585] on span "Save changes" at bounding box center [1180, 584] width 93 height 21
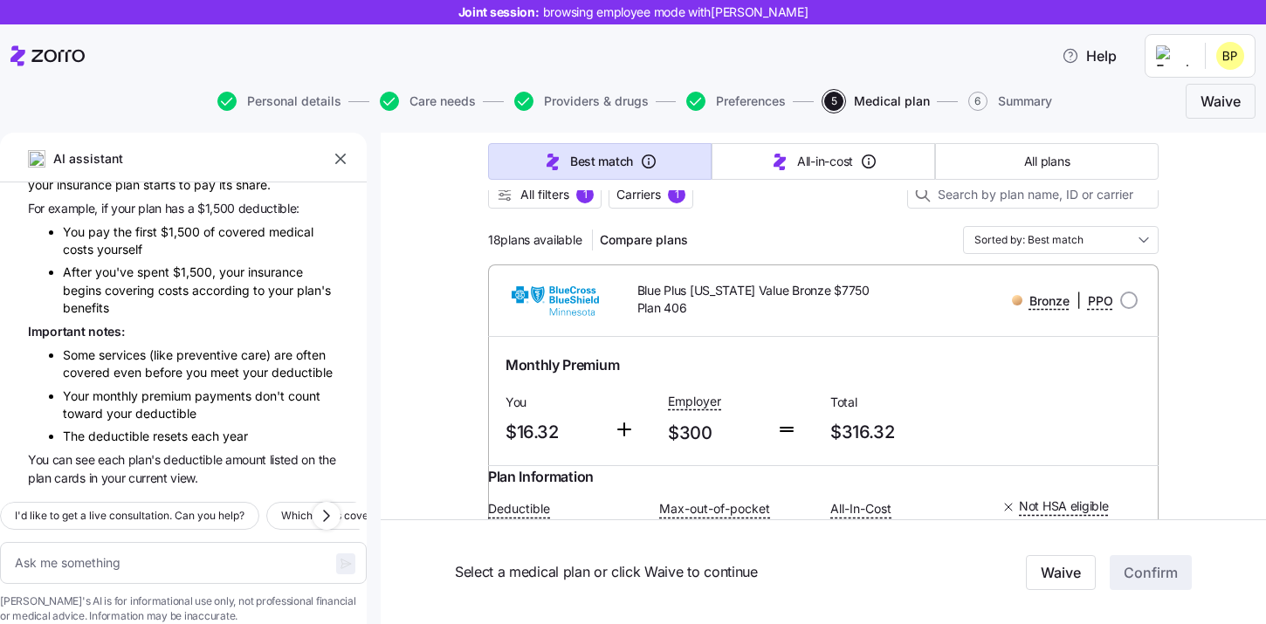
scroll to position [0, 0]
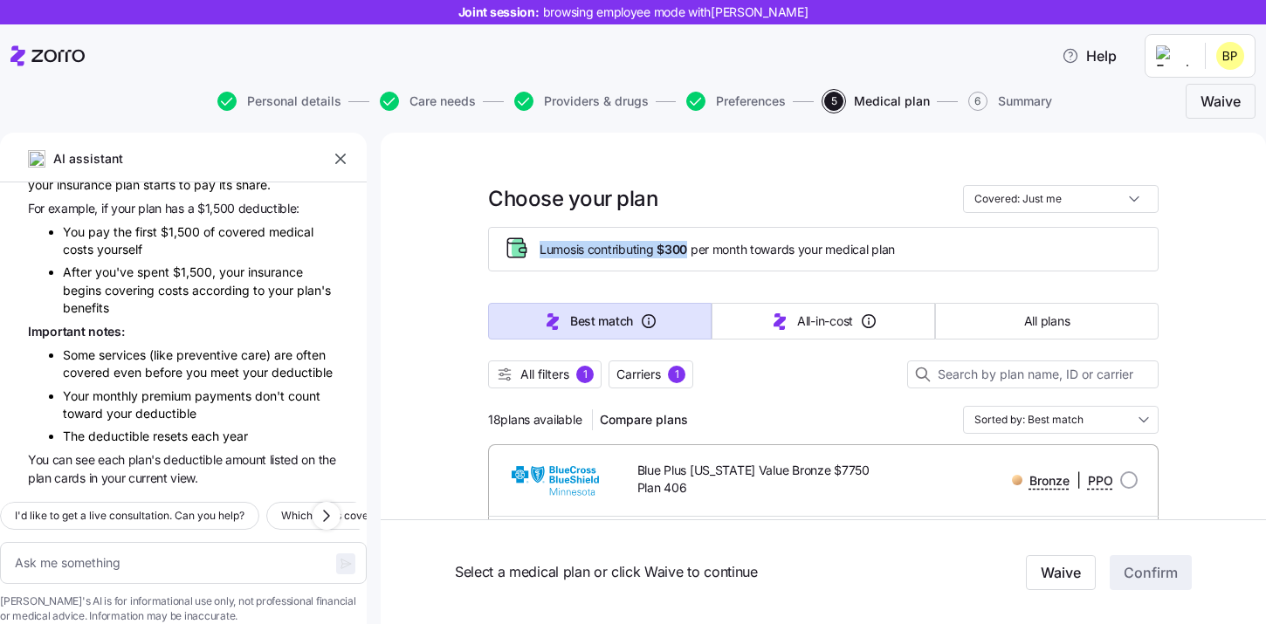
drag, startPoint x: 540, startPoint y: 248, endPoint x: 693, endPoint y: 251, distance: 153.7
click at [693, 251] on span "Lumos is contributing $300 per month towards your medical plan" at bounding box center [717, 249] width 355 height 17
click at [581, 360] on div at bounding box center [823, 355] width 671 height 10
click at [569, 379] on span "All filters" at bounding box center [544, 374] width 49 height 17
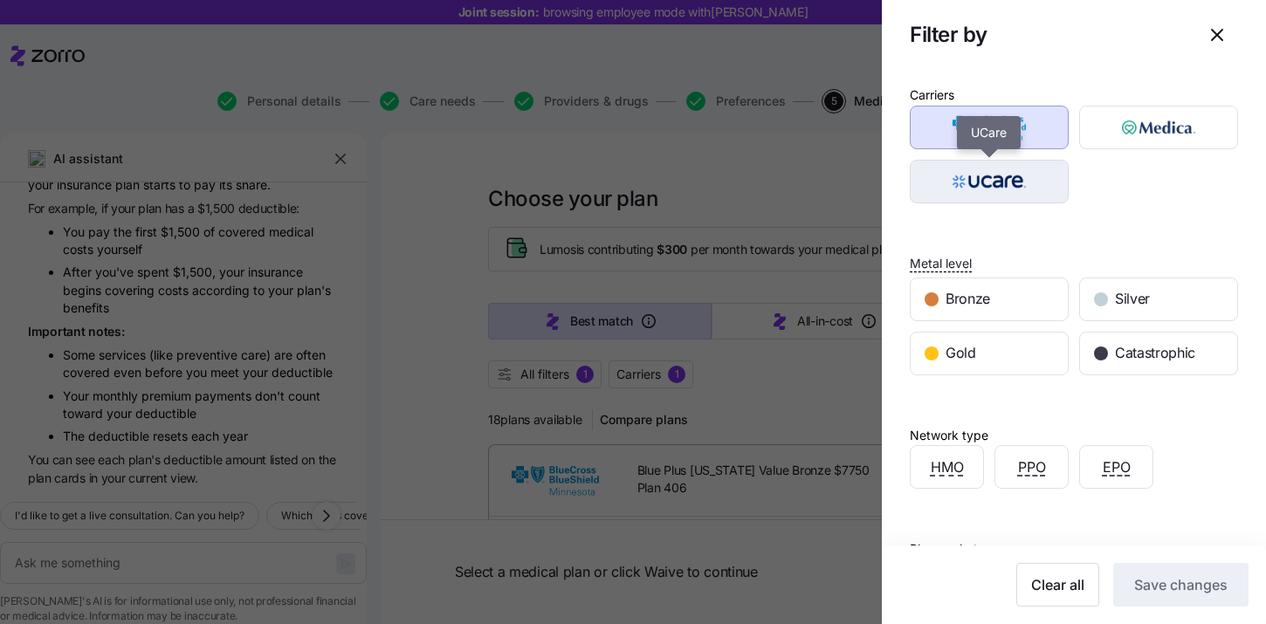
click at [1032, 181] on img "button" at bounding box center [989, 181] width 128 height 35
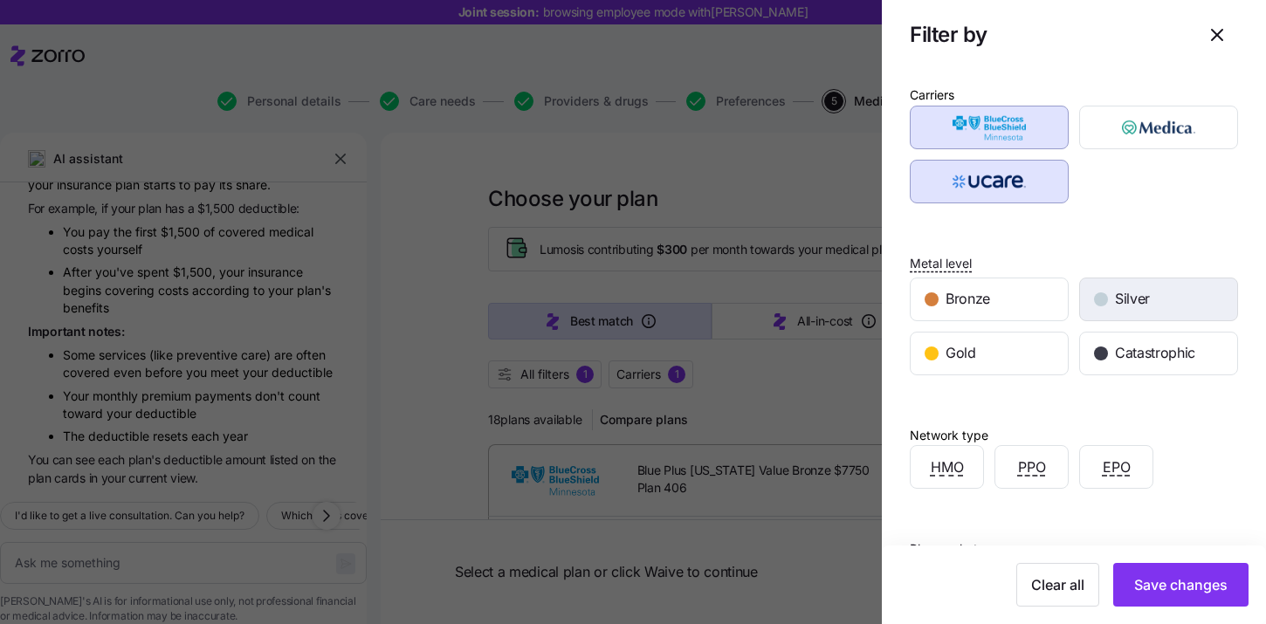
click at [1132, 311] on div "Silver" at bounding box center [1158, 300] width 157 height 42
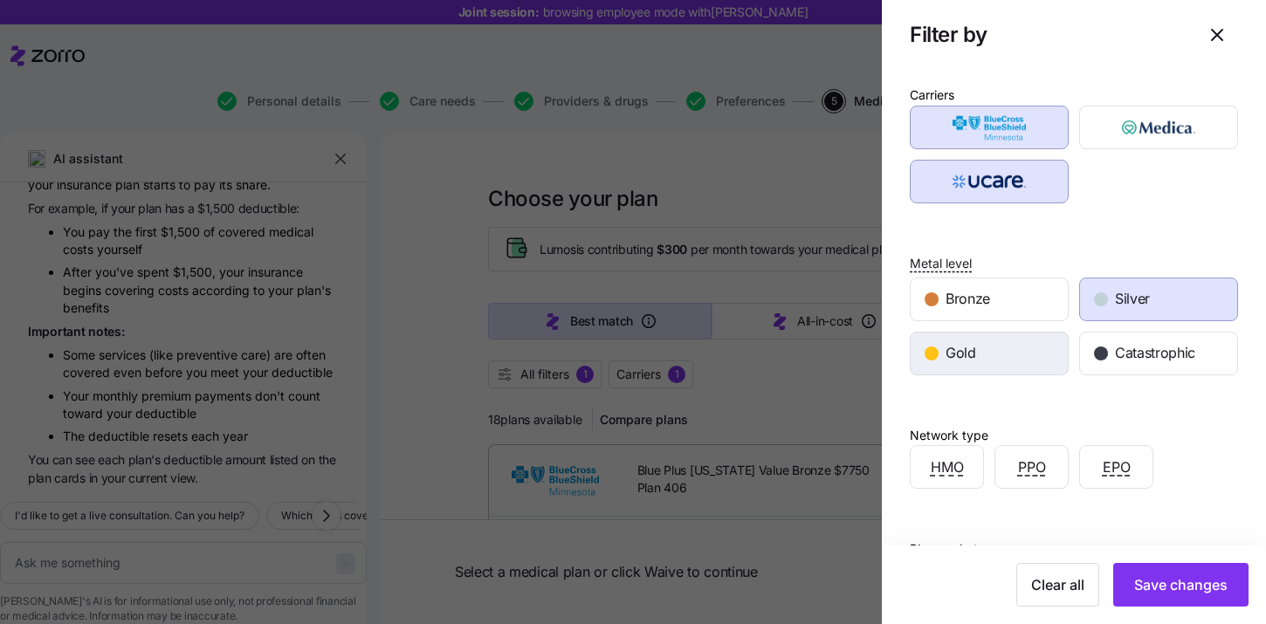
click at [1028, 368] on div "Gold" at bounding box center [989, 354] width 157 height 42
click at [1055, 478] on div "PPO" at bounding box center [1031, 467] width 72 height 42
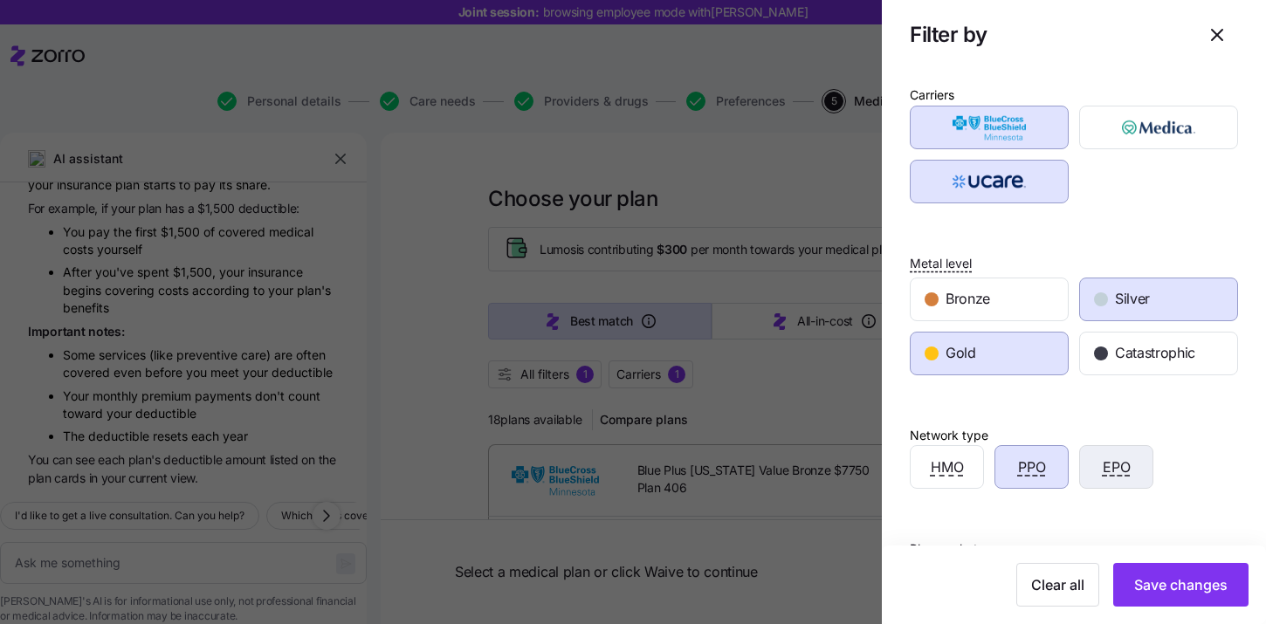
click at [1120, 480] on div "EPO" at bounding box center [1116, 467] width 72 height 42
click at [1170, 572] on button "Save changes" at bounding box center [1180, 585] width 135 height 44
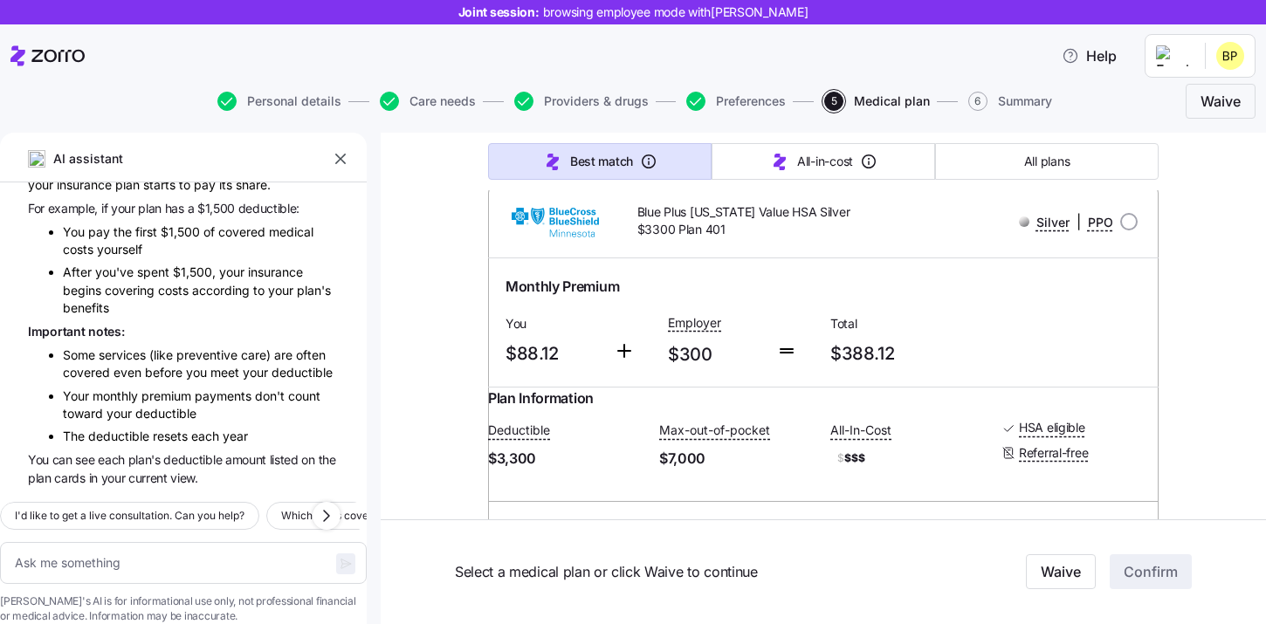
scroll to position [283, 0]
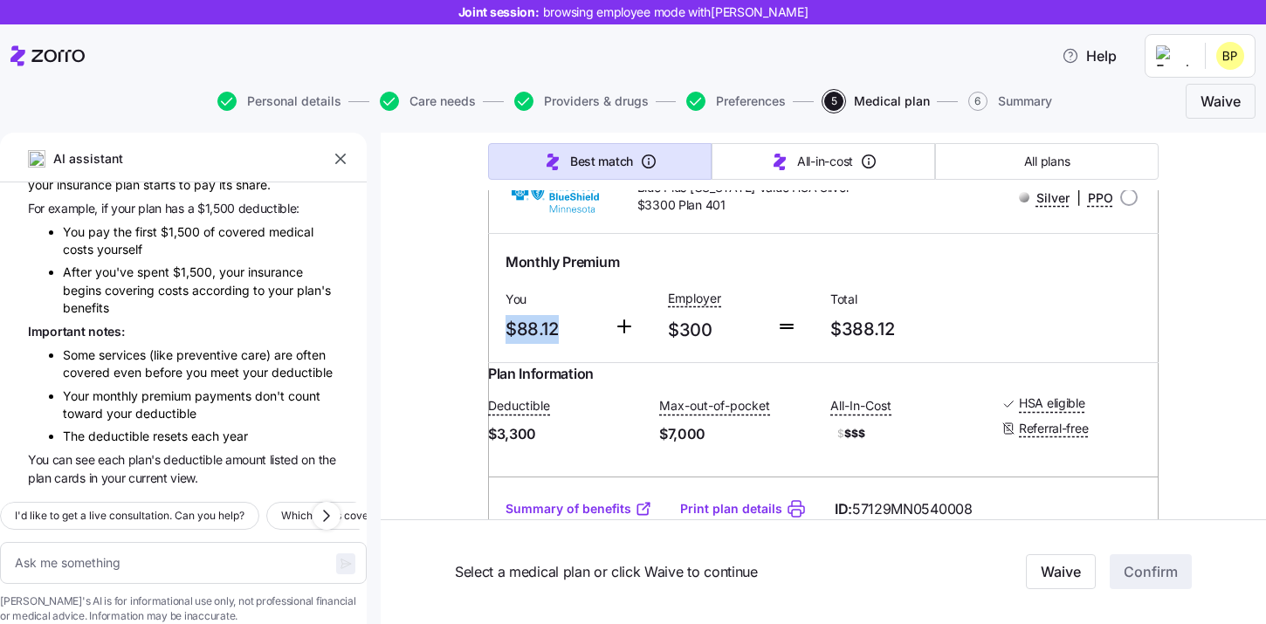
drag, startPoint x: 563, startPoint y: 335, endPoint x: 479, endPoint y: 335, distance: 83.8
click at [580, 347] on div "You $88.12" at bounding box center [553, 316] width 108 height 72
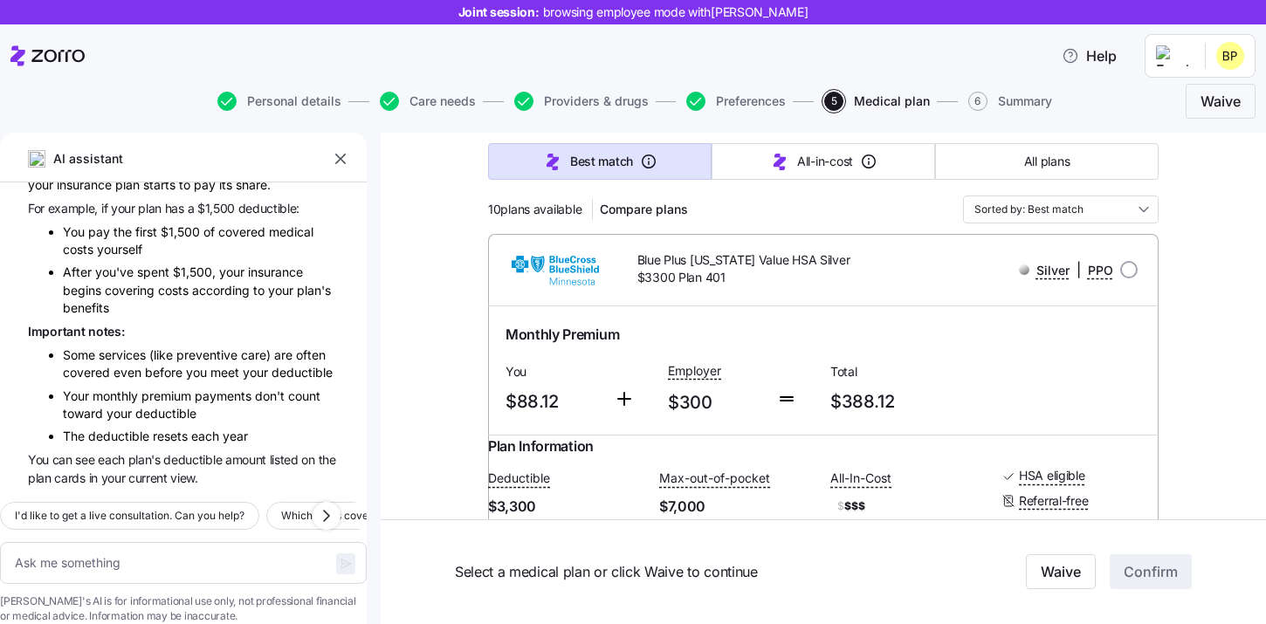
scroll to position [207, 0]
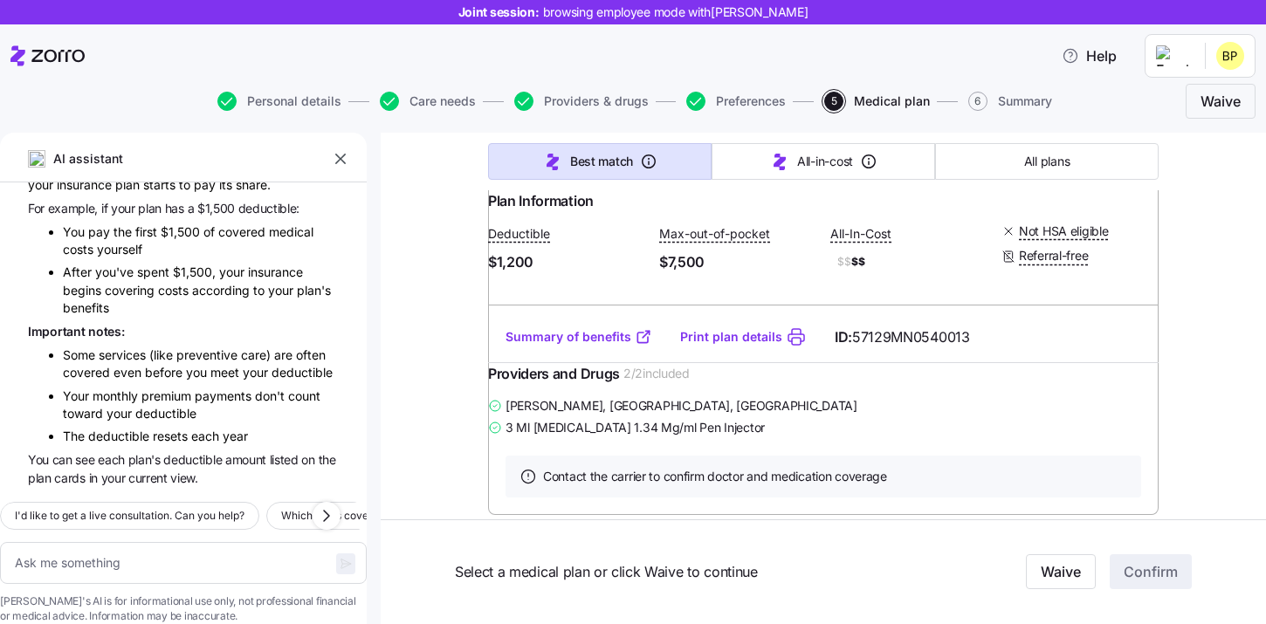
type textarea "x"
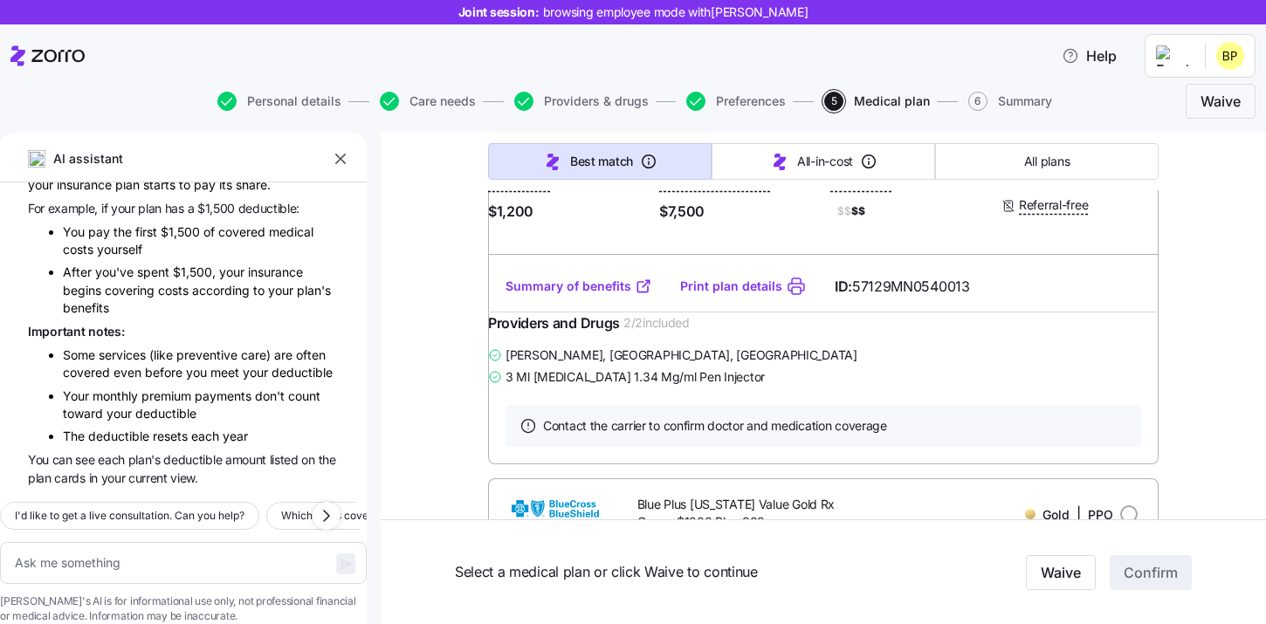
scroll to position [2699, 0]
drag, startPoint x: 571, startPoint y: 320, endPoint x: 508, endPoint y: 319, distance: 62.9
click at [508, 123] on span "$136.18" at bounding box center [553, 108] width 94 height 29
click at [587, 123] on span "$136.18" at bounding box center [553, 108] width 94 height 29
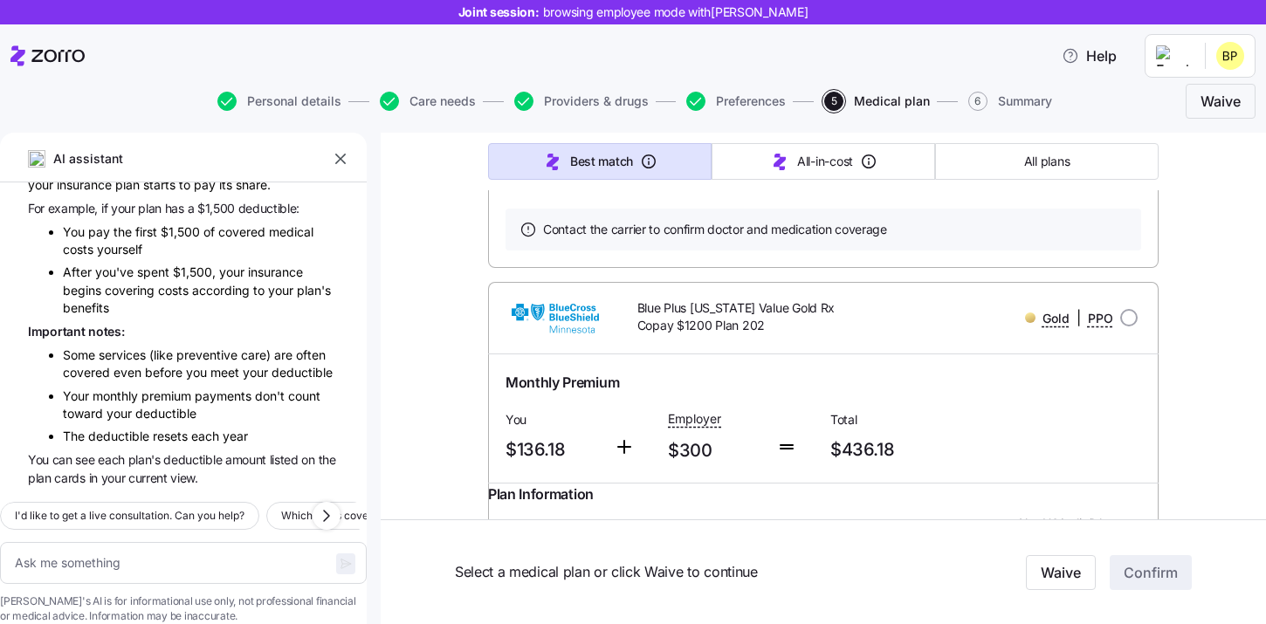
scroll to position [2898, 0]
drag, startPoint x: 530, startPoint y: 401, endPoint x: 735, endPoint y: 426, distance: 206.7
click at [733, 190] on div "Timothy Pehl , Grand Rapids, MN 3 Ml Ozempic 1.34 Mg/ml Pen Injector" at bounding box center [823, 169] width 671 height 44
click at [798, 190] on div "3 Ml Ozempic 1.34 Mg/ml Pen Injector" at bounding box center [823, 180] width 671 height 22
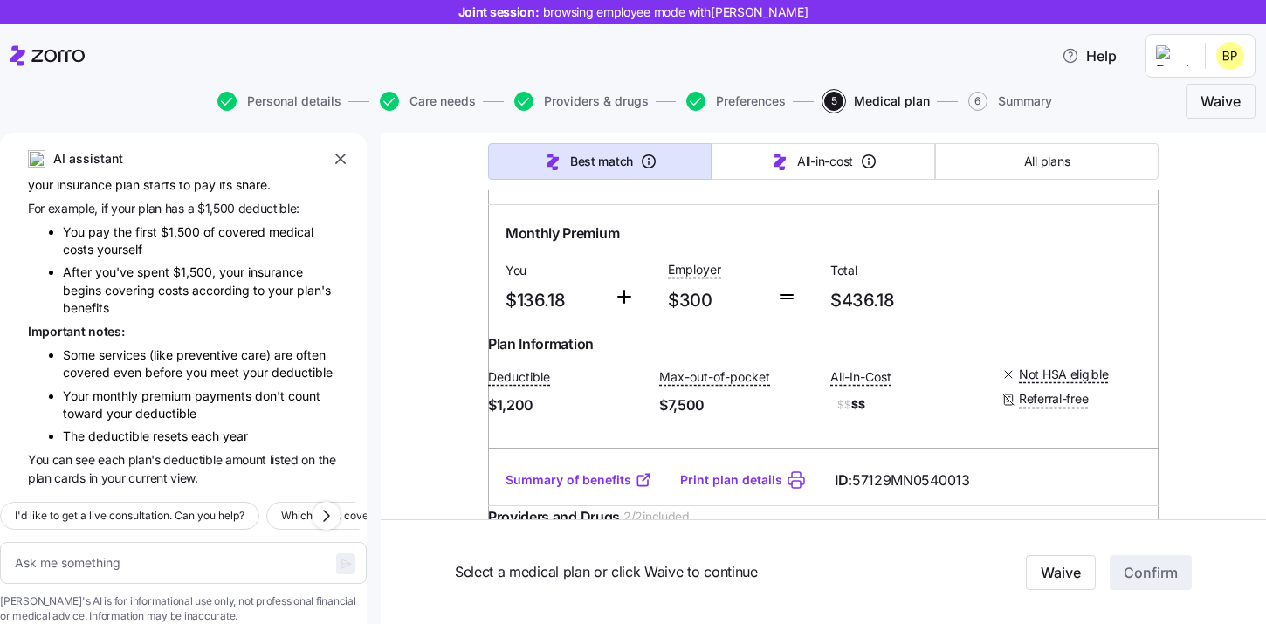
scroll to position [2509, 0]
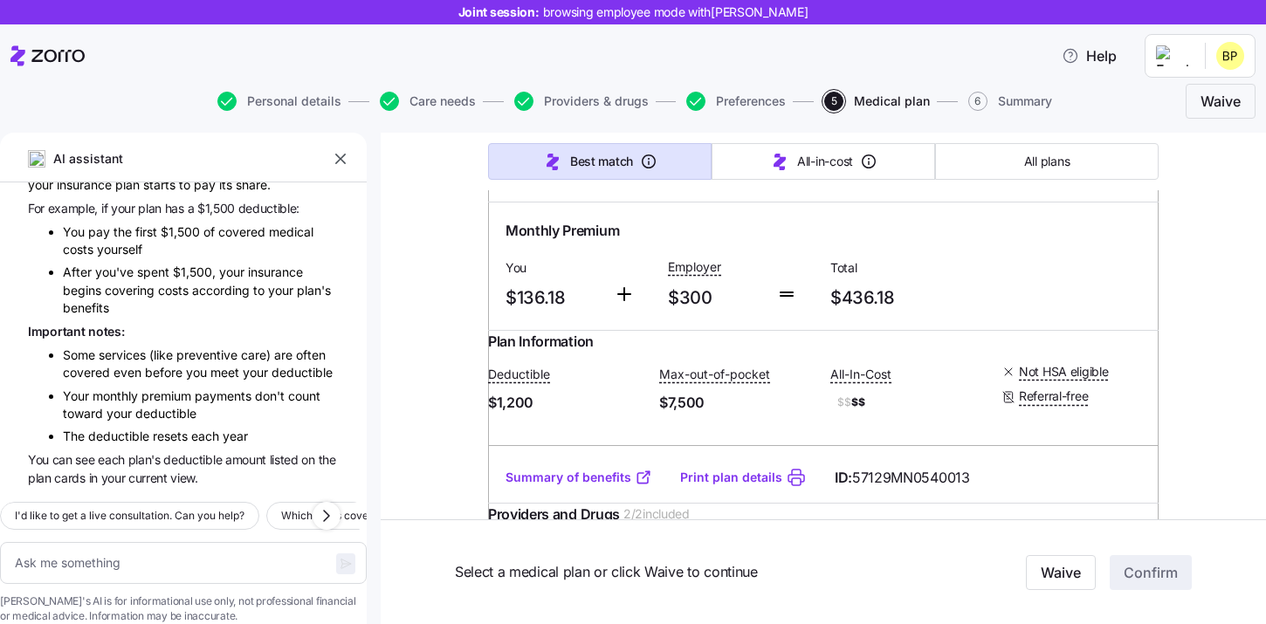
click at [1125, 175] on input "radio" at bounding box center [1128, 165] width 17 height 17
radio input "true"
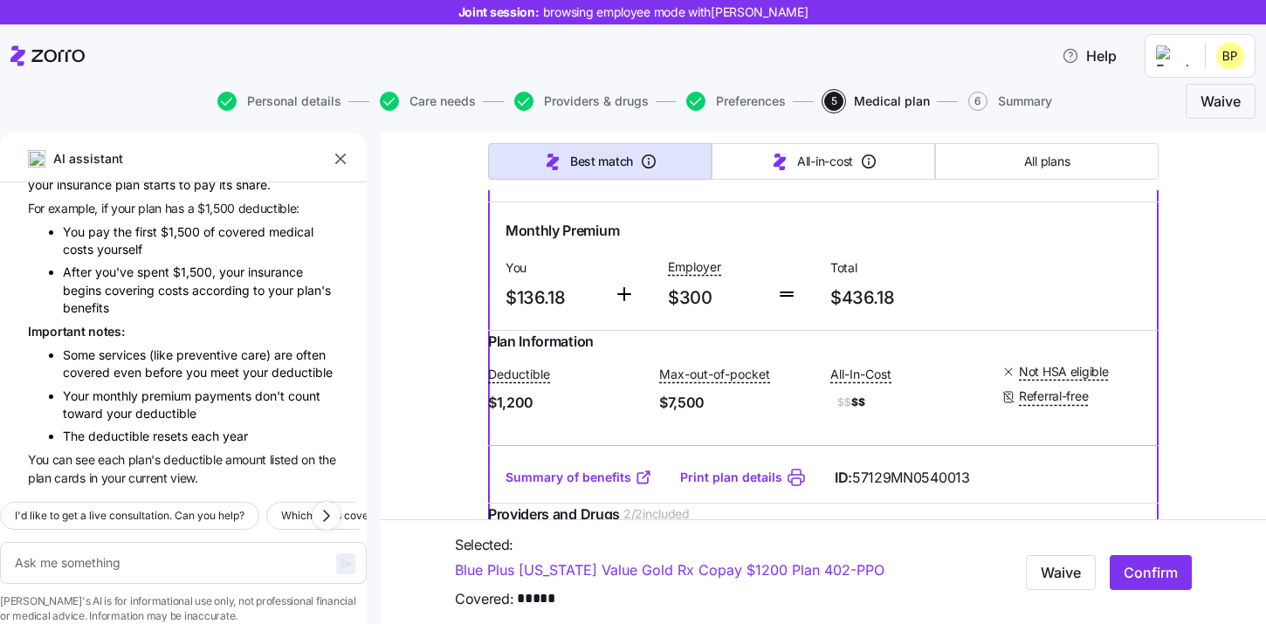
click at [1126, 175] on input "radio" at bounding box center [1128, 165] width 17 height 17
click at [114, 542] on textarea at bounding box center [183, 563] width 367 height 42
type textarea "x"
type textarea "W"
type textarea "x"
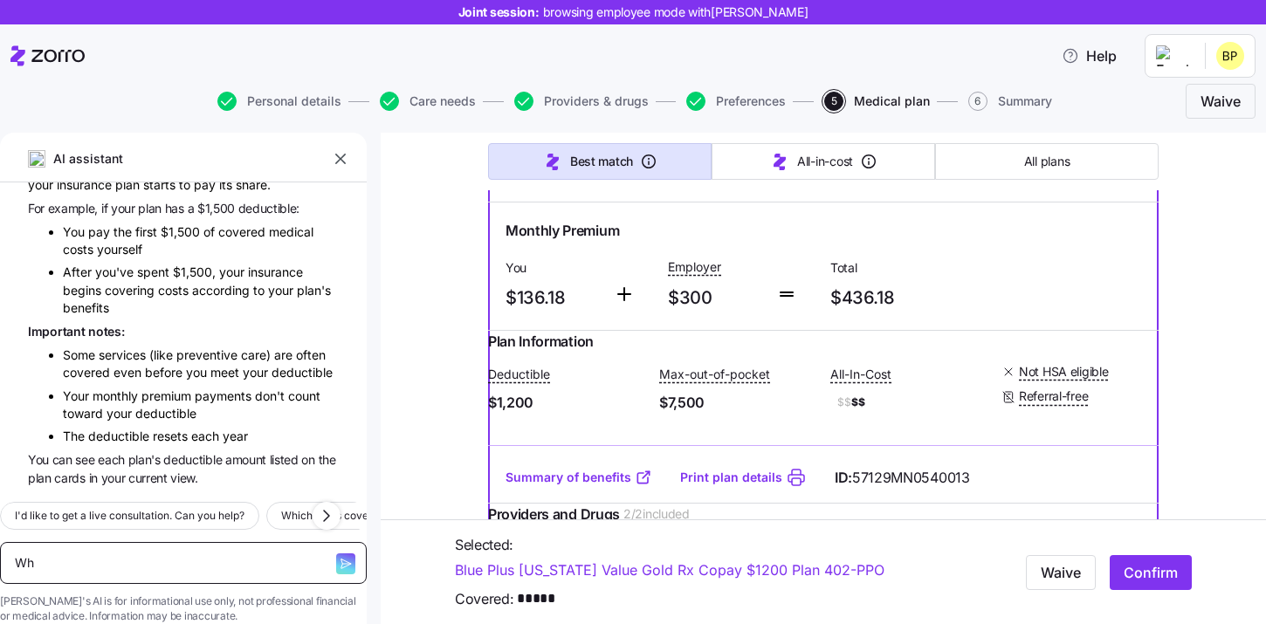
type textarea "Wha"
type textarea "x"
type textarea "What"
type textarea "x"
type textarea "What"
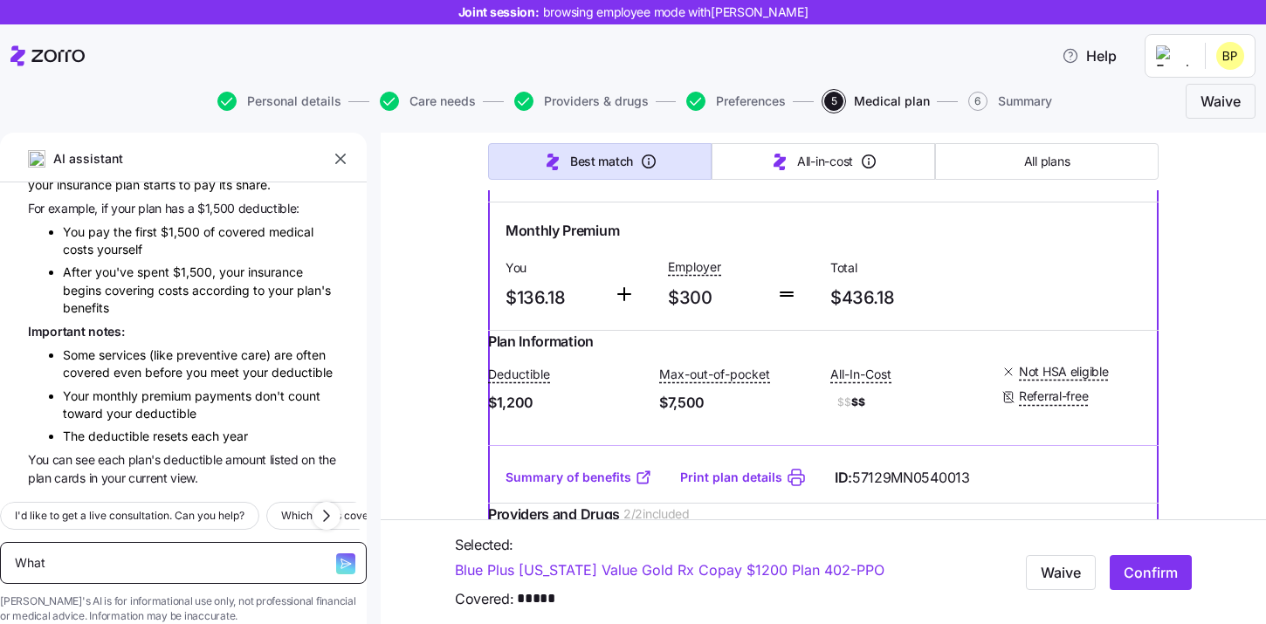
type textarea "x"
type textarea "What i"
type textarea "x"
type textarea "What is"
type textarea "x"
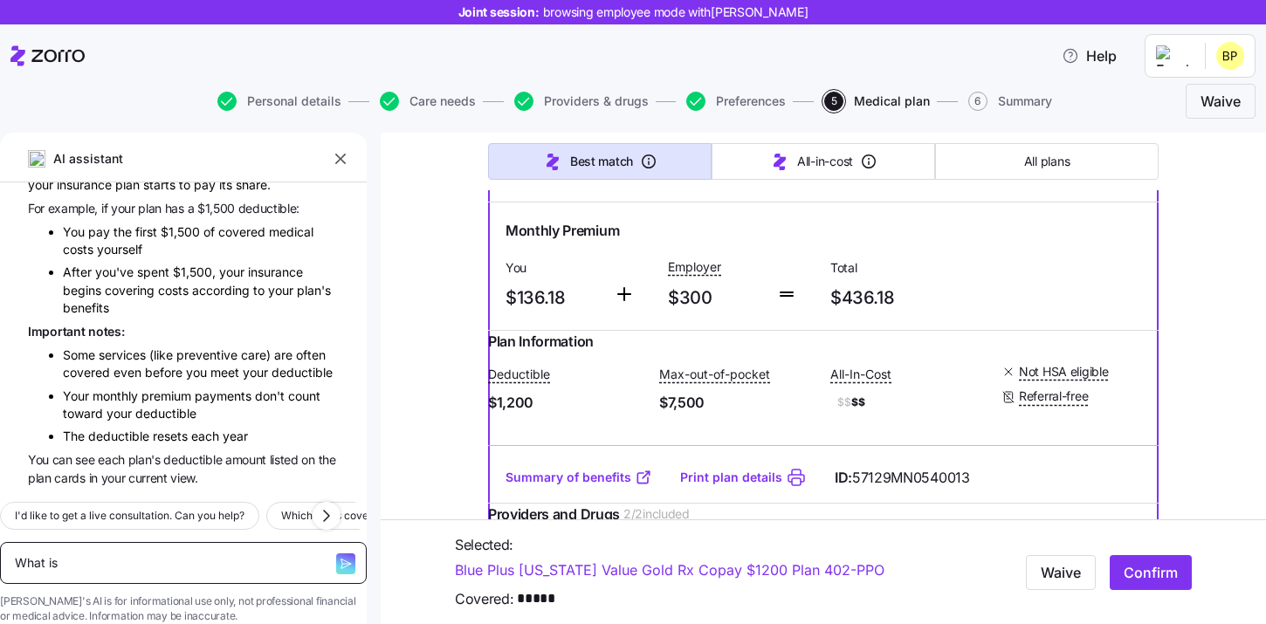
type textarea "What is"
type textarea "x"
type textarea "What is a"
type textarea "x"
type textarea "What is a d"
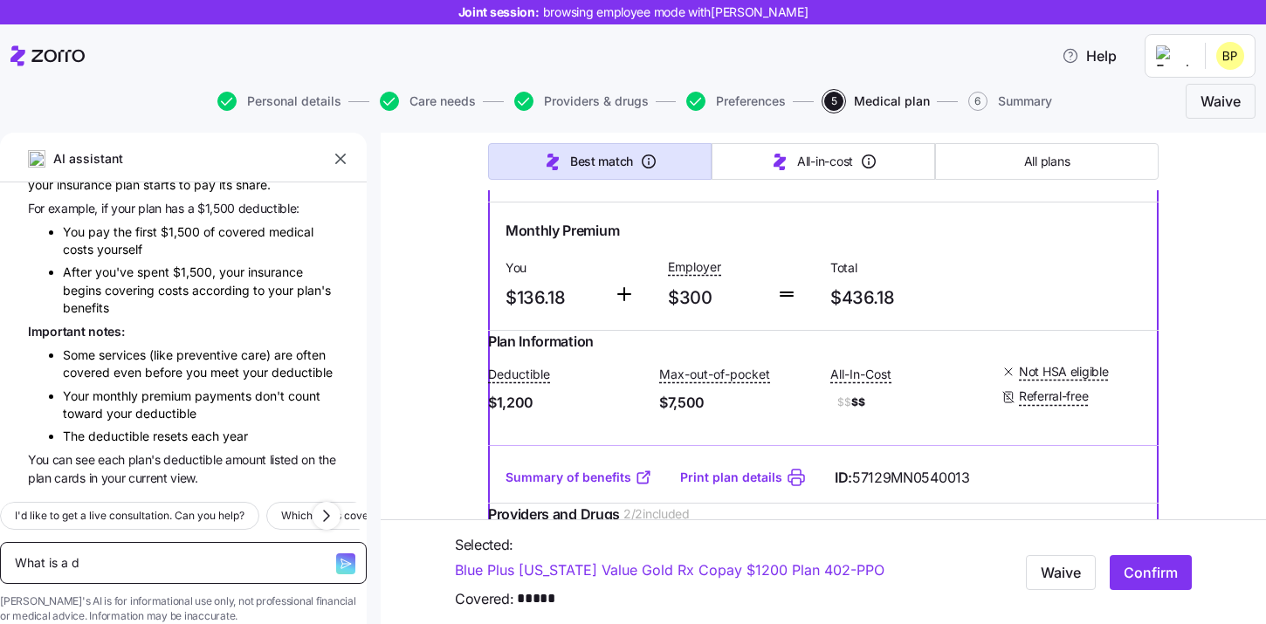
type textarea "x"
type textarea "What is a de"
type textarea "x"
type textarea "What is a deu"
type textarea "x"
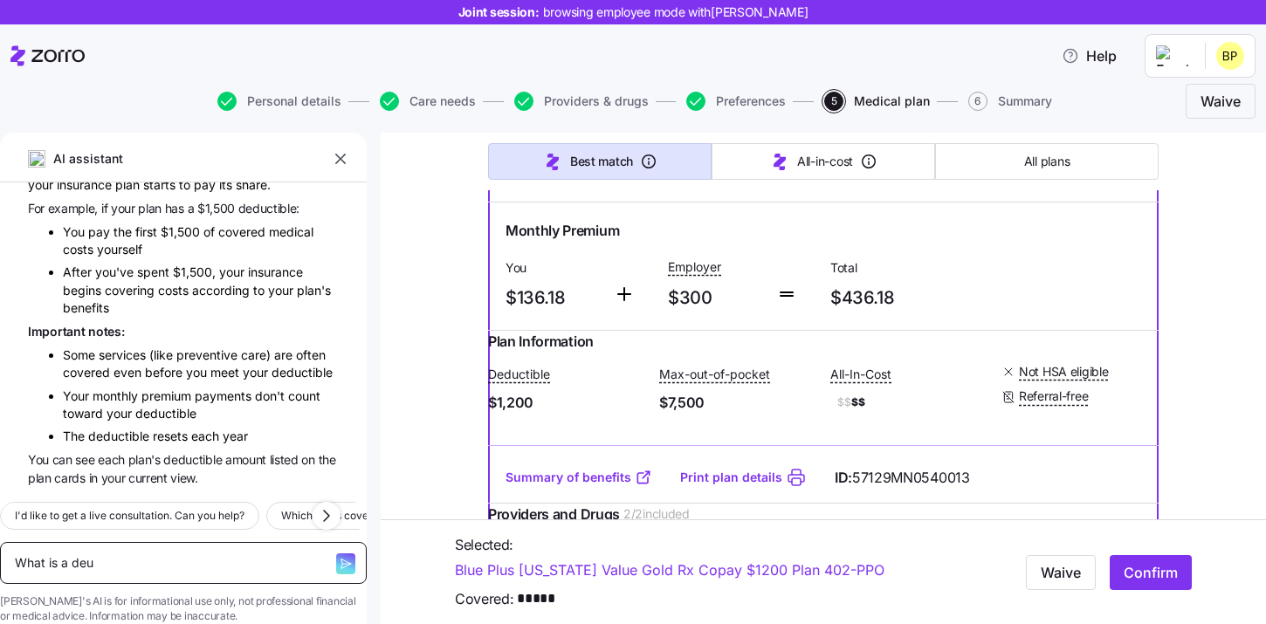
type textarea "What is a deud"
type textarea "x"
type textarea "What is a deu"
type textarea "x"
type textarea "What is a ded"
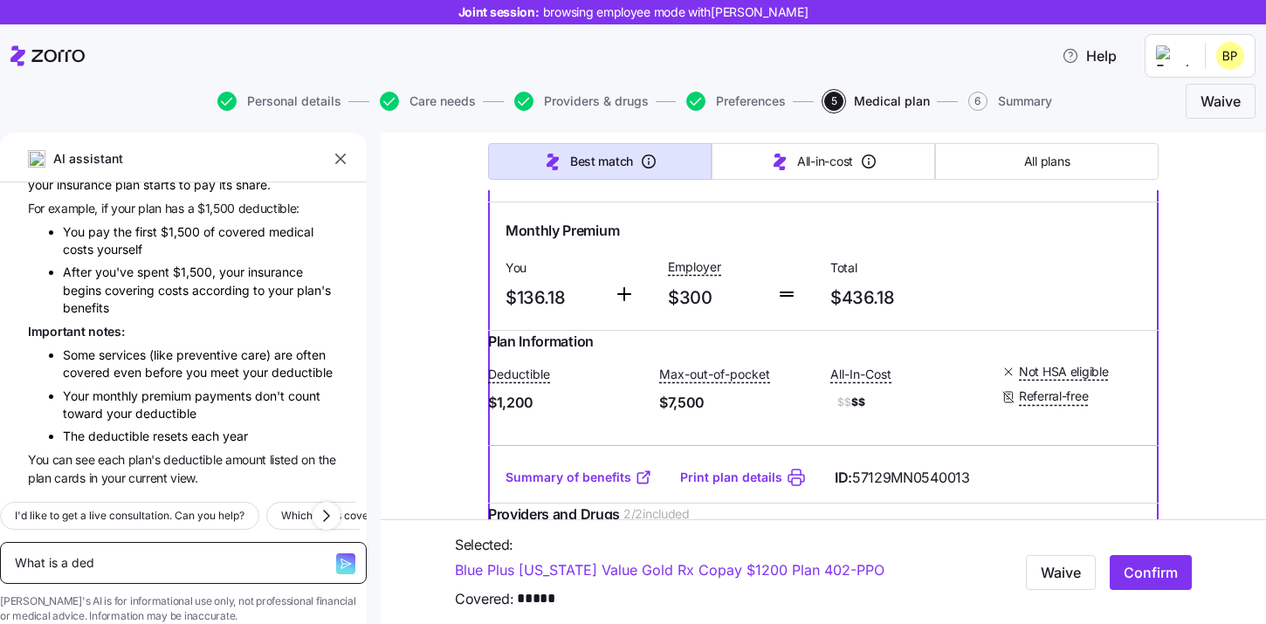
type textarea "x"
type textarea "What is a dedc"
type textarea "x"
type textarea "What is a dedcu"
type textarea "x"
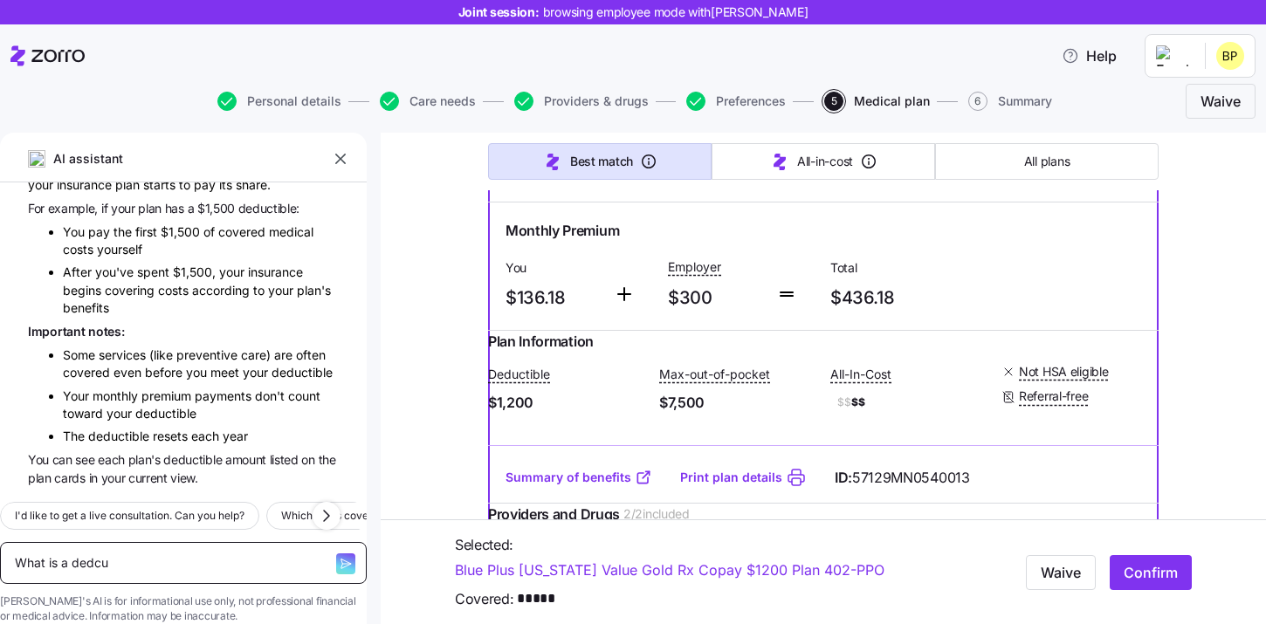
type textarea "What is a dedcut"
type textarea "x"
type textarea "What is a dedcuti"
type textarea "x"
type textarea "What is a dedcut"
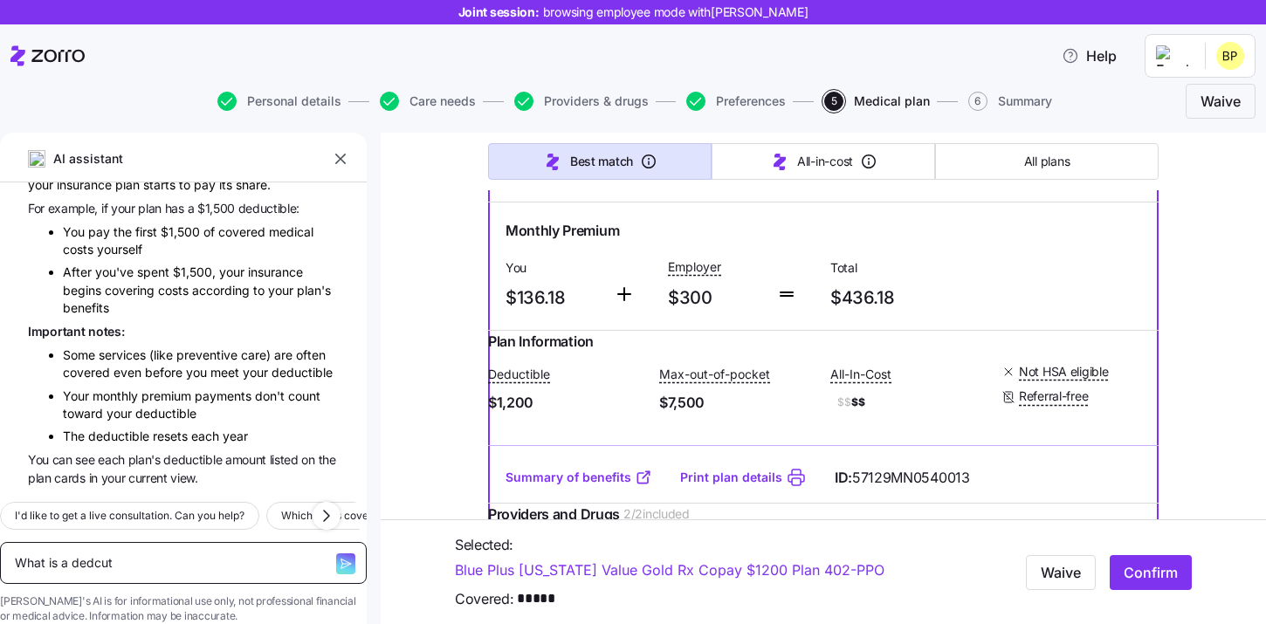
type textarea "x"
type textarea "What is a dedcu"
type textarea "x"
type textarea "What is a dedc"
type textarea "x"
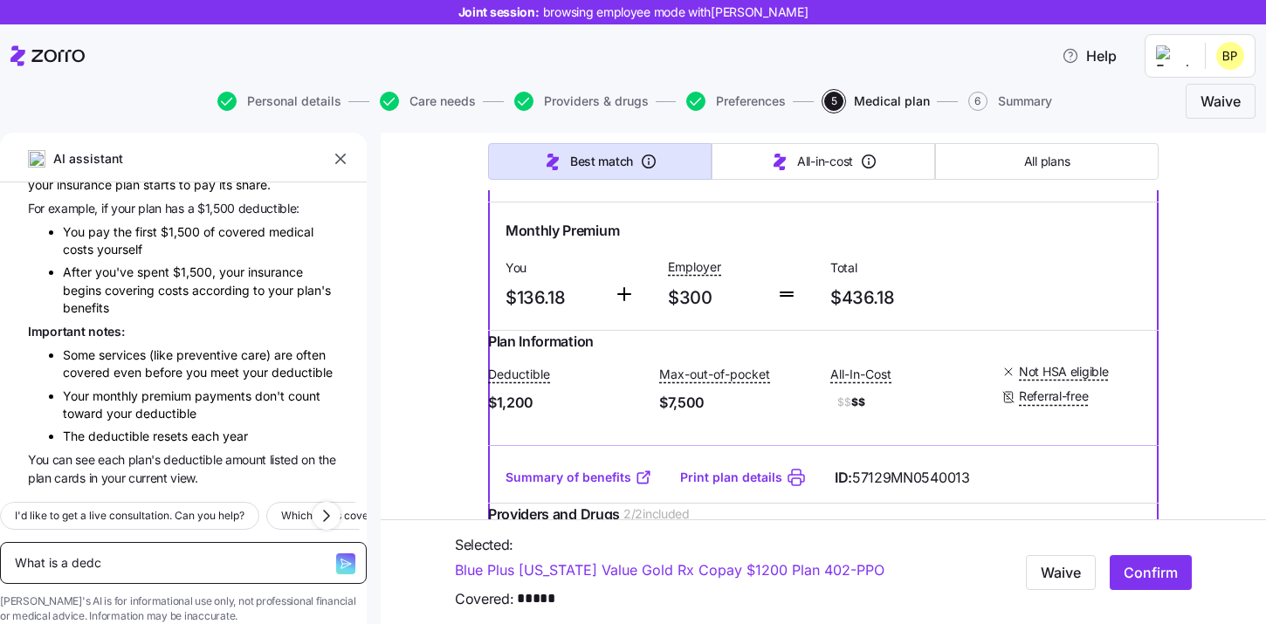
type textarea "What is a dedcu"
type textarea "x"
type textarea "What is a dedc"
type textarea "x"
type textarea "What is a ded"
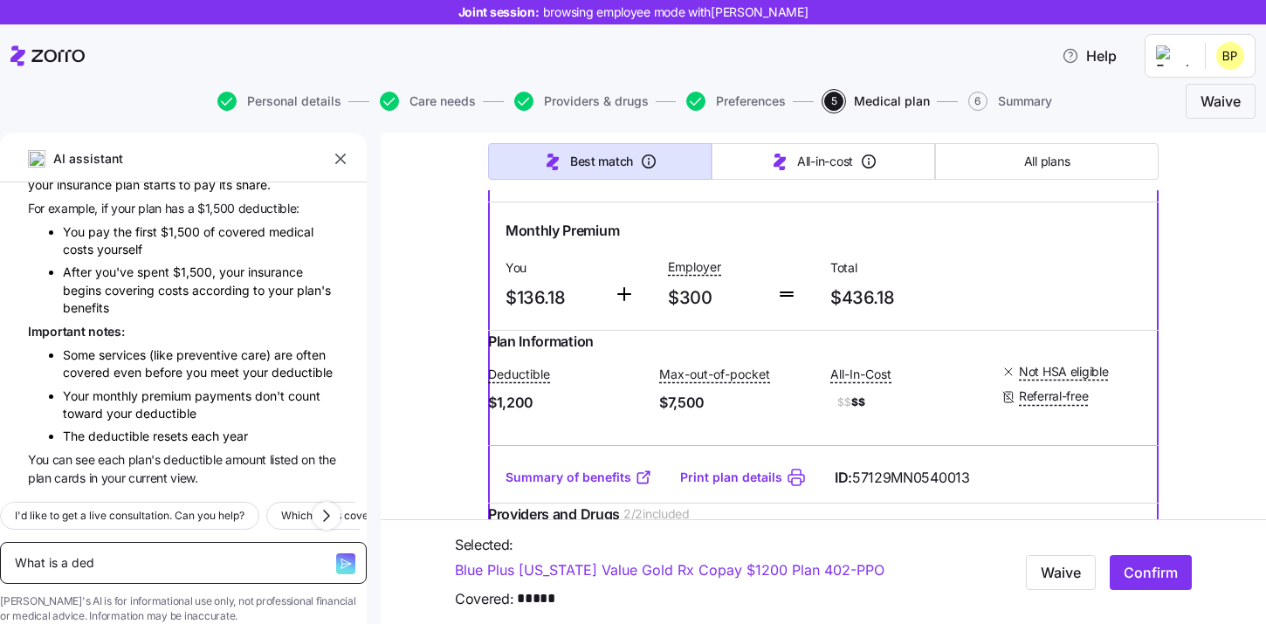
type textarea "x"
type textarea "What is a dedu"
type textarea "x"
type textarea "What is a deduc"
type textarea "x"
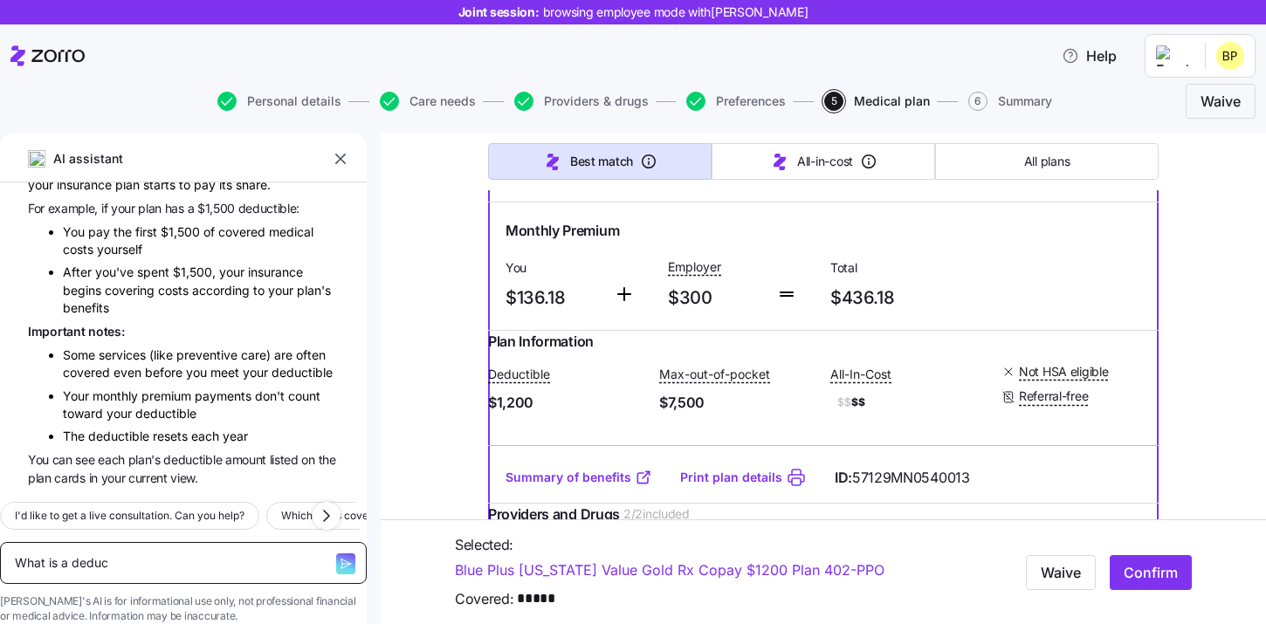
type textarea "What is a deduct"
type textarea "x"
type textarea "What is a deducti"
type textarea "x"
type textarea "What is a deductib"
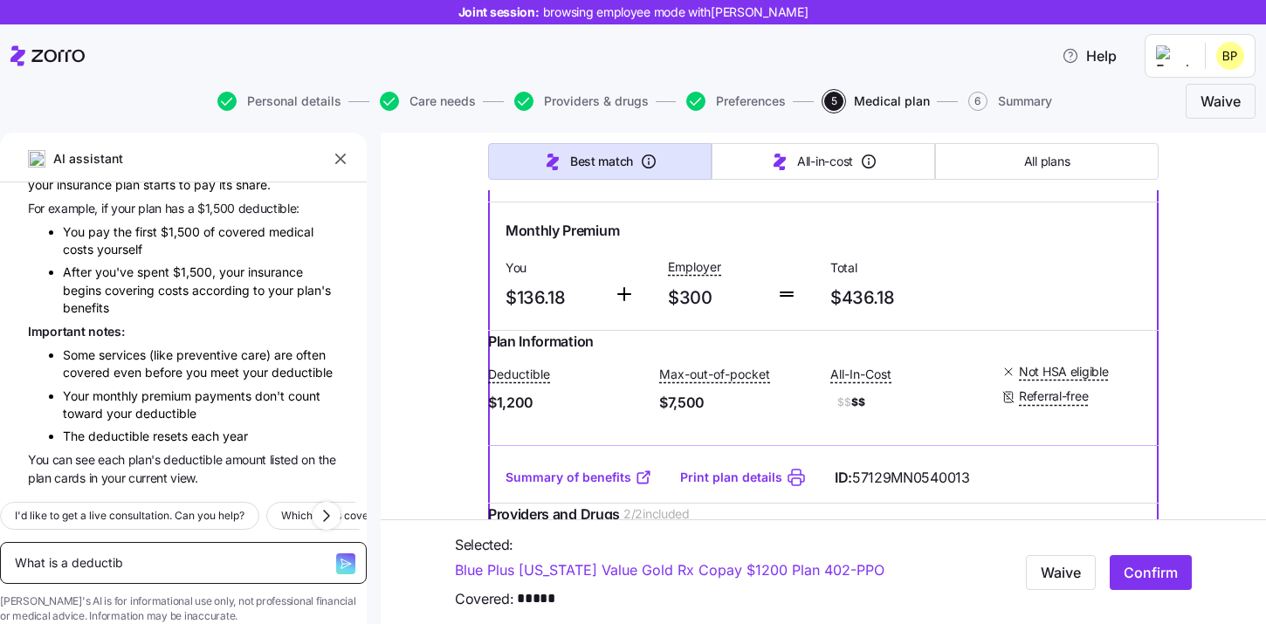
type textarea "x"
type textarea "What is a deductibl"
type textarea "x"
type textarea "What is a deductible"
type textarea "x"
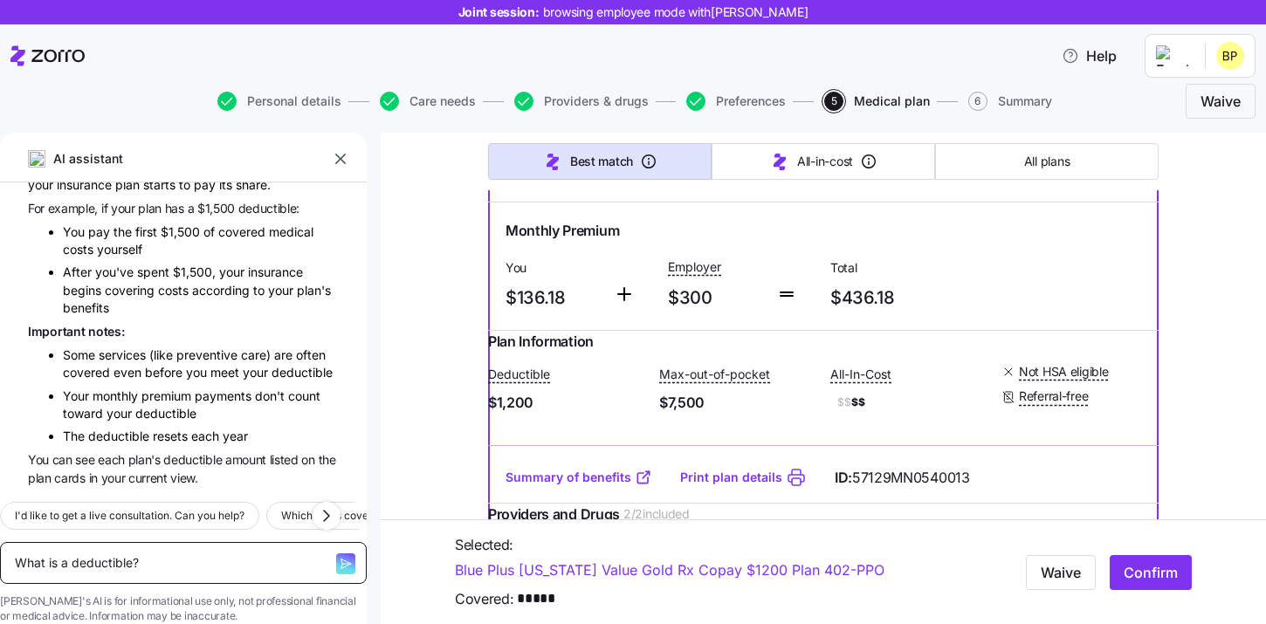
type textarea "What is a deductible?"
type textarea "x"
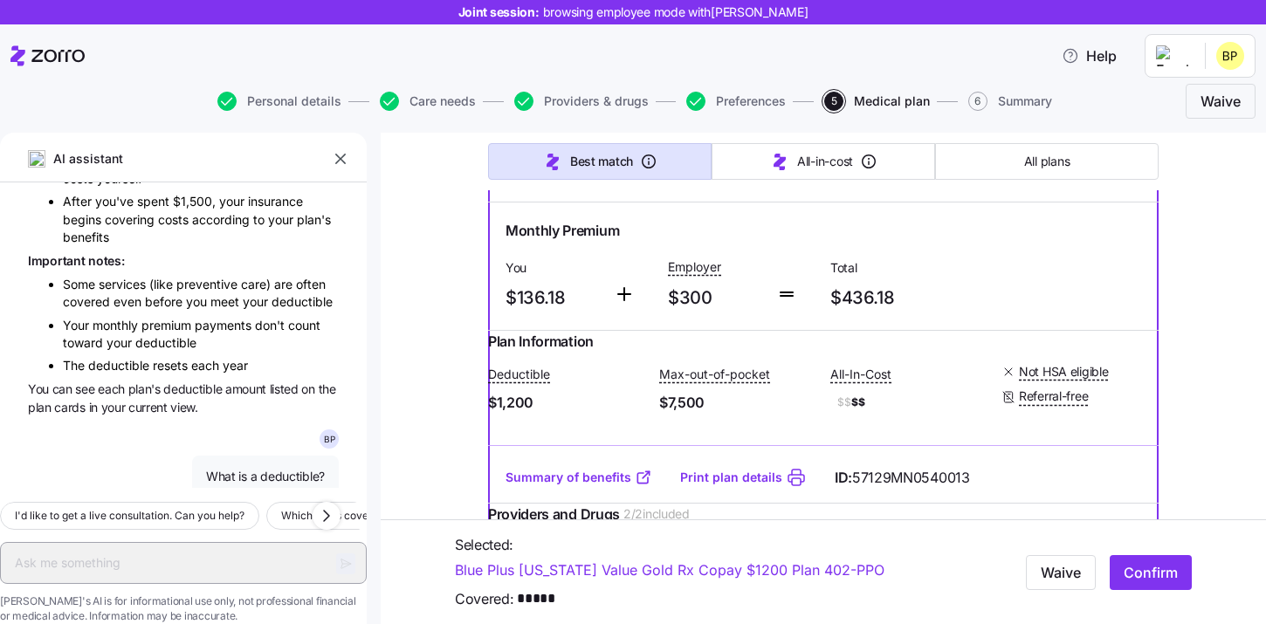
scroll to position [381, 0]
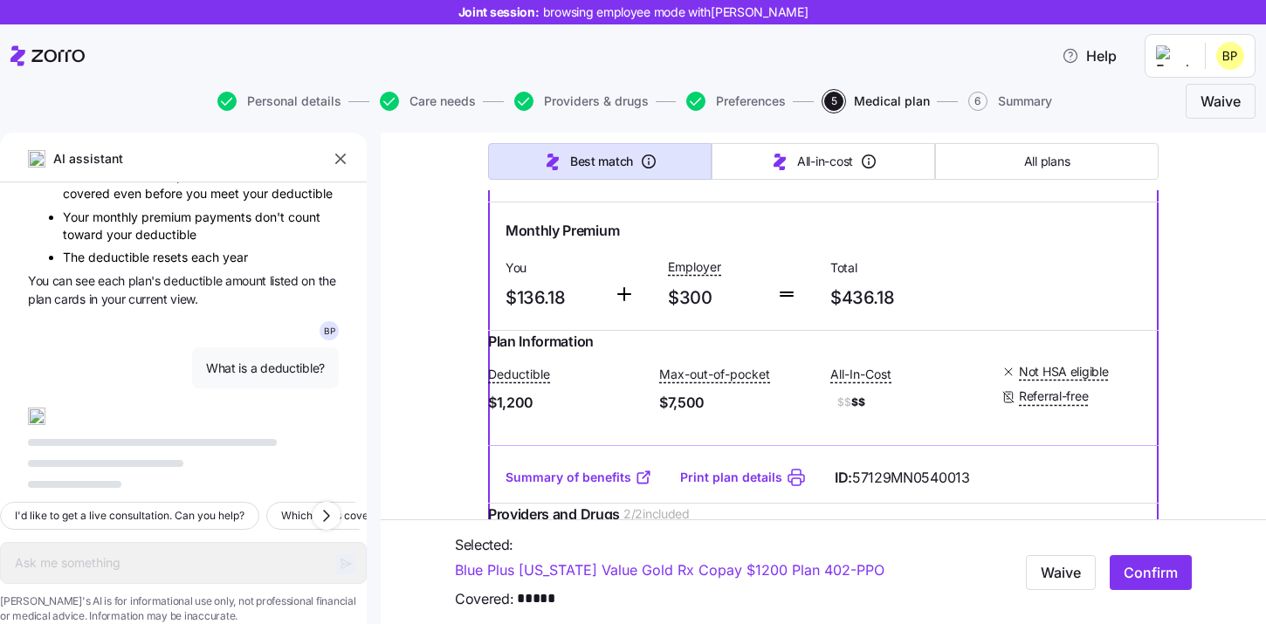
type textarea "x"
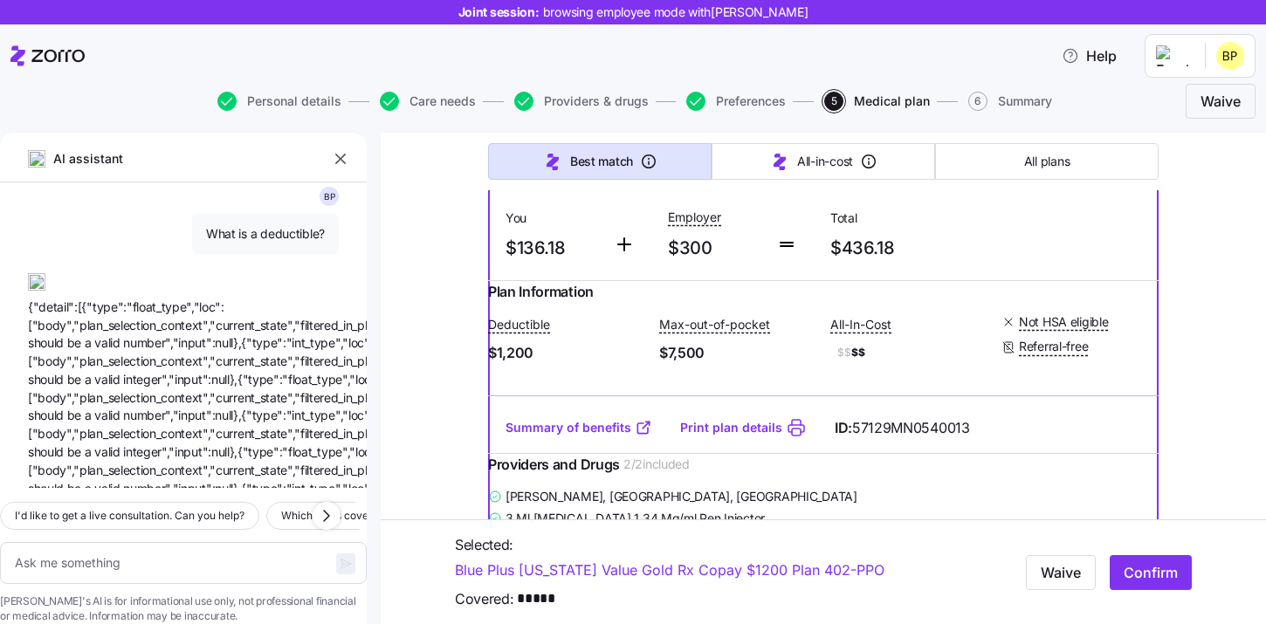
scroll to position [489, 0]
click at [326, 506] on icon "button" at bounding box center [326, 516] width 21 height 21
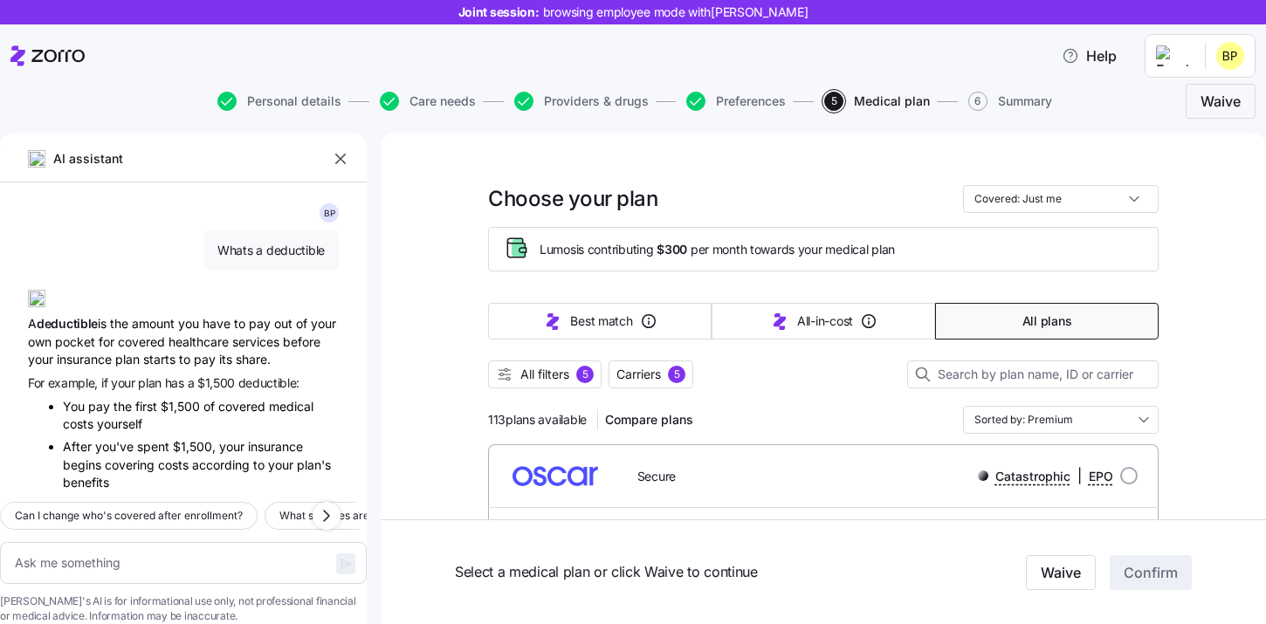
scroll to position [202, 0]
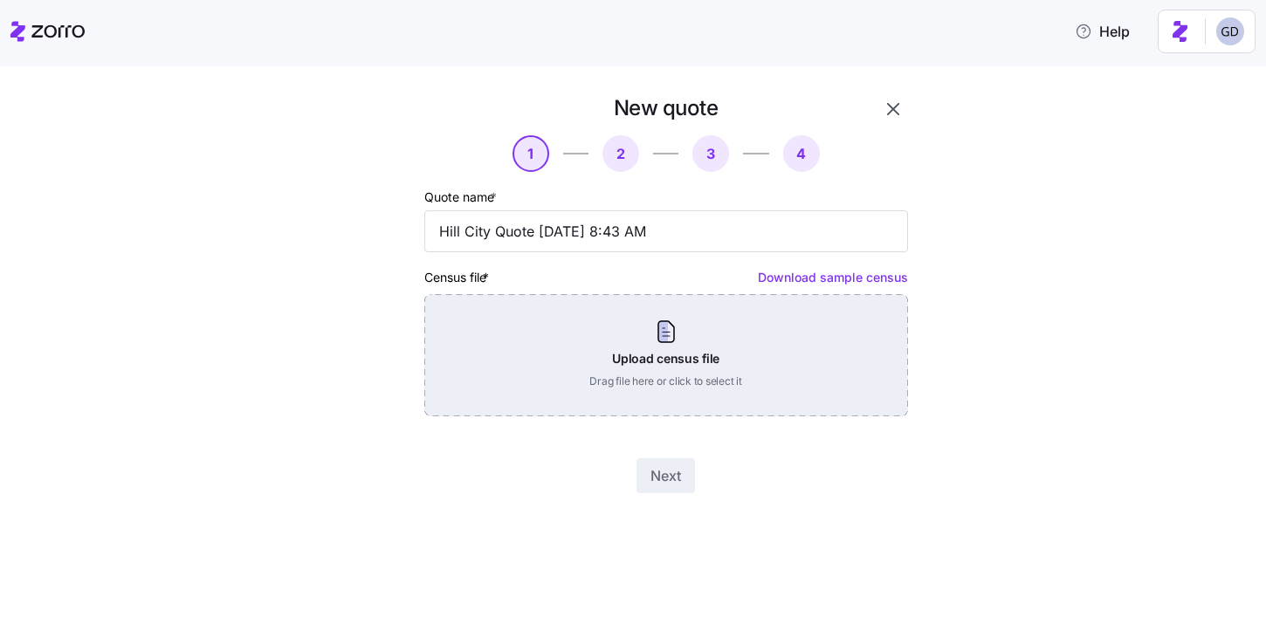
click at [755, 402] on div "Upload census file Drag file here or click to select it" at bounding box center [666, 355] width 484 height 122
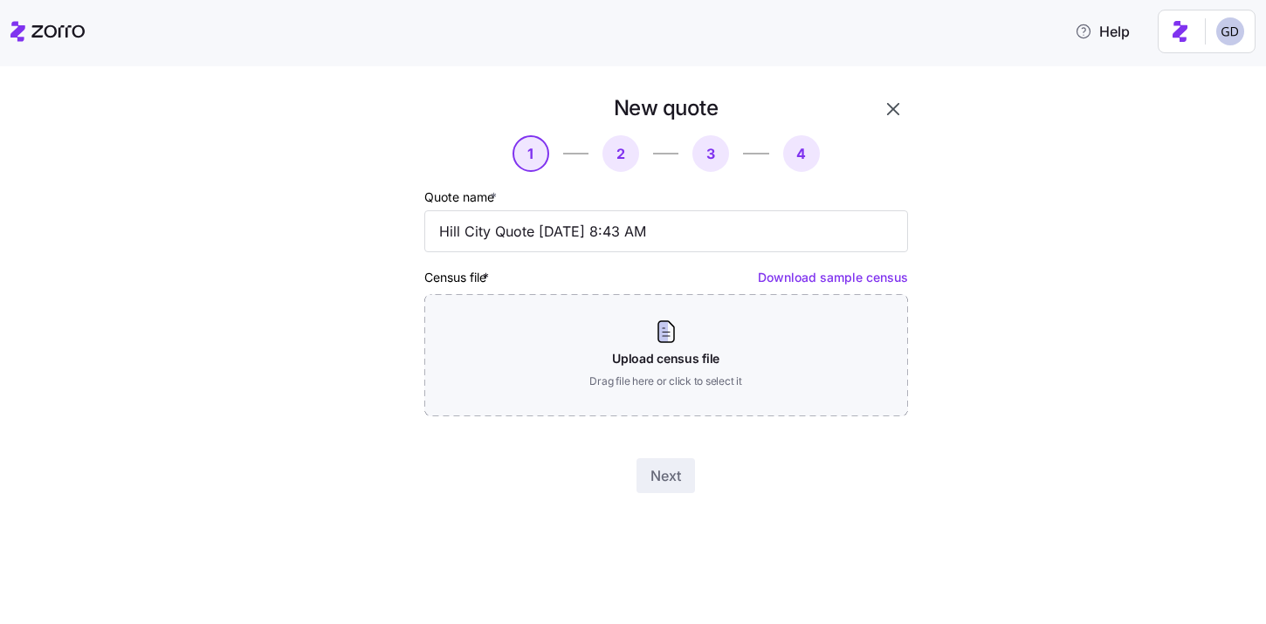
click at [891, 475] on div "Next" at bounding box center [666, 475] width 484 height 35
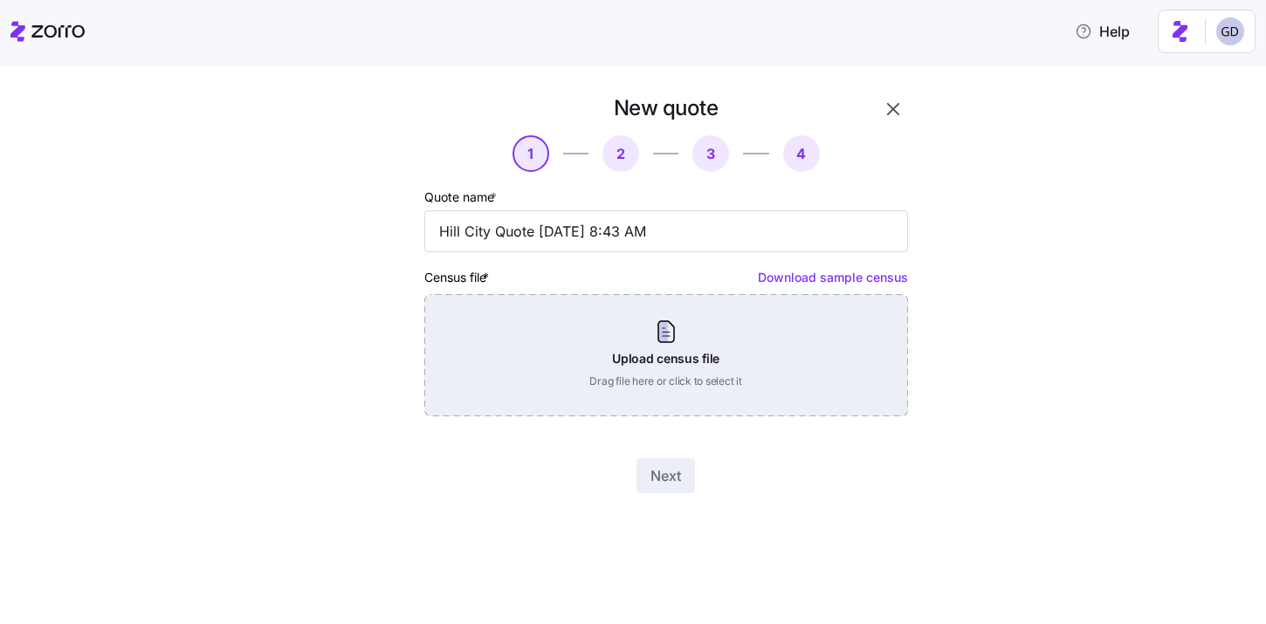
click at [681, 375] on div "Upload census file Drag file here or click to select it" at bounding box center [666, 355] width 484 height 122
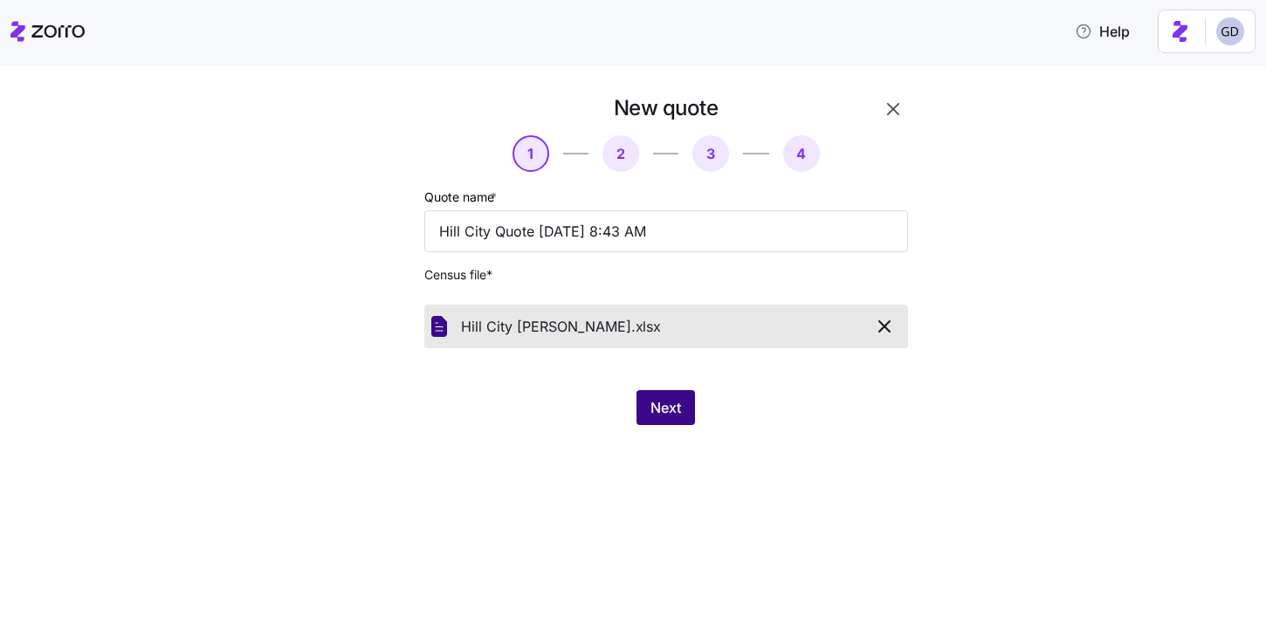
click at [657, 416] on span "Next" at bounding box center [665, 407] width 31 height 21
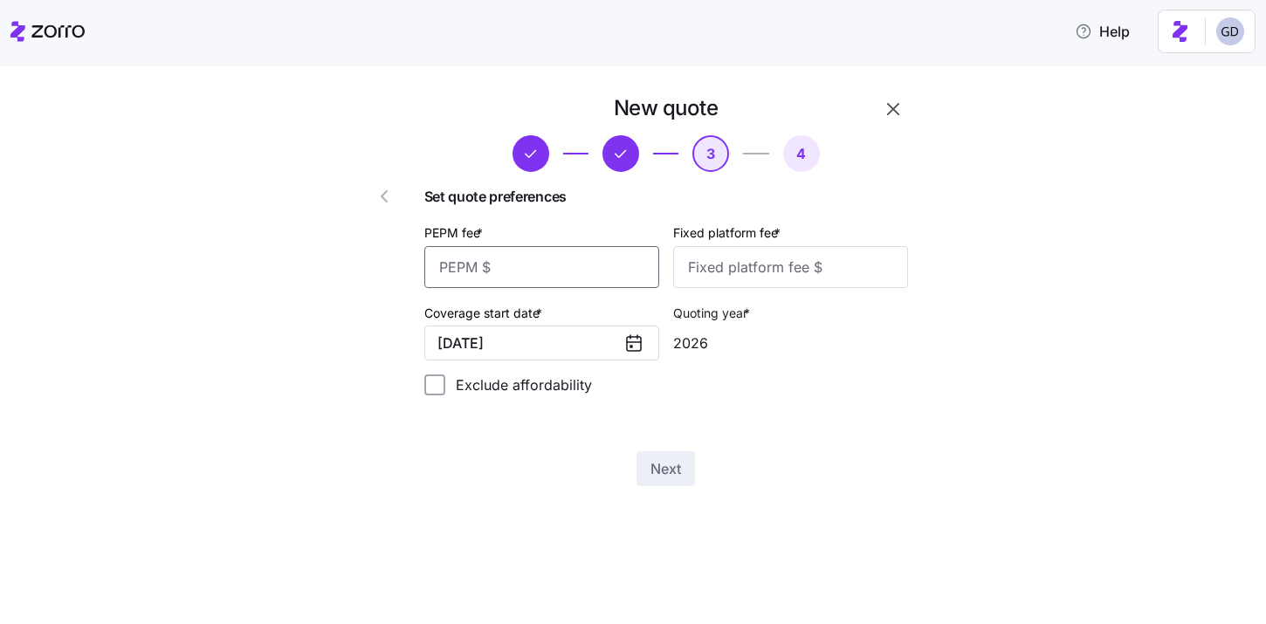
click at [561, 275] on input "PEPM fee *" at bounding box center [541, 267] width 235 height 42
type input "40"
type input "100"
click at [655, 465] on span "Next" at bounding box center [665, 468] width 31 height 21
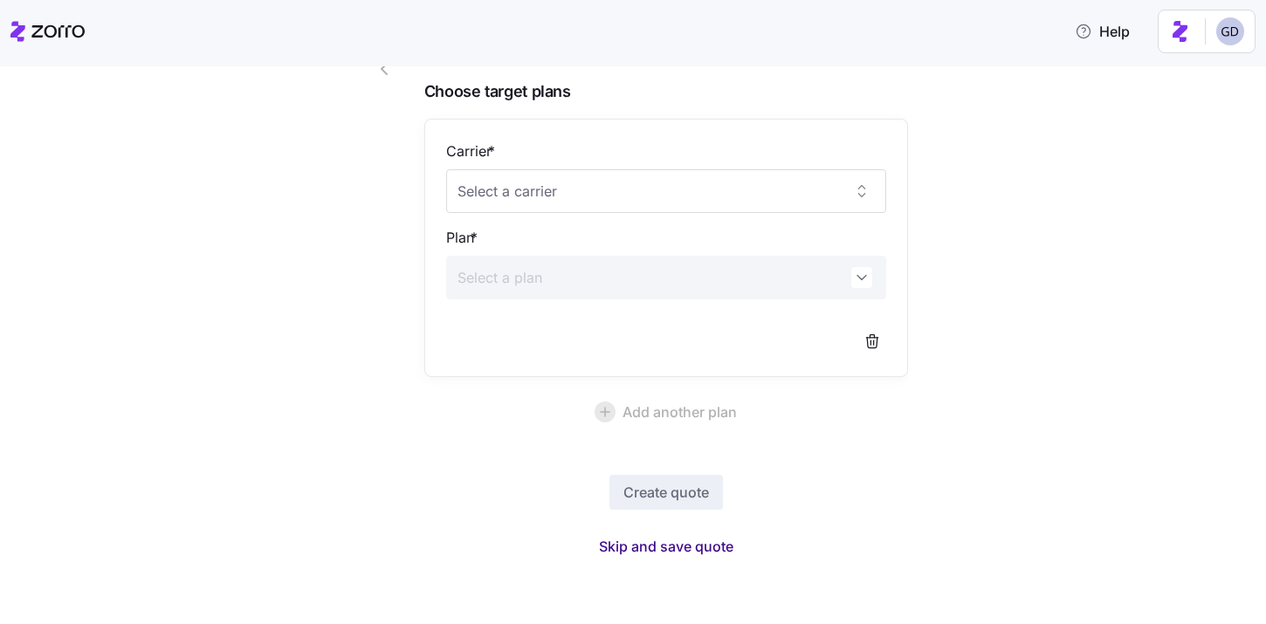
click at [690, 536] on span "Skip and save quote" at bounding box center [666, 546] width 134 height 21
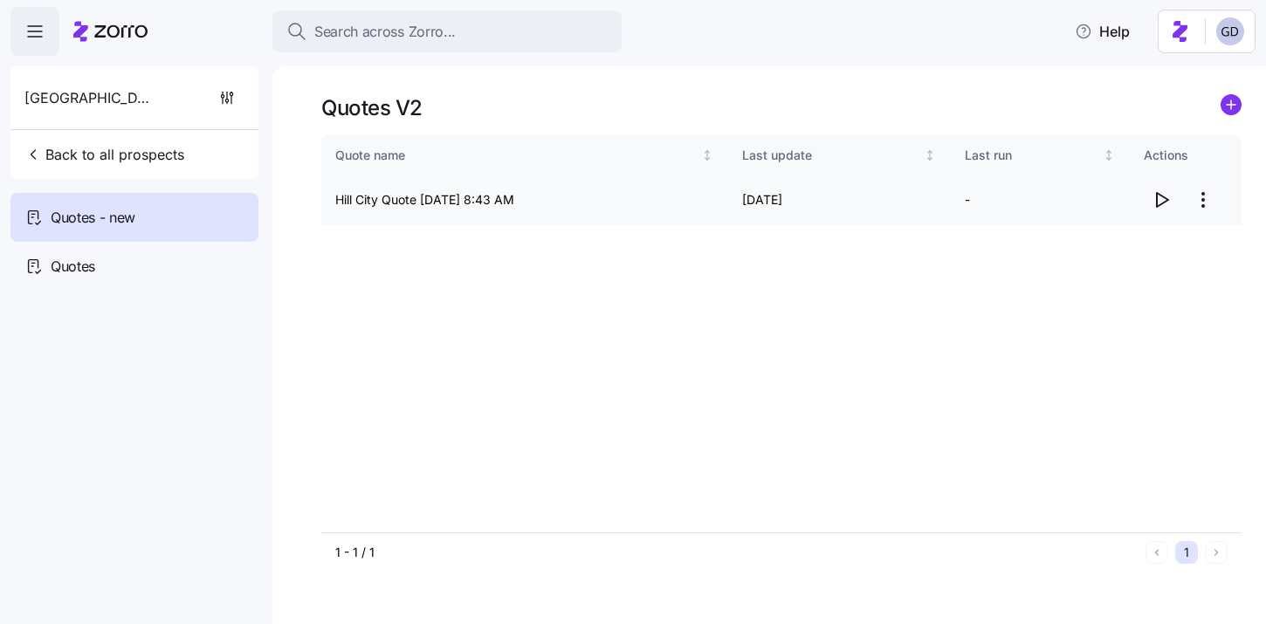
click at [1166, 205] on icon "button" at bounding box center [1161, 199] width 21 height 21
